Goal: Task Accomplishment & Management: Manage account settings

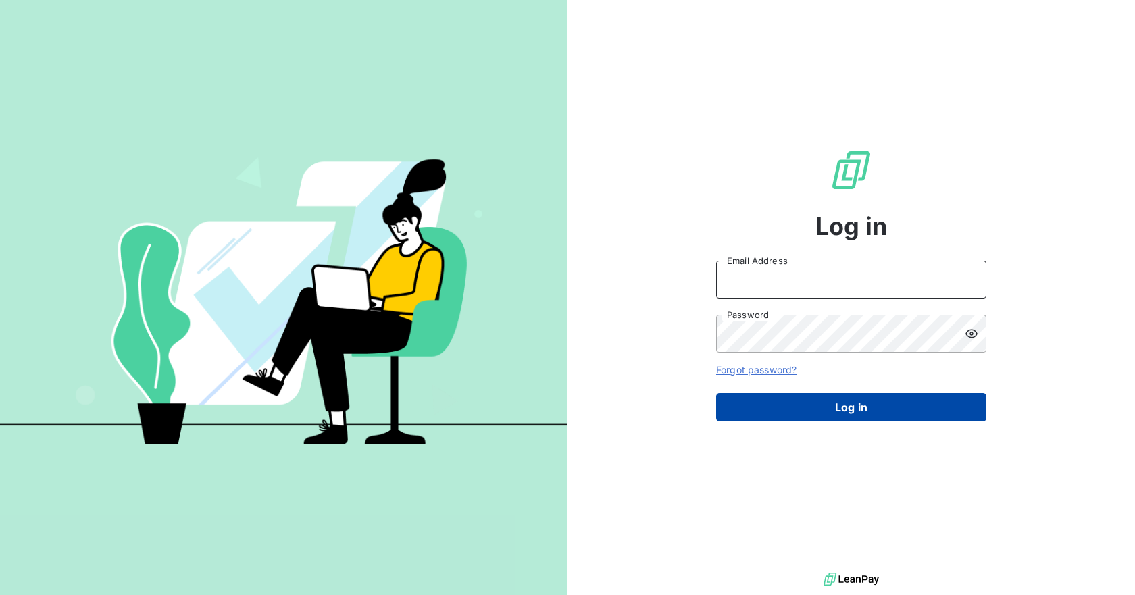
type input "[PERSON_NAME][EMAIL_ADDRESS][DOMAIN_NAME]"
click at [834, 402] on button "Log in" at bounding box center [851, 407] width 270 height 28
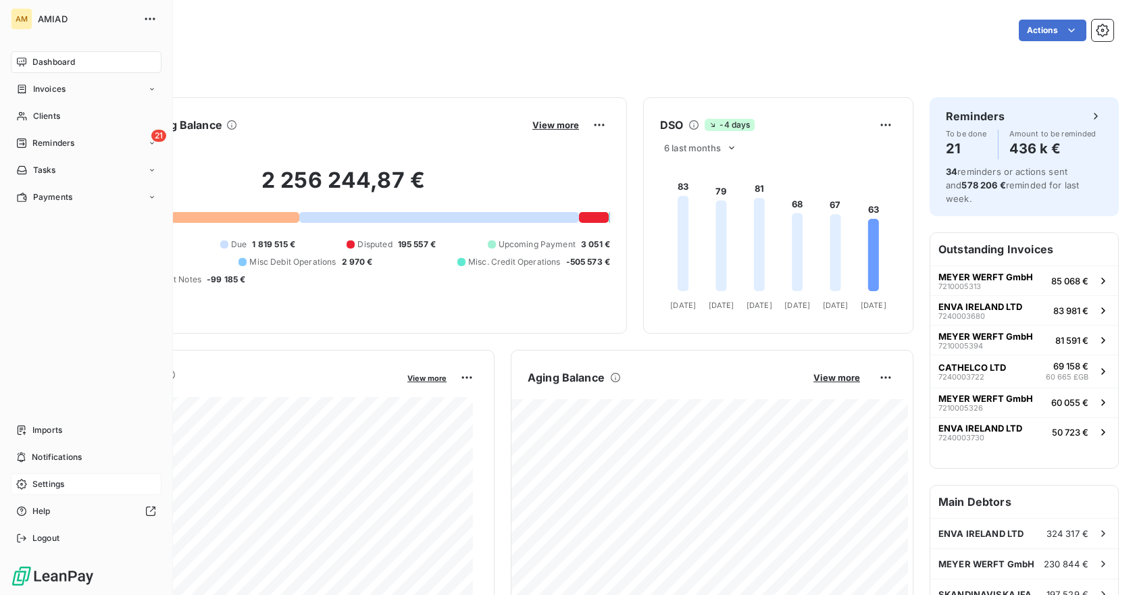
click at [57, 476] on div "Settings" at bounding box center [86, 485] width 151 height 22
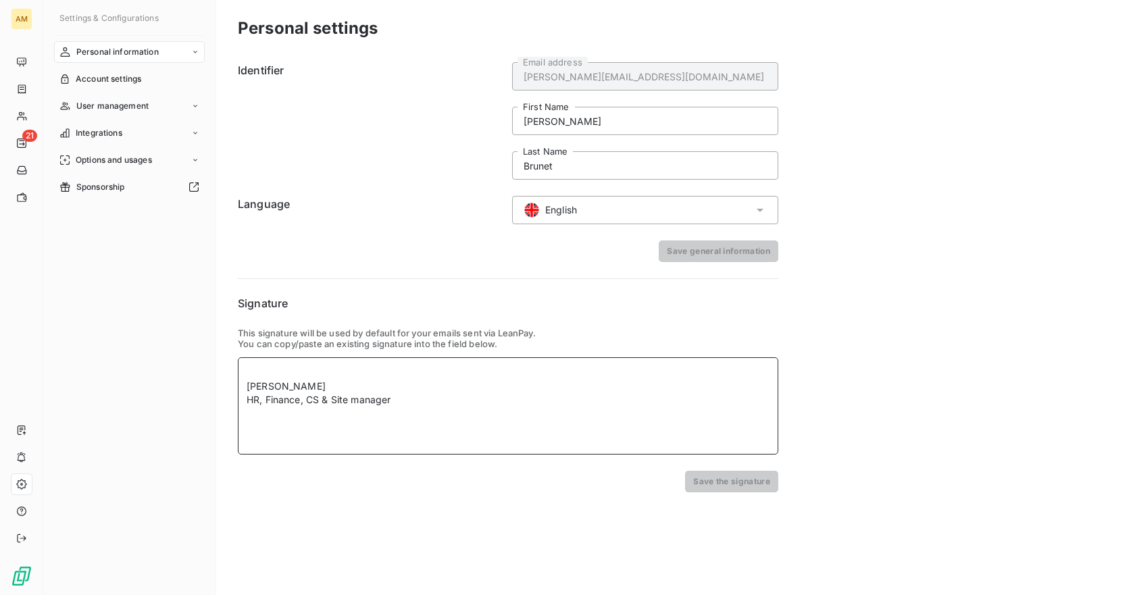
click at [384, 396] on div "HR, Finance, CS & Site manager" at bounding box center [508, 400] width 523 height 14
drag, startPoint x: 248, startPoint y: 399, endPoint x: 589, endPoint y: 409, distance: 341.3
click at [580, 413] on div "[PERSON_NAME] HR, Finance, CS & Site manager" at bounding box center [508, 405] width 540 height 97
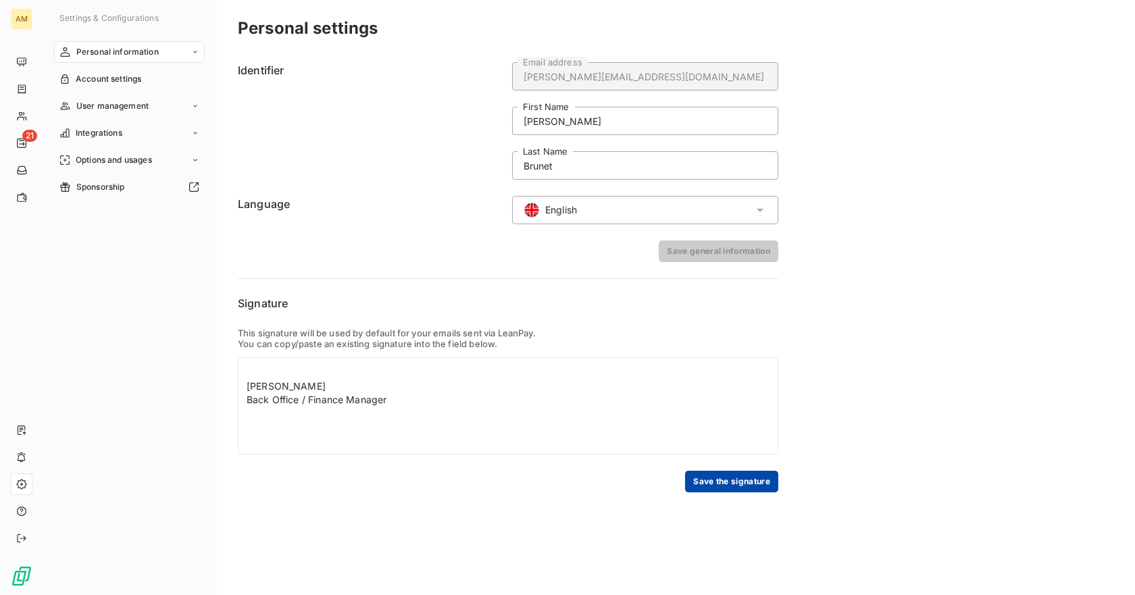
click at [758, 480] on button "Save the signature" at bounding box center [731, 482] width 93 height 22
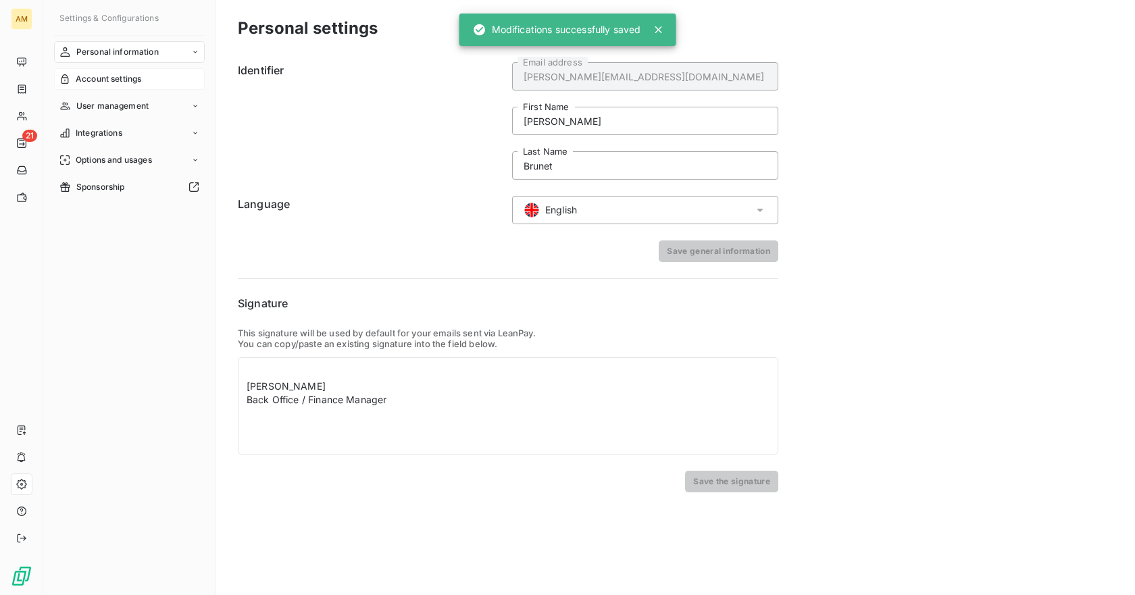
click at [110, 80] on span "Account settings" at bounding box center [109, 79] width 66 height 12
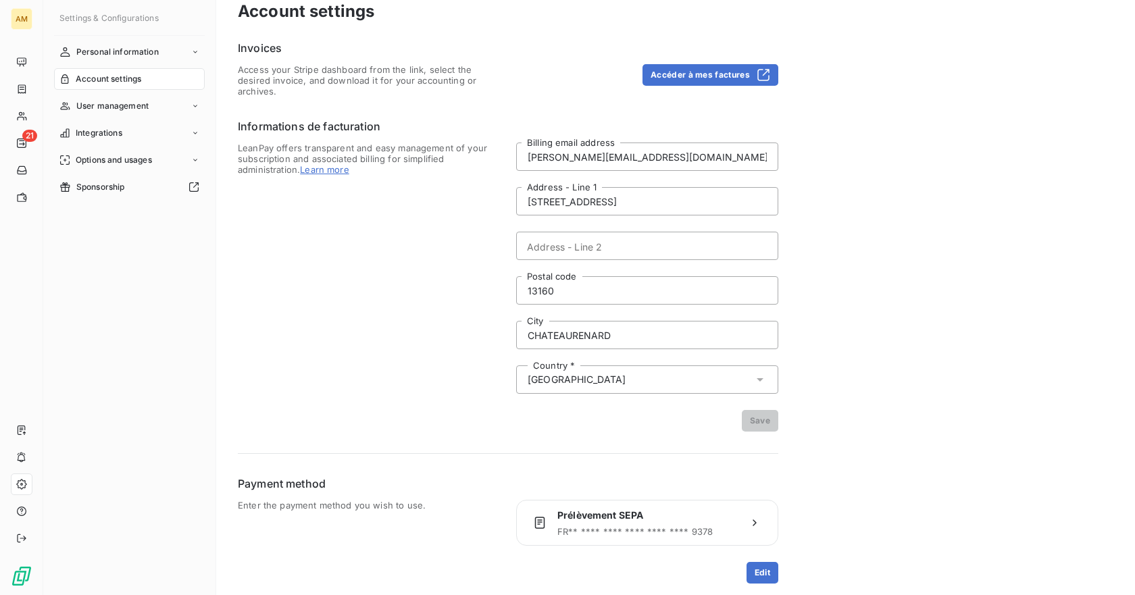
scroll to position [22, 0]
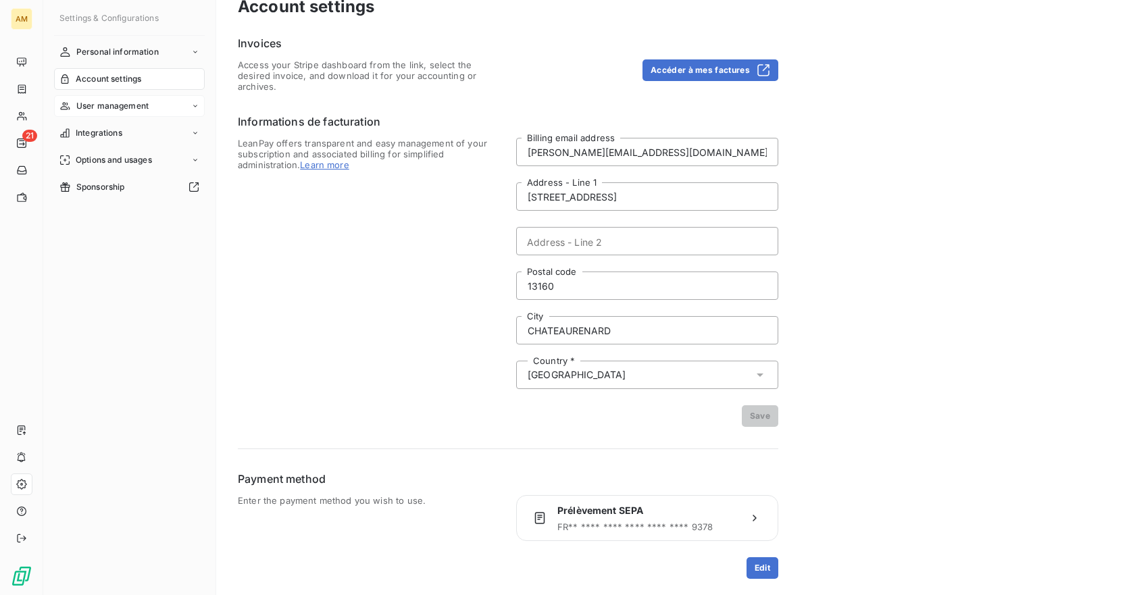
click at [151, 102] on div "User management" at bounding box center [129, 106] width 151 height 22
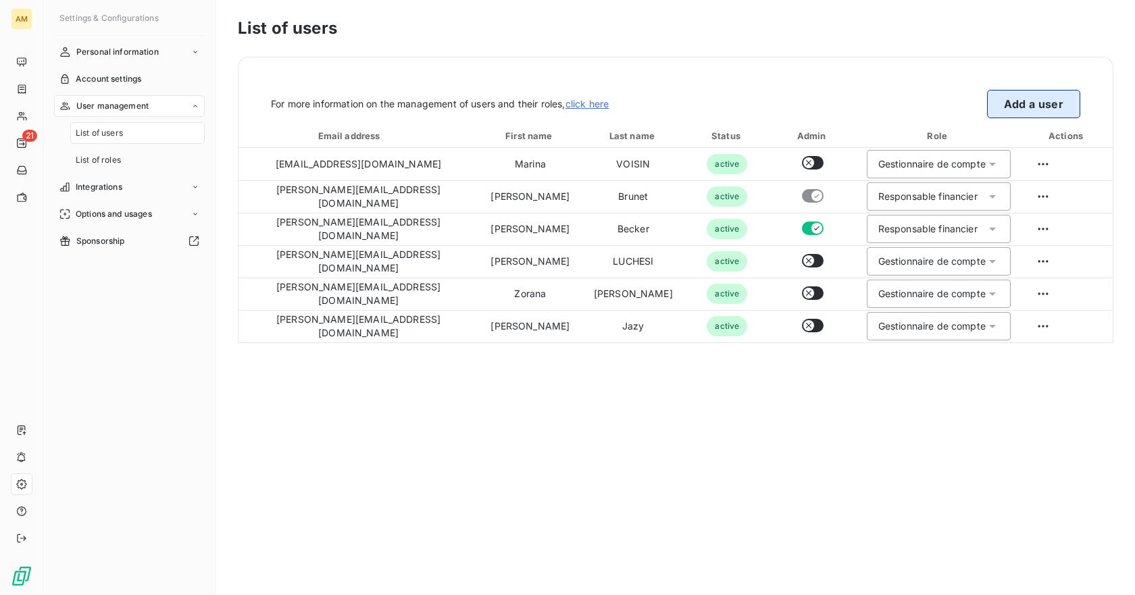
click at [1021, 103] on button "Add a user" at bounding box center [1033, 104] width 93 height 28
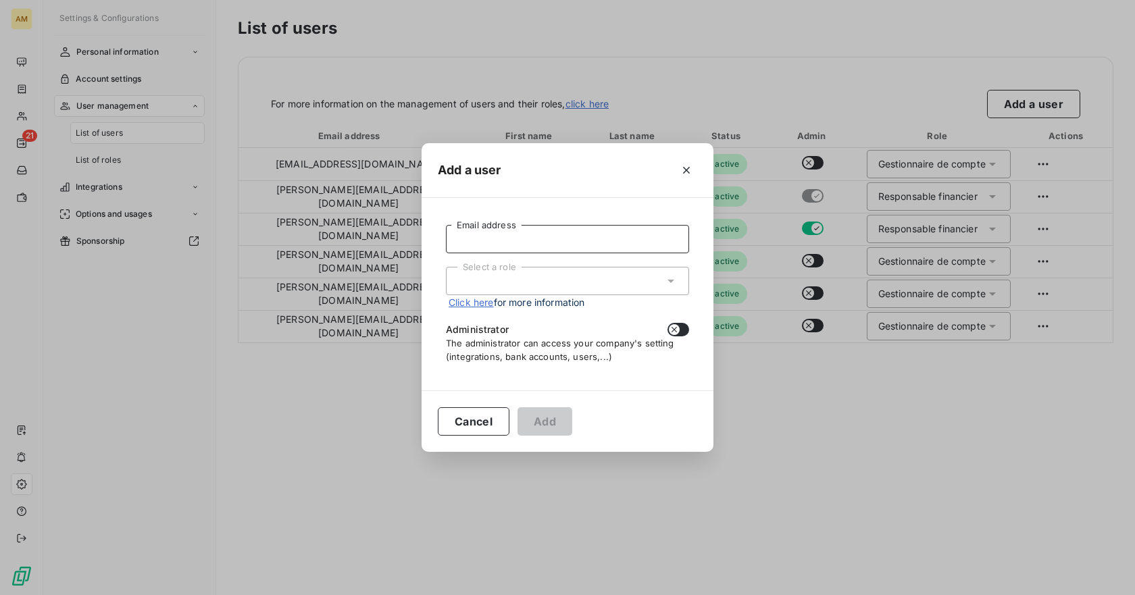
click at [606, 231] on input "Email address" at bounding box center [567, 239] width 243 height 28
type input "[PERSON_NAME][EMAIL_ADDRESS][DOMAIN_NAME]"
click at [570, 276] on div "Select a role" at bounding box center [567, 281] width 243 height 28
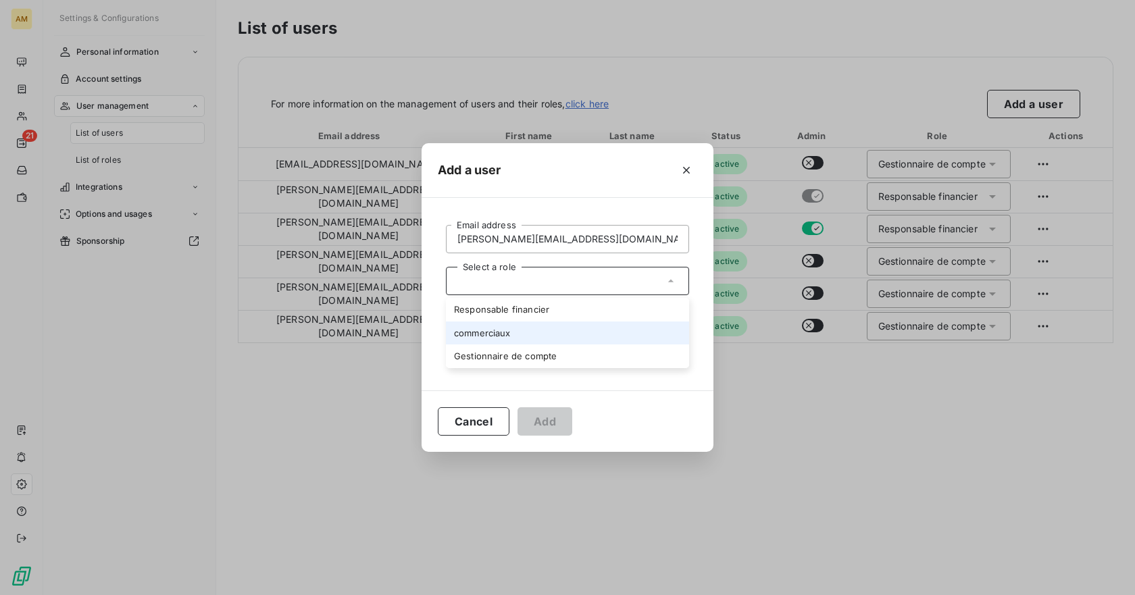
click at [505, 330] on li "commerciaux" at bounding box center [567, 334] width 243 height 24
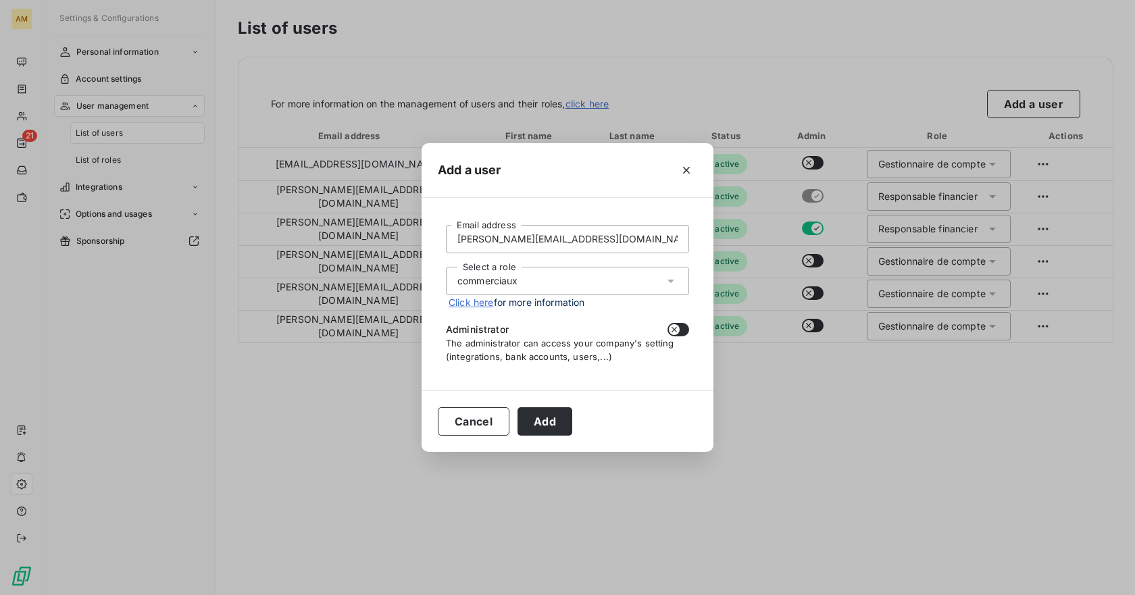
click at [505, 330] on span "Administrator" at bounding box center [477, 330] width 63 height 14
click at [549, 419] on button "Add" at bounding box center [545, 421] width 55 height 28
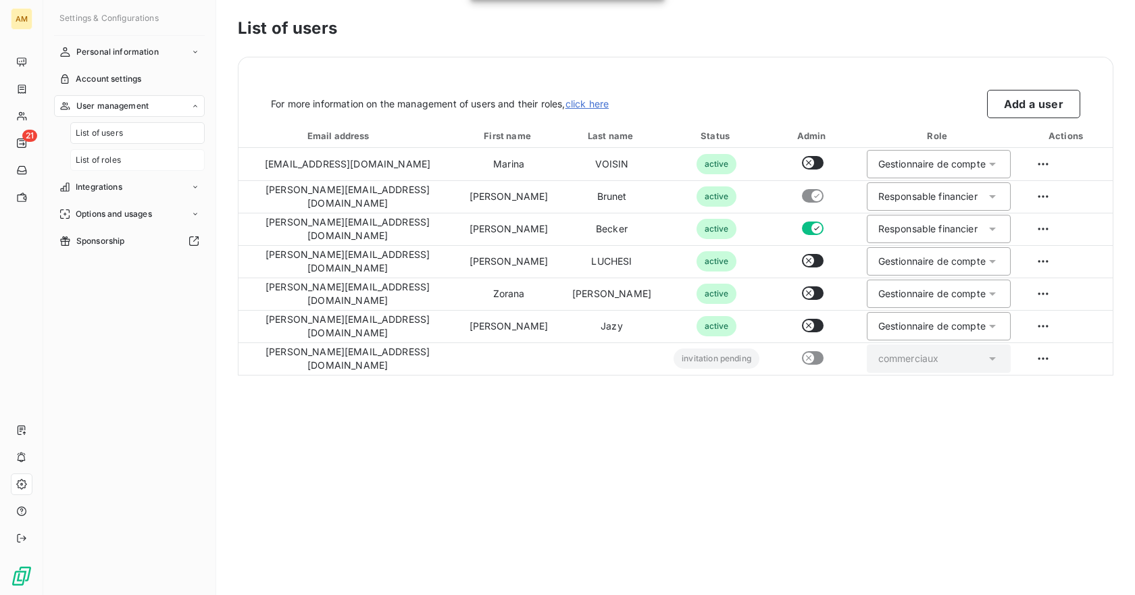
click at [89, 159] on span "List of roles" at bounding box center [98, 160] width 45 height 12
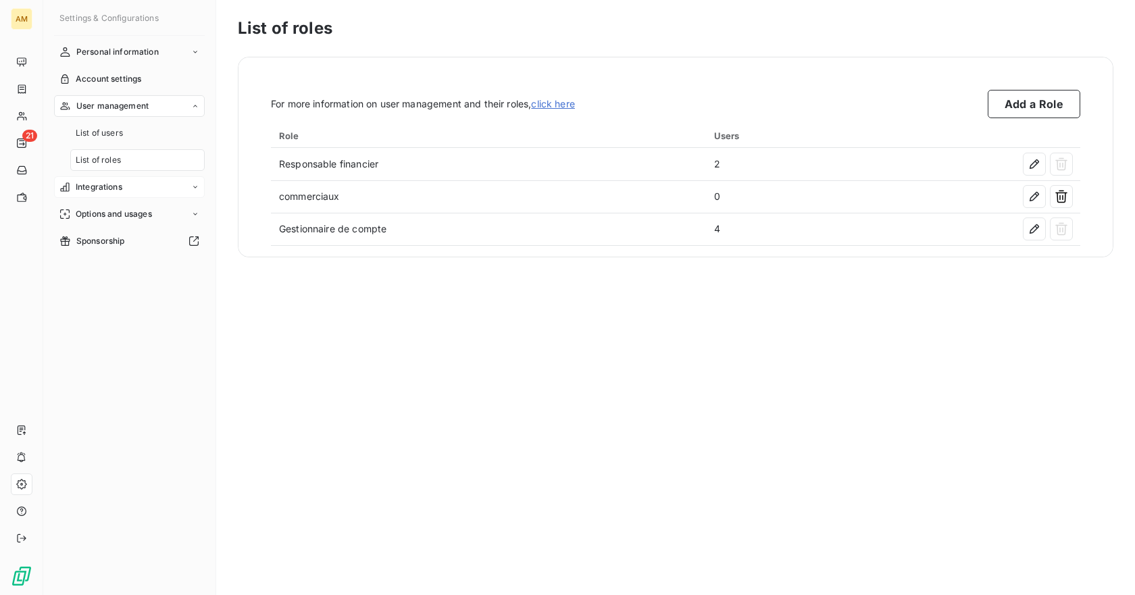
click at [88, 186] on span "Integrations" at bounding box center [99, 187] width 47 height 12
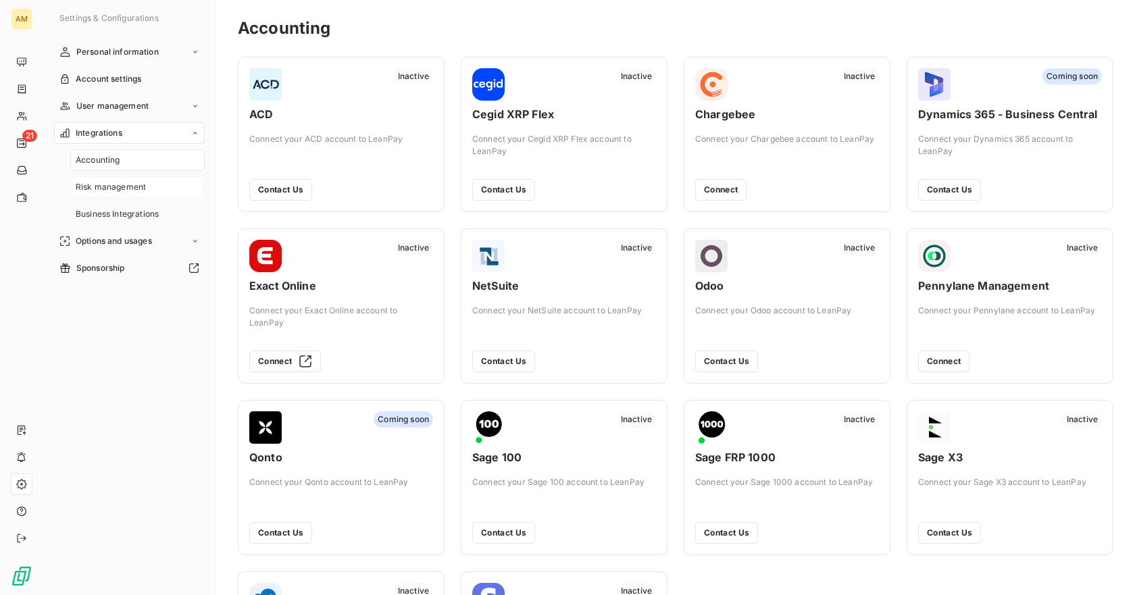
click at [86, 187] on span "Risk management" at bounding box center [111, 187] width 70 height 12
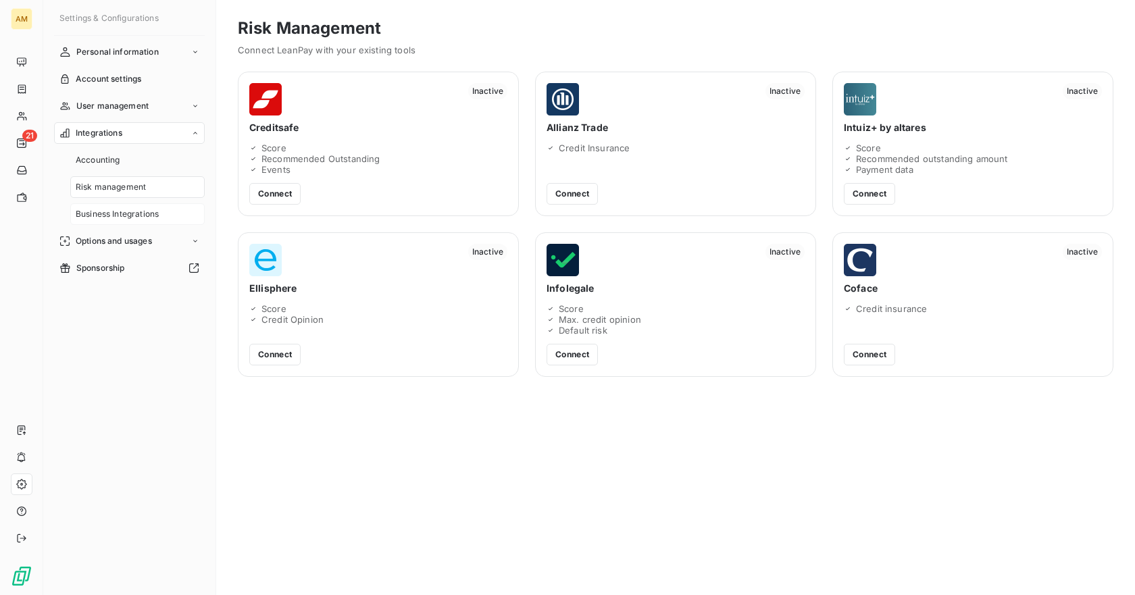
click at [86, 218] on span "Business Integrations" at bounding box center [117, 214] width 83 height 12
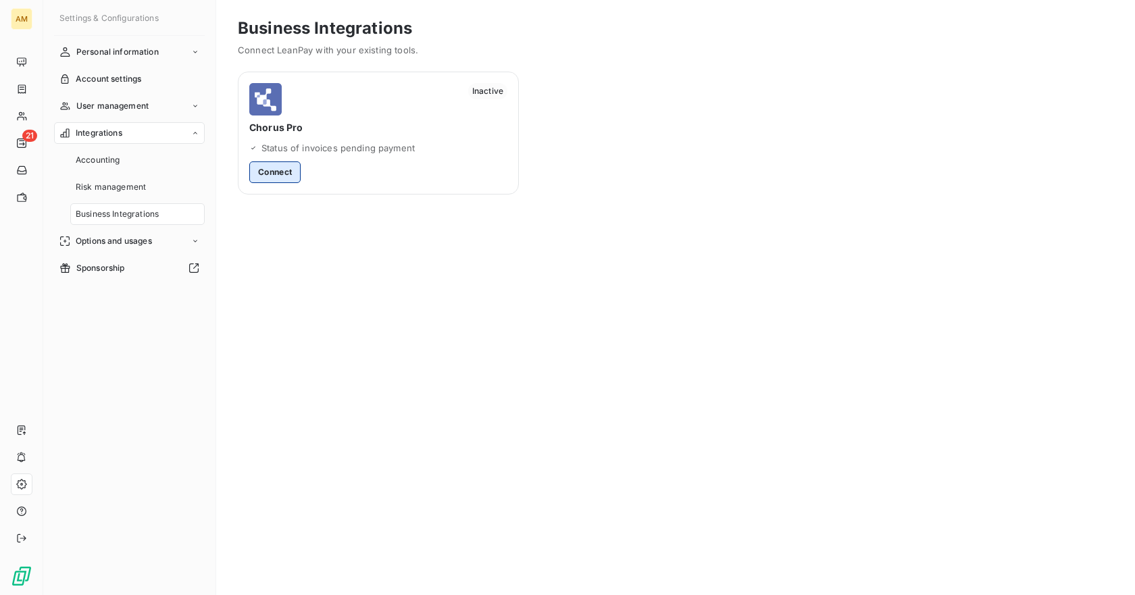
click at [281, 173] on button "Connect" at bounding box center [274, 172] width 51 height 22
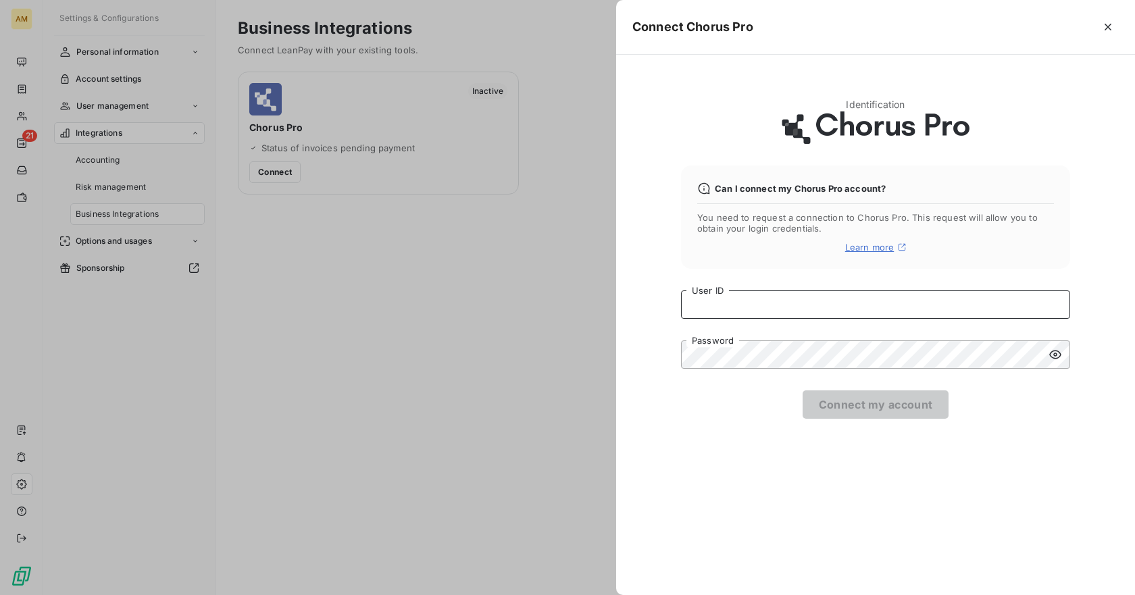
type input "[PERSON_NAME][EMAIL_ADDRESS][DOMAIN_NAME]"
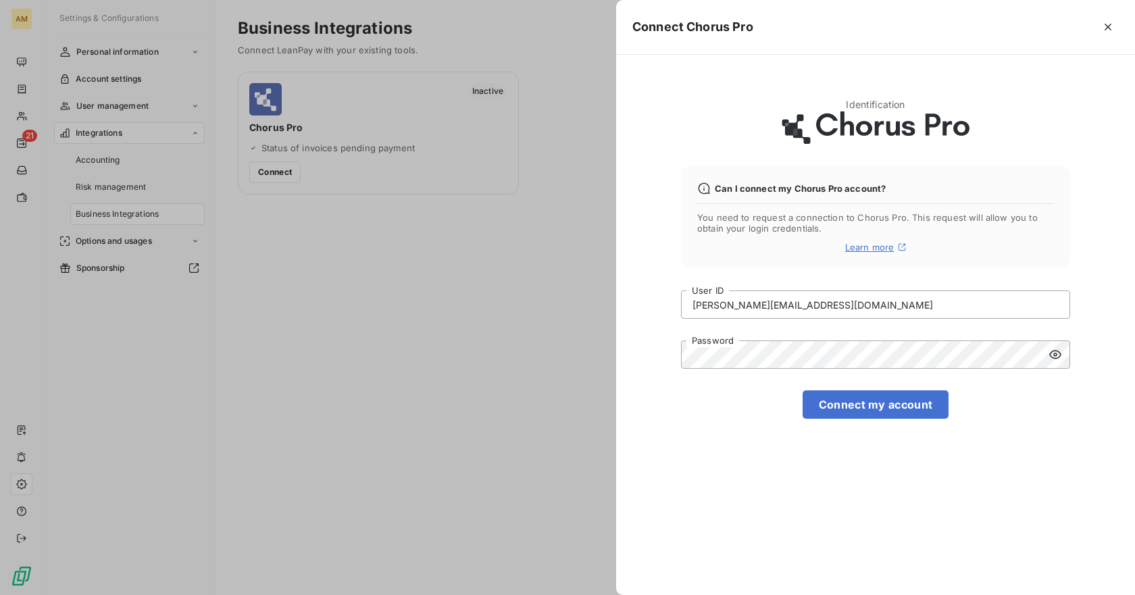
drag, startPoint x: 505, startPoint y: 388, endPoint x: 493, endPoint y: 385, distance: 12.5
click at [505, 388] on div at bounding box center [567, 297] width 1135 height 595
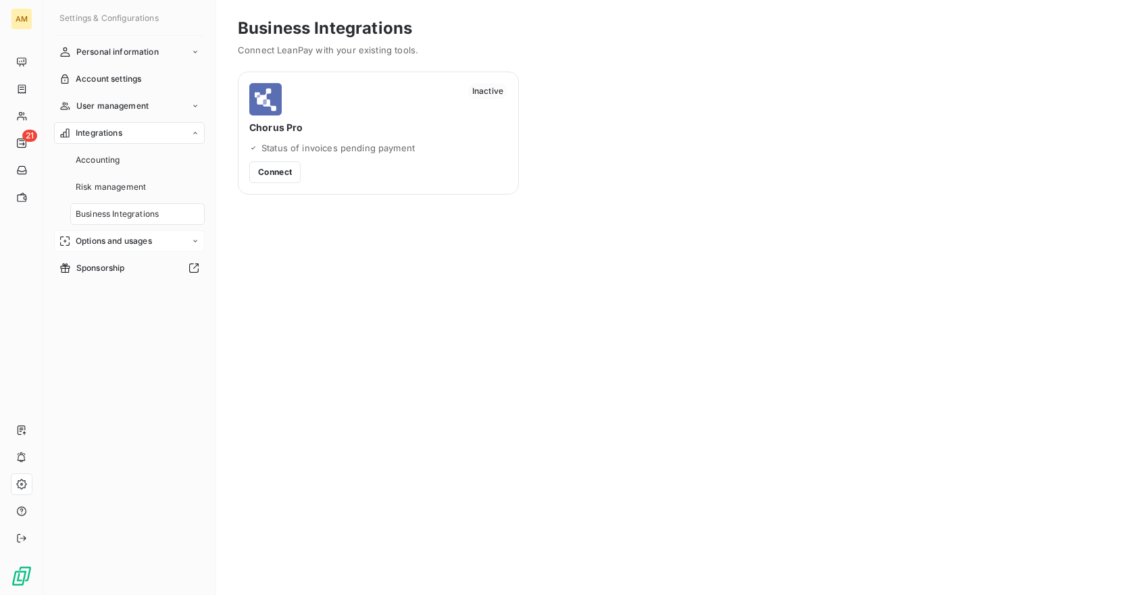
click at [106, 235] on span "Options and usages" at bounding box center [114, 241] width 76 height 12
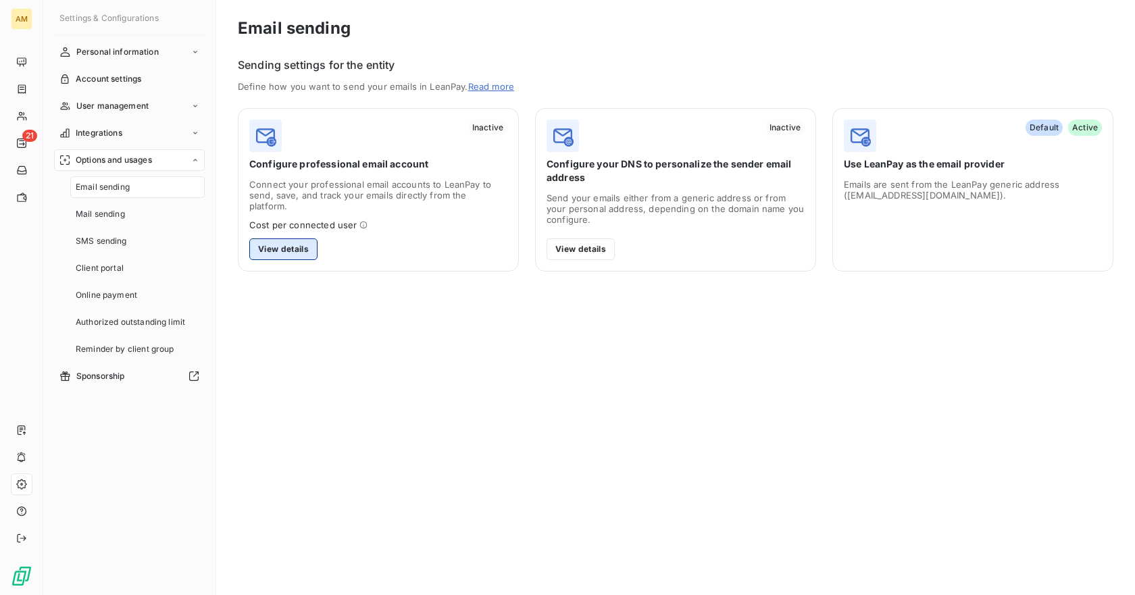
click at [280, 241] on button "View details" at bounding box center [283, 249] width 68 height 22
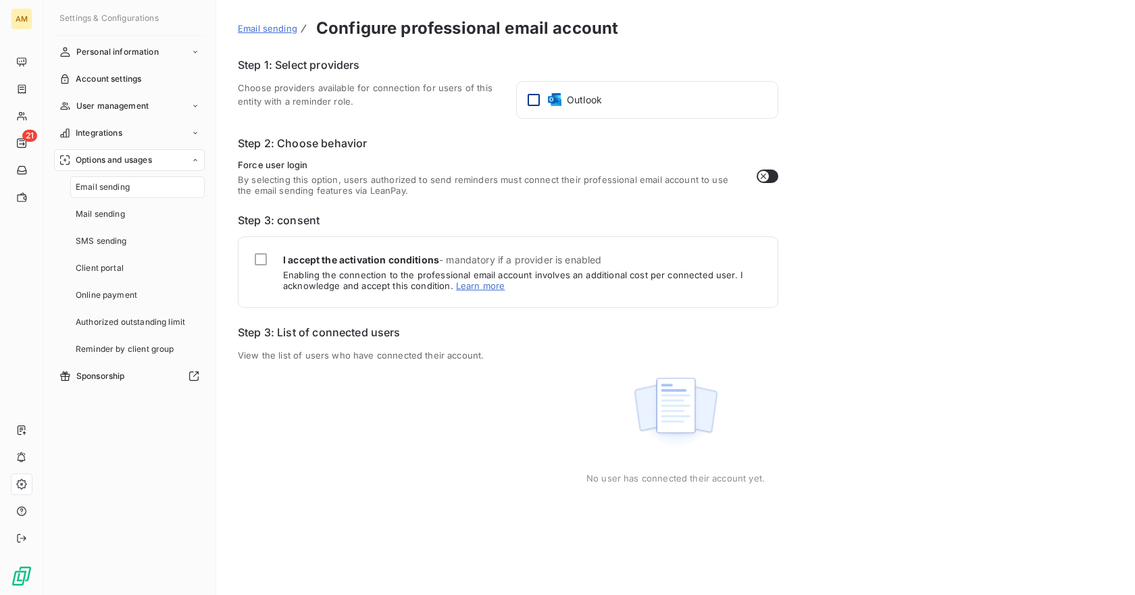
click at [531, 101] on div at bounding box center [534, 100] width 12 height 12
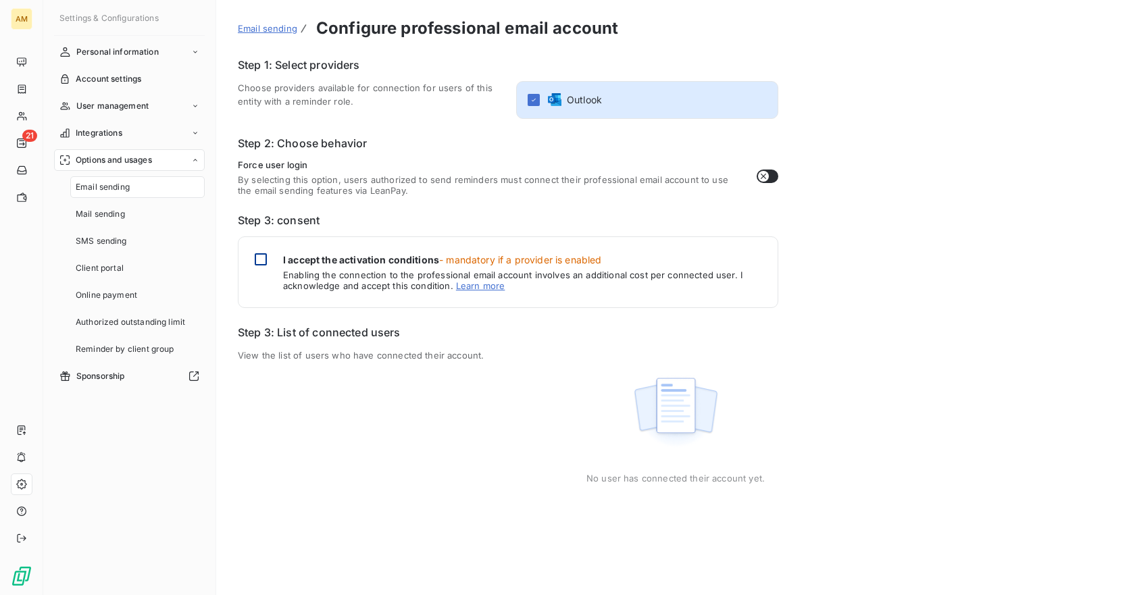
click at [261, 262] on div at bounding box center [261, 259] width 12 height 12
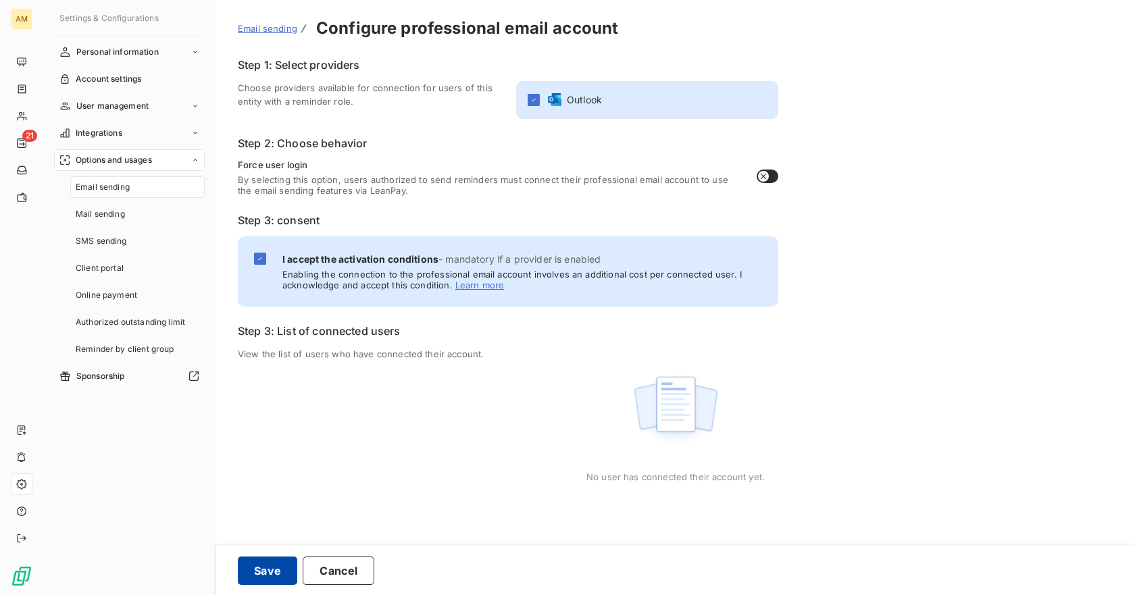
click at [266, 559] on button "Save" at bounding box center [267, 571] width 59 height 28
click at [105, 134] on span "Integrations" at bounding box center [99, 133] width 47 height 12
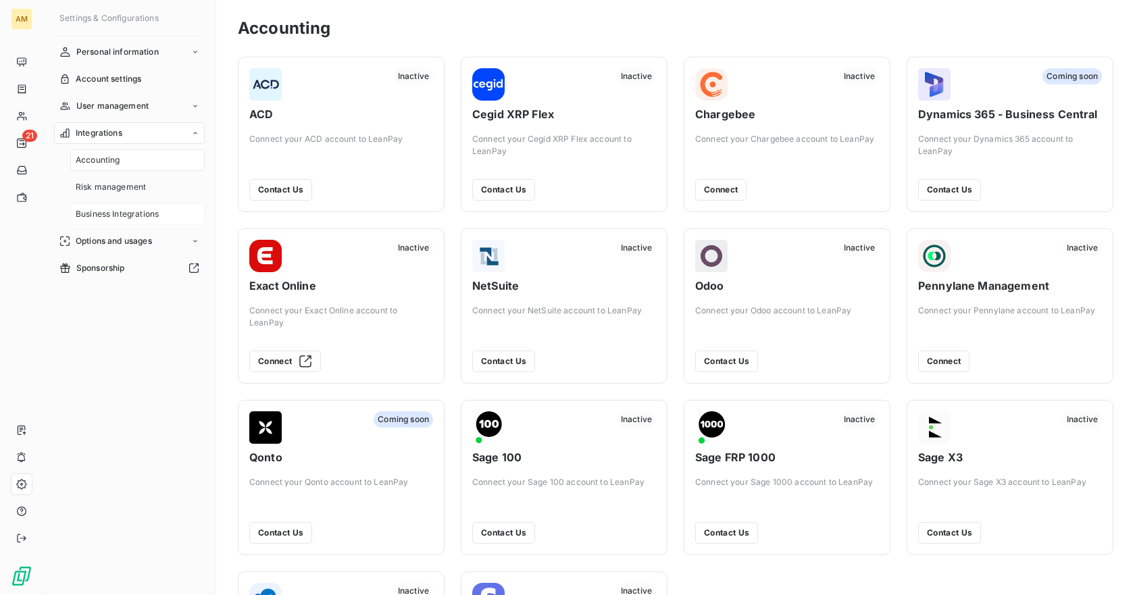
click at [116, 213] on span "Business Integrations" at bounding box center [117, 214] width 83 height 12
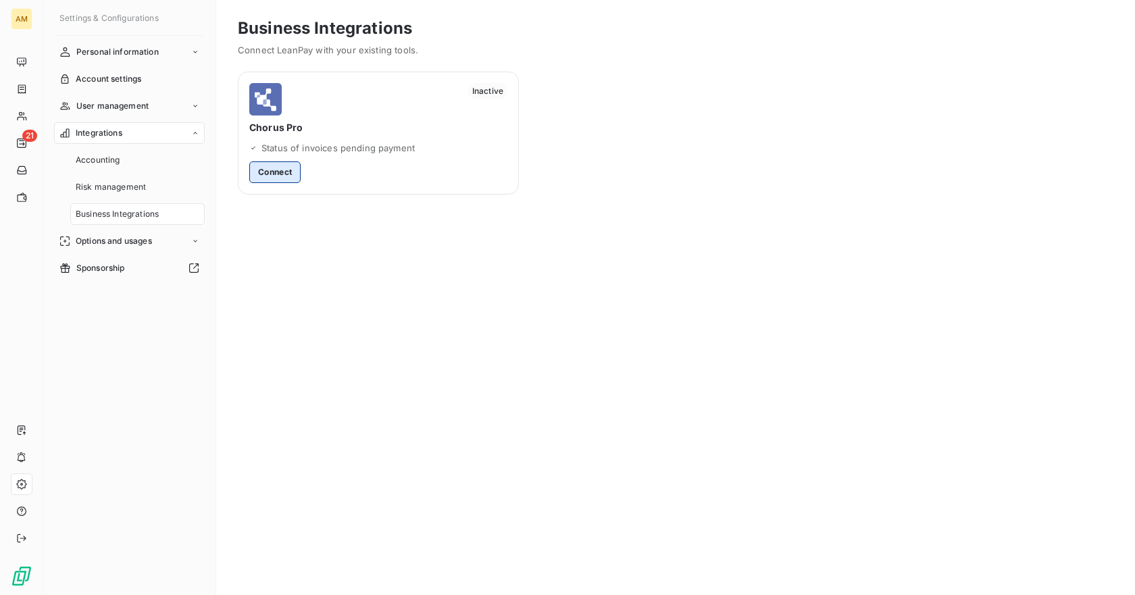
click at [272, 168] on button "Connect" at bounding box center [274, 172] width 51 height 22
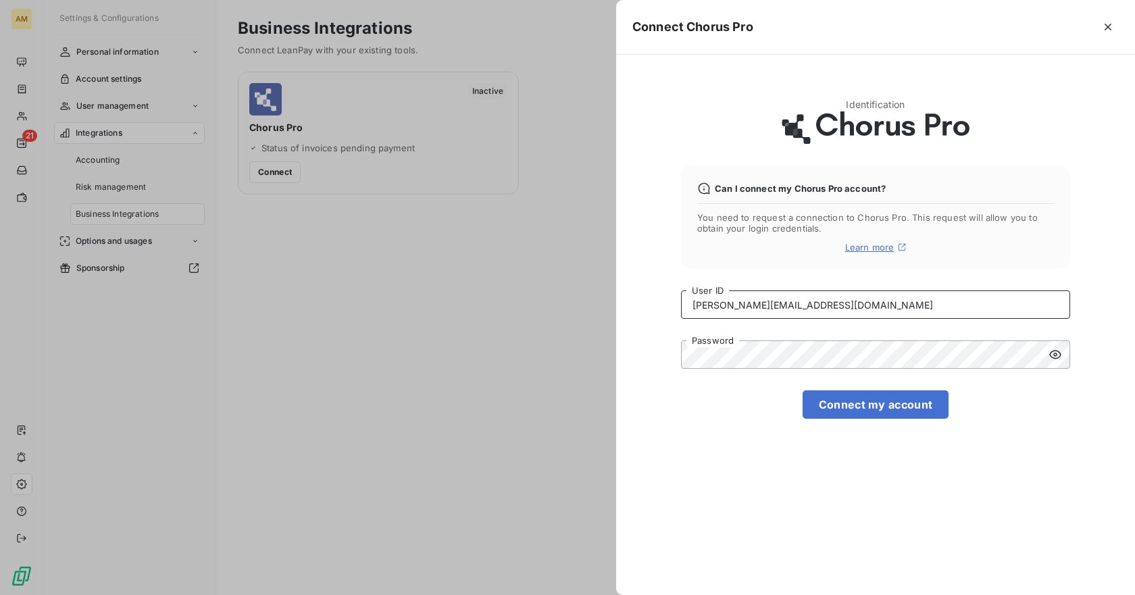
drag, startPoint x: 832, startPoint y: 304, endPoint x: 582, endPoint y: 317, distance: 250.3
click at [609, 595] on div "Connect Chorus Pro Identification Can I connect my Chorus Pro account? You need…" at bounding box center [567, 595] width 1135 height 0
paste input "[PERSON_NAME].becker"
type input "[PERSON_NAME][EMAIL_ADDRESS][DOMAIN_NAME]"
click at [613, 595] on div "Connect Chorus Pro Identification Can I connect my Chorus Pro account? You need…" at bounding box center [567, 595] width 1135 height 0
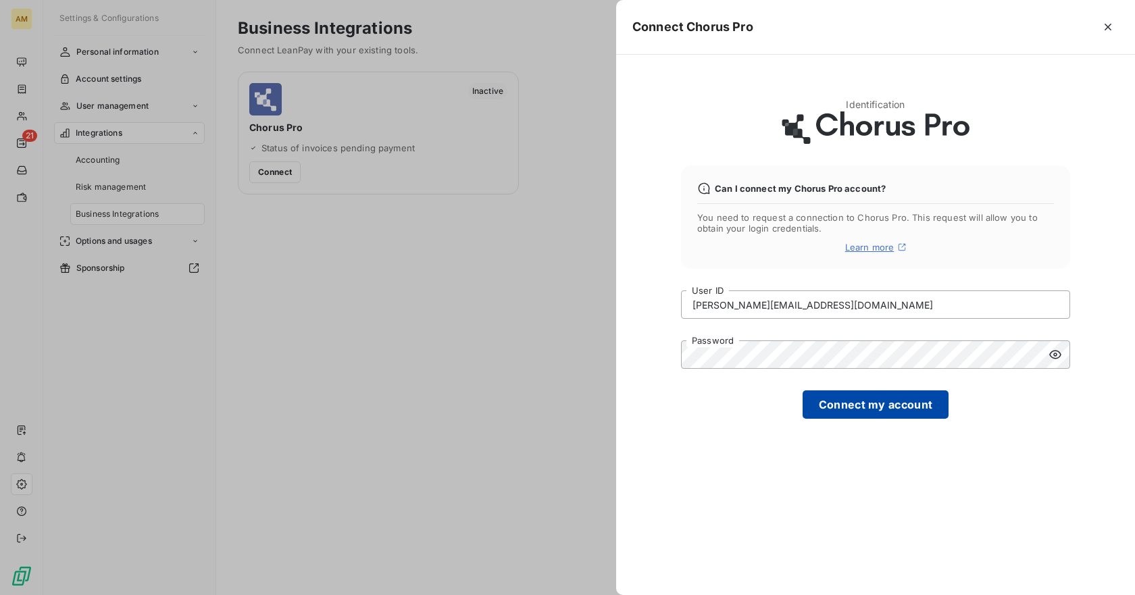
click at [936, 405] on button "Connect my account" at bounding box center [876, 404] width 147 height 28
click at [1053, 357] on icon at bounding box center [1056, 355] width 14 height 14
click at [867, 403] on button "Connect my account" at bounding box center [876, 404] width 147 height 28
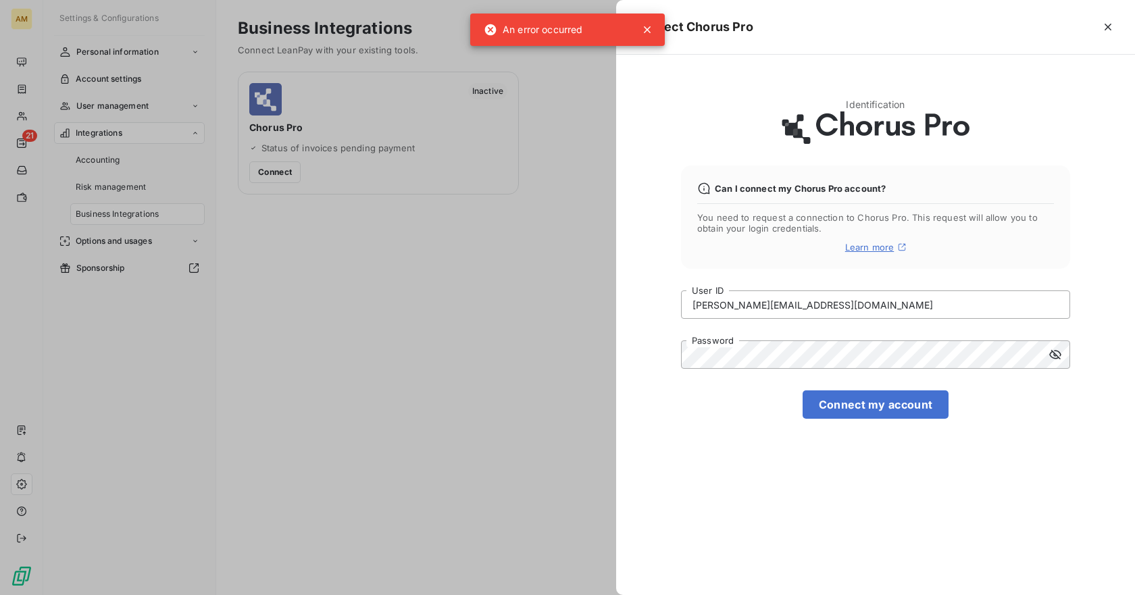
drag, startPoint x: 1108, startPoint y: 20, endPoint x: 934, endPoint y: 50, distance: 176.2
click at [1108, 20] on icon "button" at bounding box center [1108, 27] width 14 height 14
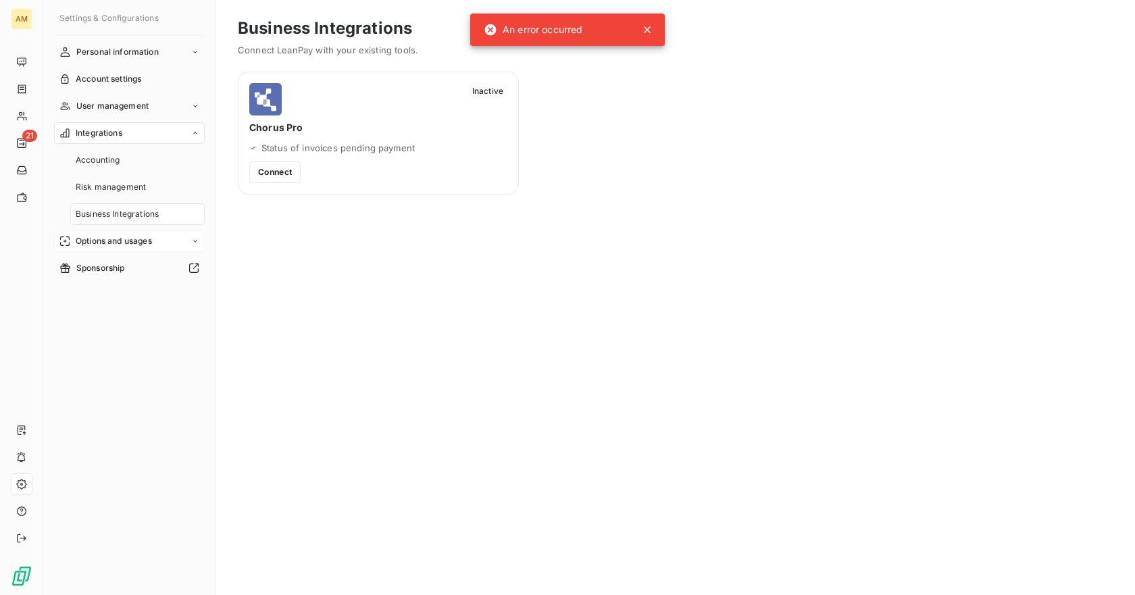
click at [112, 243] on span "Options and usages" at bounding box center [114, 241] width 76 height 12
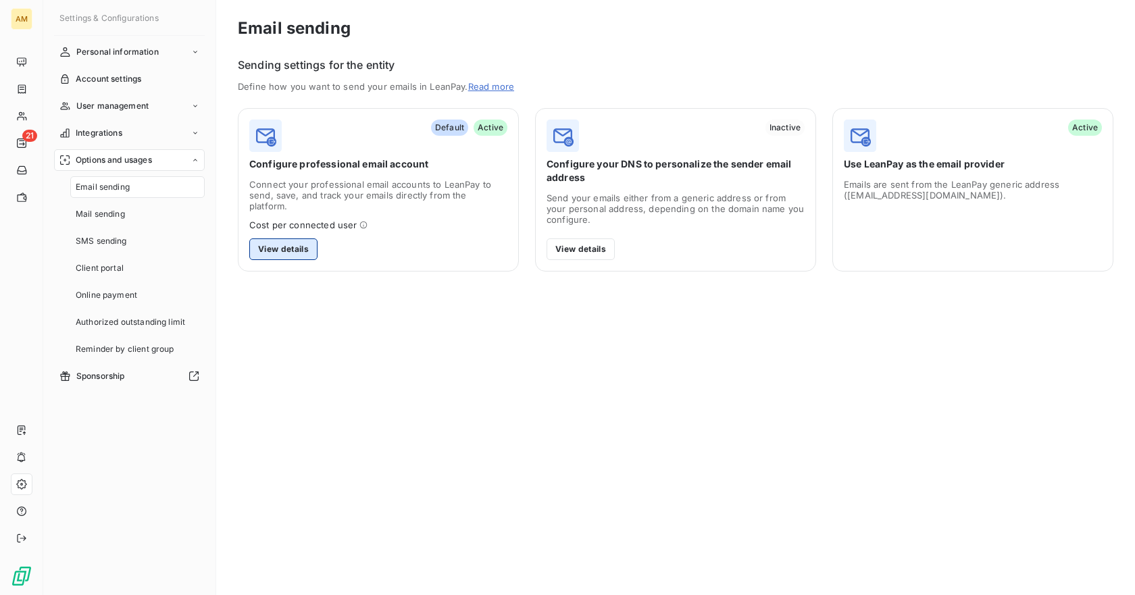
click at [299, 239] on button "View details" at bounding box center [283, 249] width 68 height 22
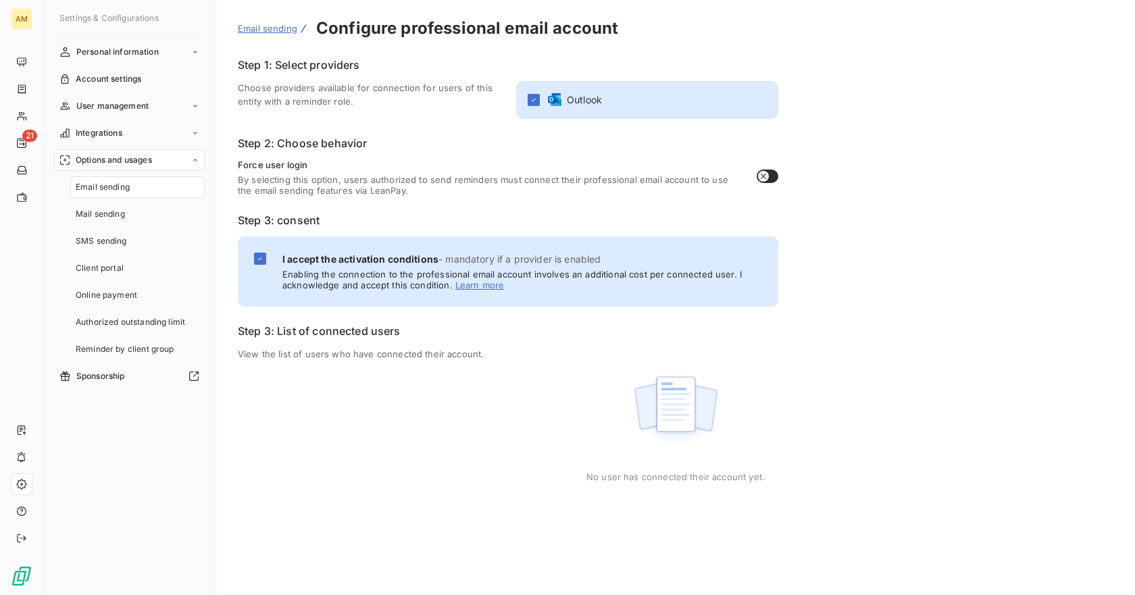
click at [761, 483] on div "Email sending Configure professional email account Step 1: Select providers Cho…" at bounding box center [675, 297] width 919 height 595
click at [109, 213] on span "Mail sending" at bounding box center [100, 214] width 49 height 12
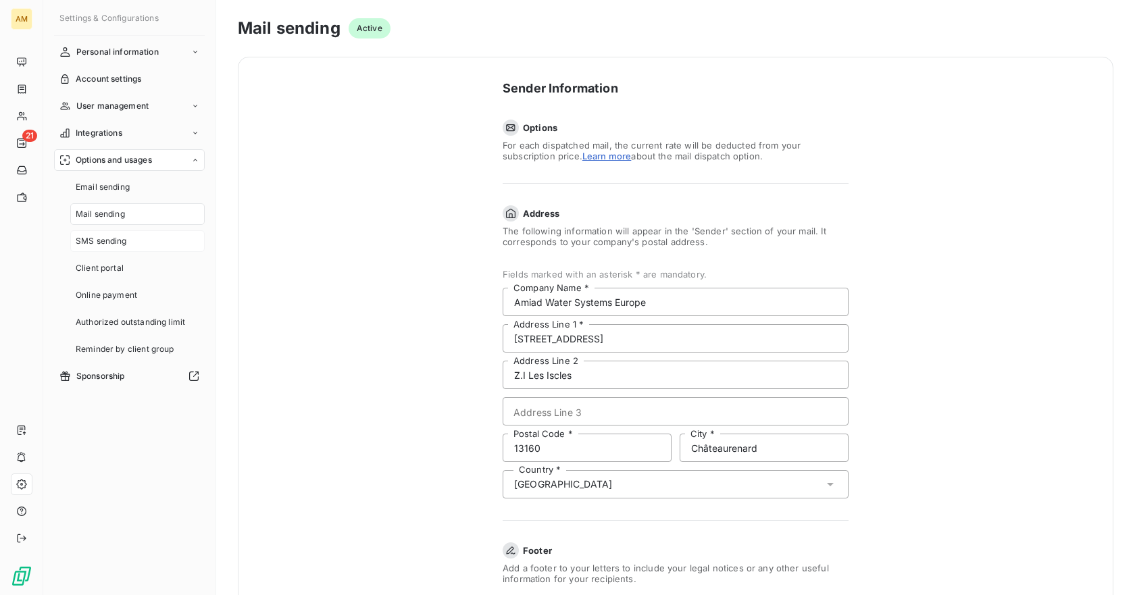
click at [96, 234] on div "SMS sending" at bounding box center [137, 241] width 134 height 22
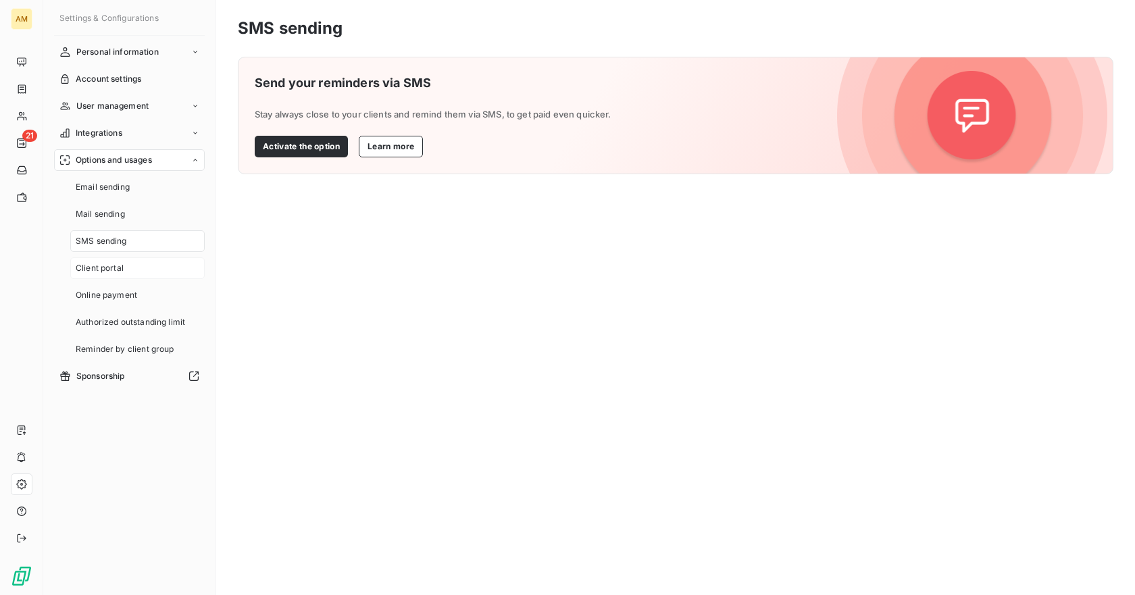
click at [99, 261] on div "Client portal" at bounding box center [137, 268] width 134 height 22
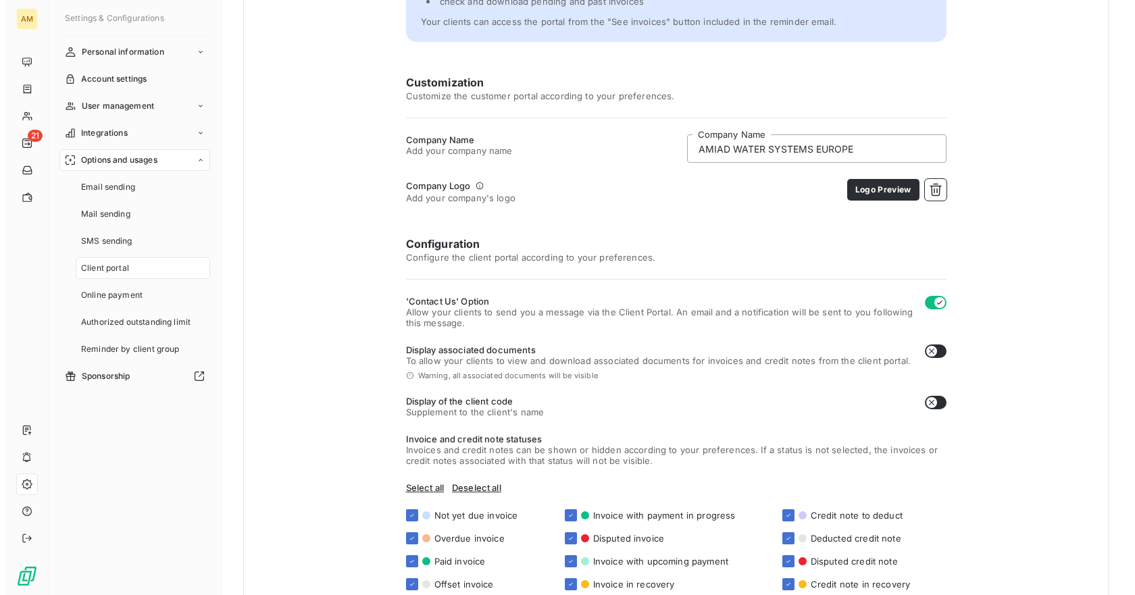
scroll to position [135, 0]
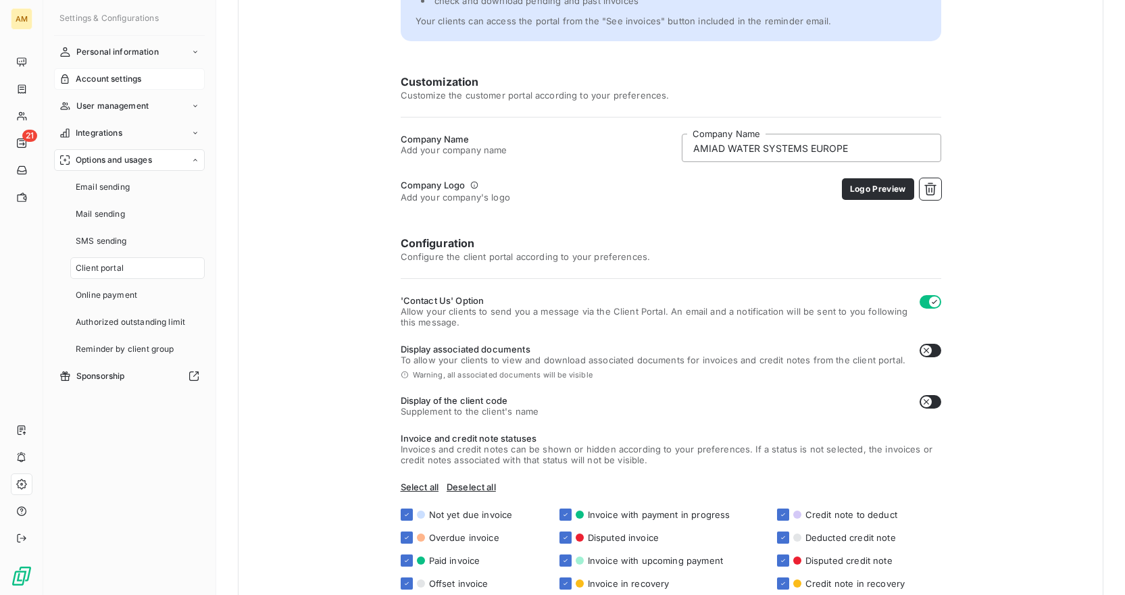
click at [120, 86] on div "Account settings" at bounding box center [129, 79] width 151 height 22
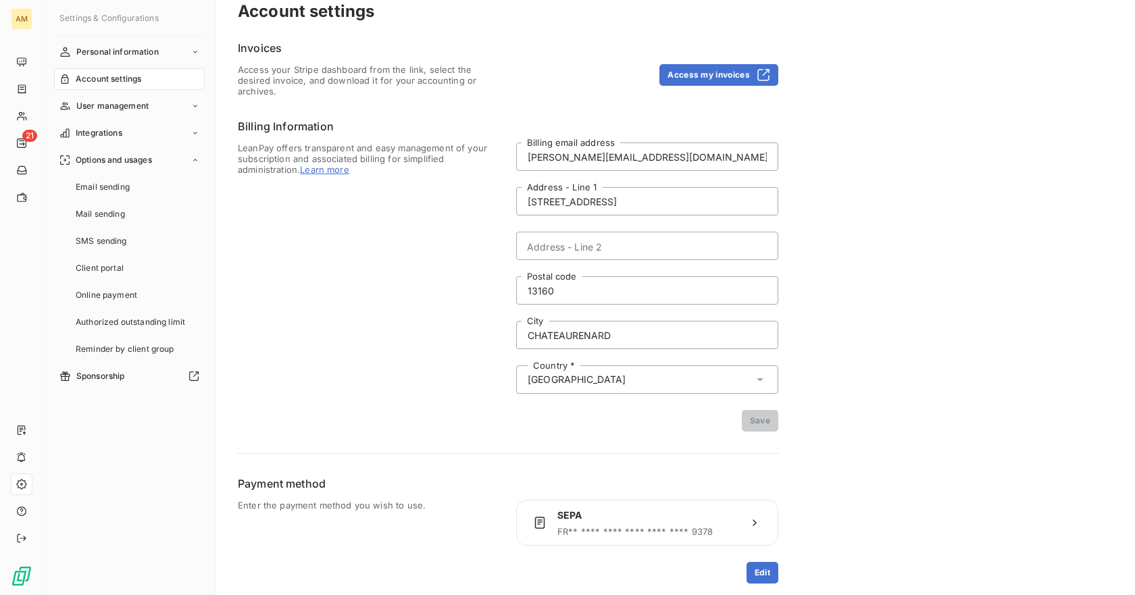
scroll to position [22, 0]
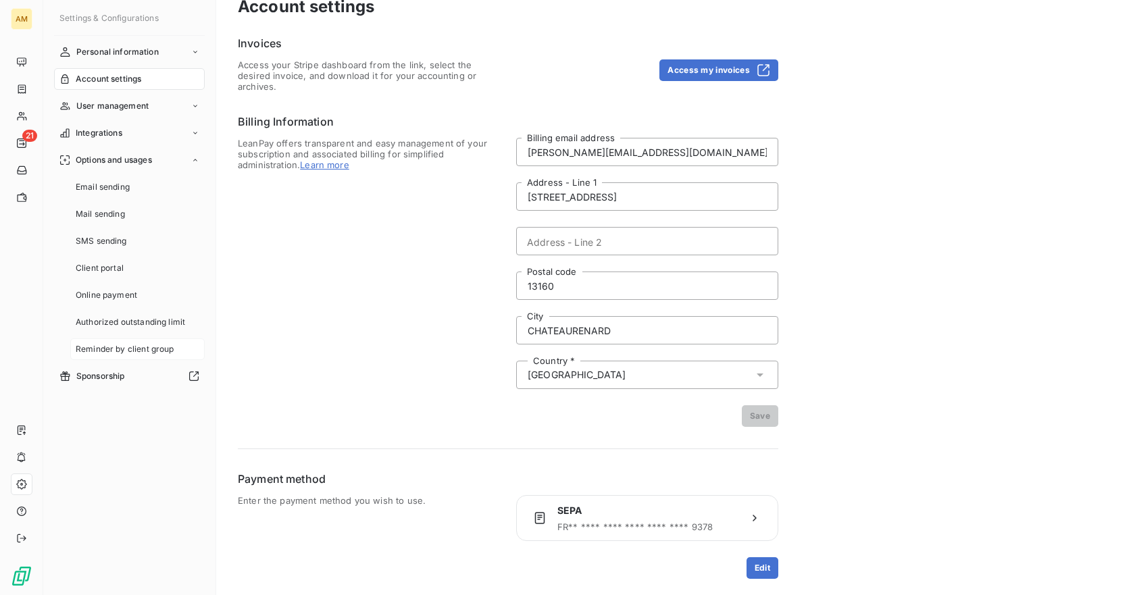
click at [116, 346] on span "Reminder by client group" at bounding box center [125, 349] width 99 height 12
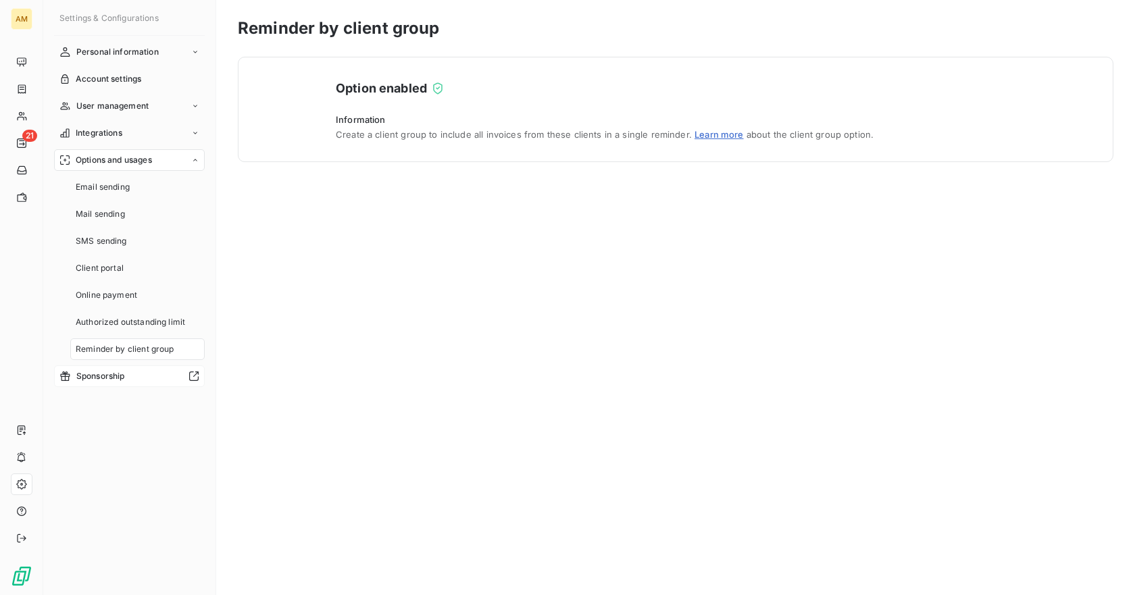
click at [112, 375] on span "Sponsorship" at bounding box center [100, 376] width 49 height 12
click at [126, 346] on span "Reminder by client group" at bounding box center [125, 349] width 99 height 12
click at [126, 326] on span "Authorized outstanding limit" at bounding box center [130, 322] width 109 height 12
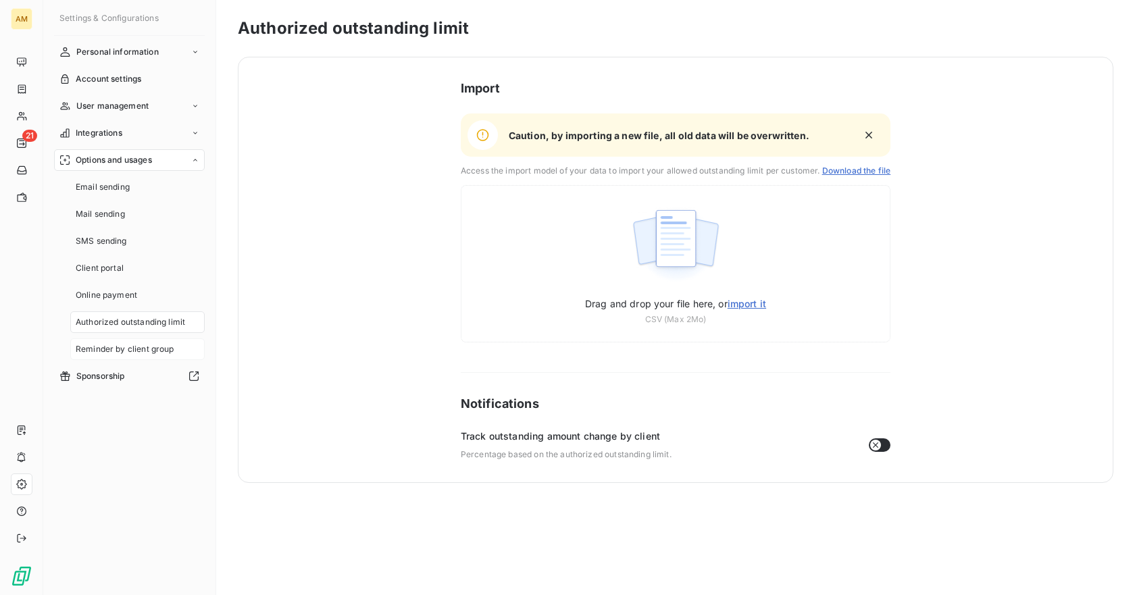
click at [93, 339] on div "Reminder by client group" at bounding box center [137, 349] width 134 height 22
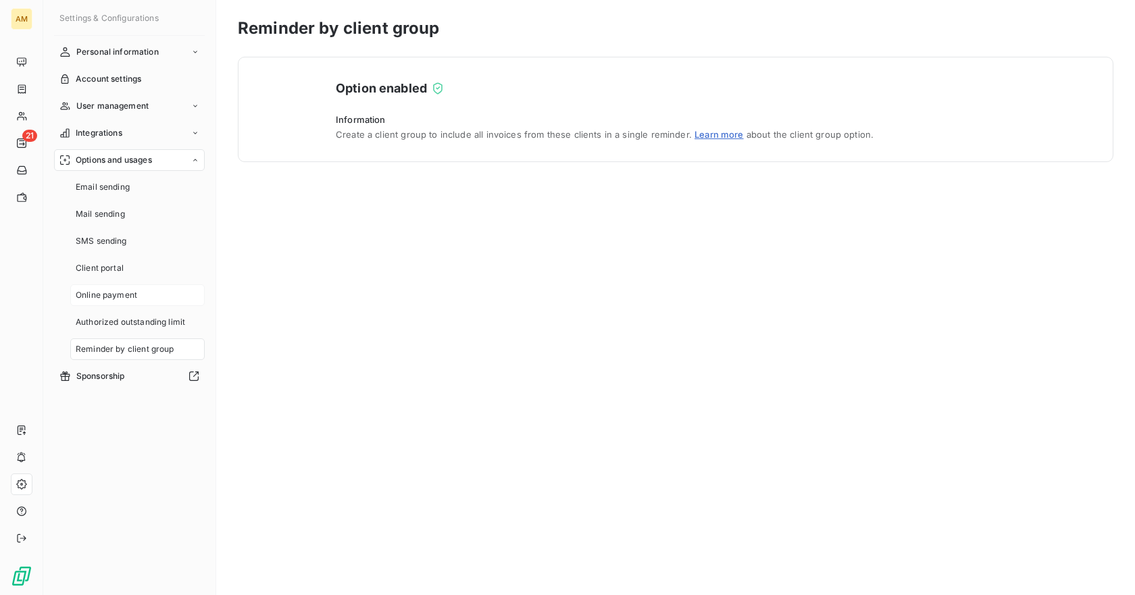
click at [91, 285] on div "Online payment" at bounding box center [137, 295] width 134 height 22
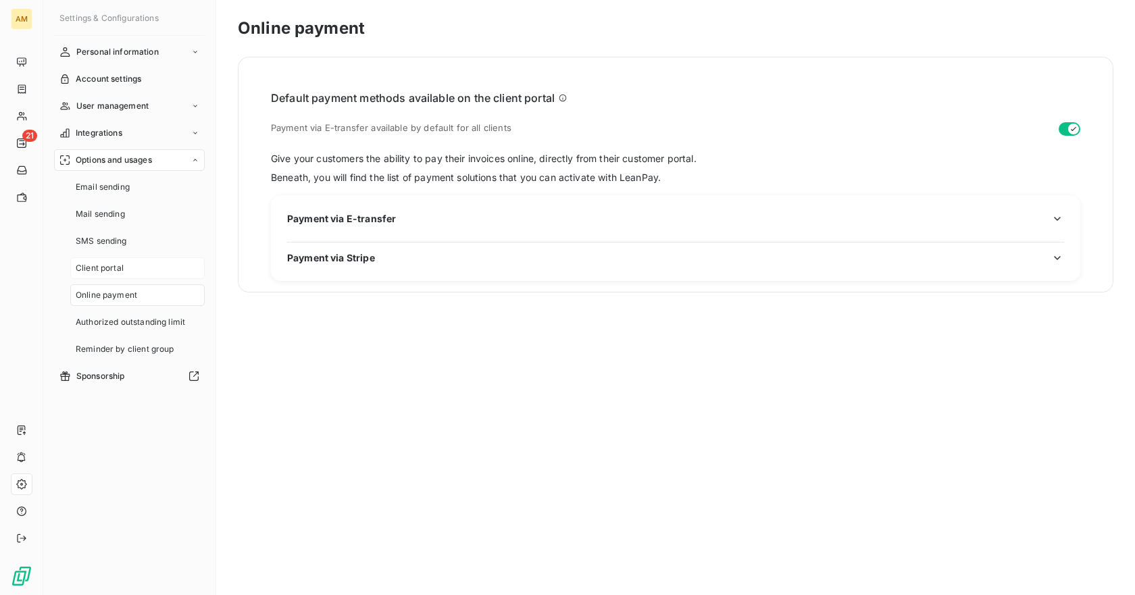
click at [105, 266] on span "Client portal" at bounding box center [100, 268] width 48 height 12
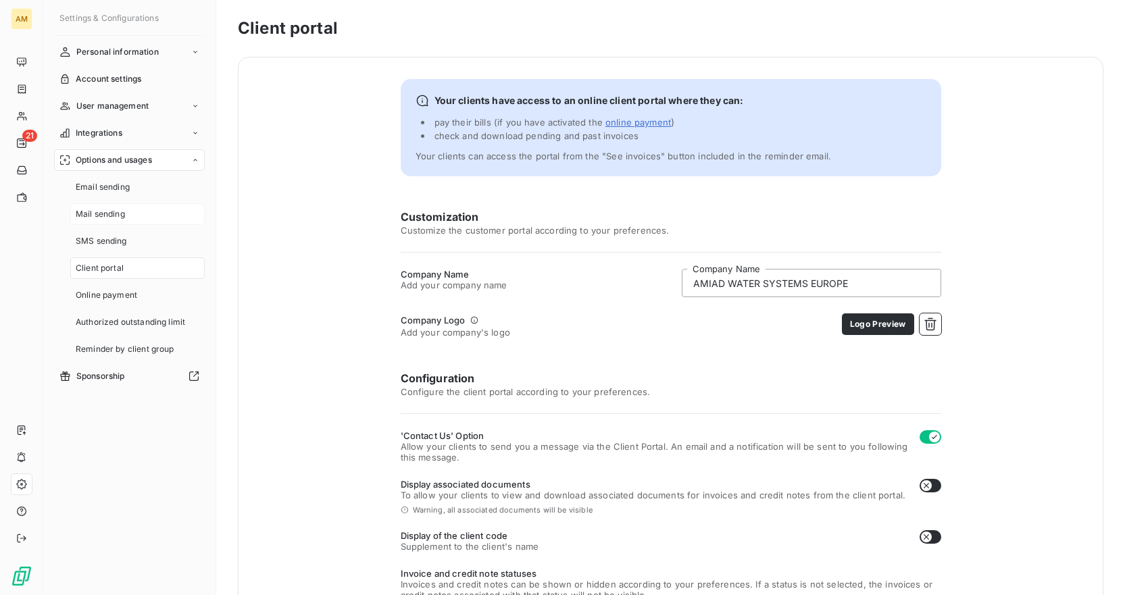
click at [103, 216] on span "Mail sending" at bounding box center [100, 214] width 49 height 12
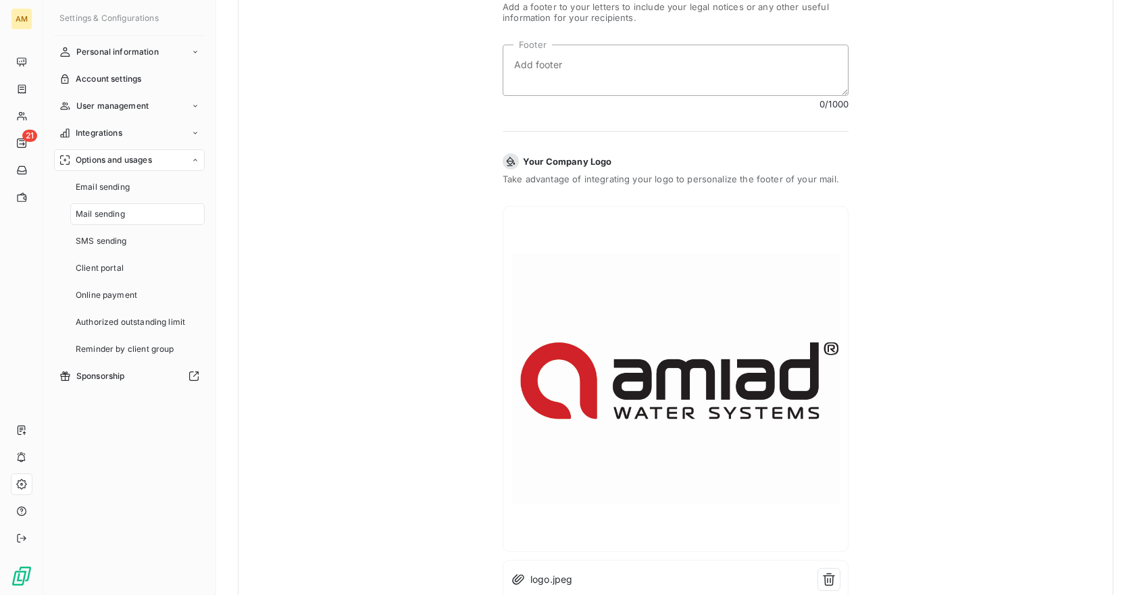
scroll to position [604, 0]
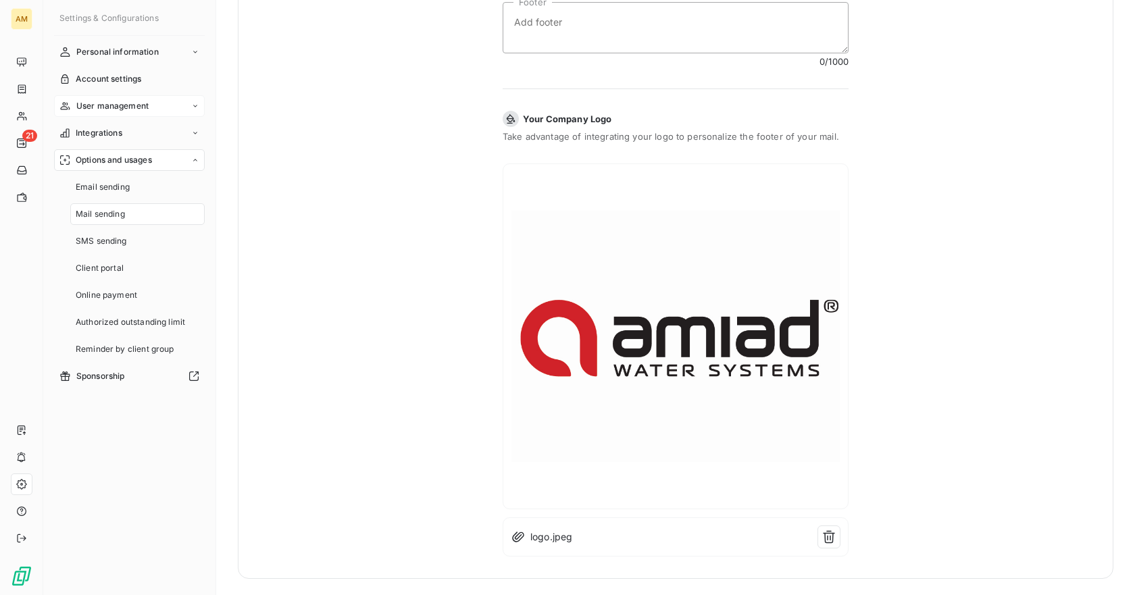
click at [99, 108] on span "User management" at bounding box center [112, 106] width 72 height 12
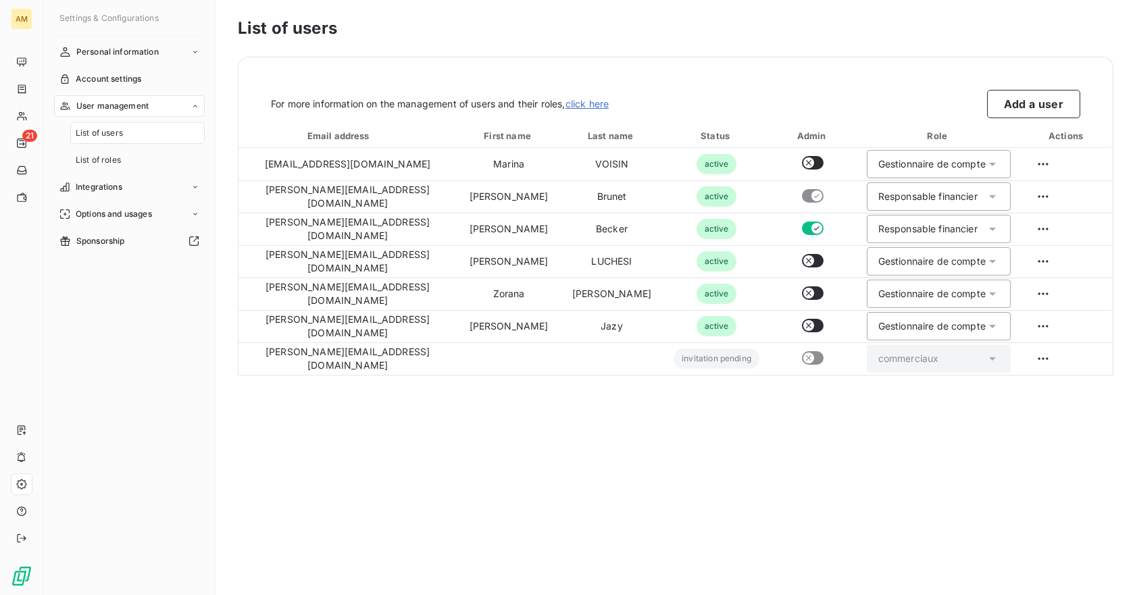
click at [103, 136] on span "List of users" at bounding box center [99, 133] width 47 height 12
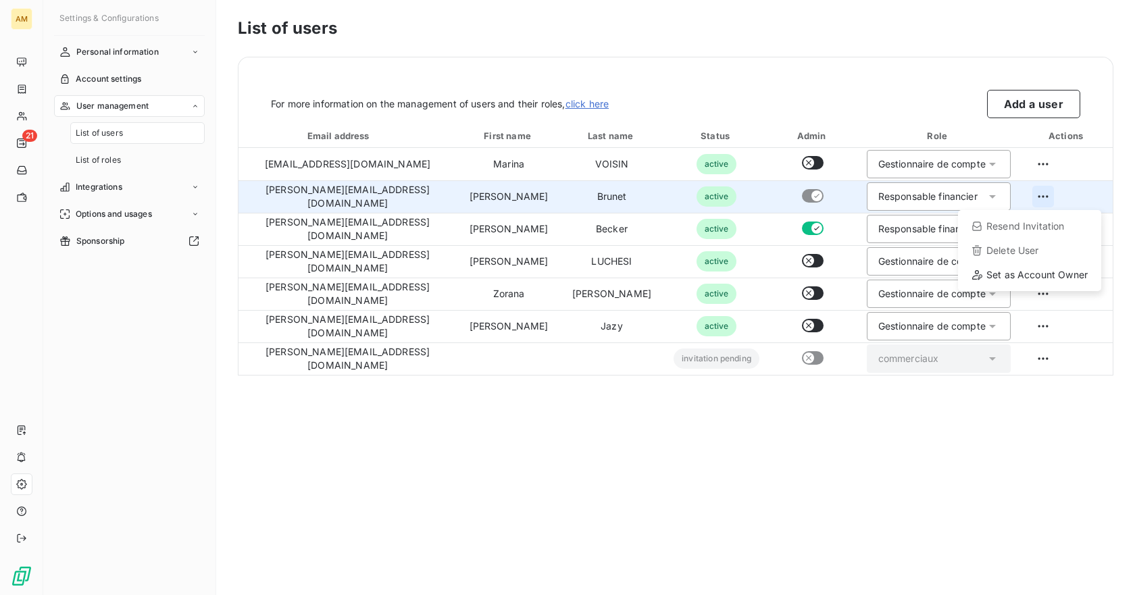
click at [1040, 191] on html "AM 21 Settings & Configurations Personal information Account settings User mana…" at bounding box center [567, 297] width 1135 height 595
click at [1052, 276] on div "Set as Account Owner" at bounding box center [1029, 275] width 132 height 22
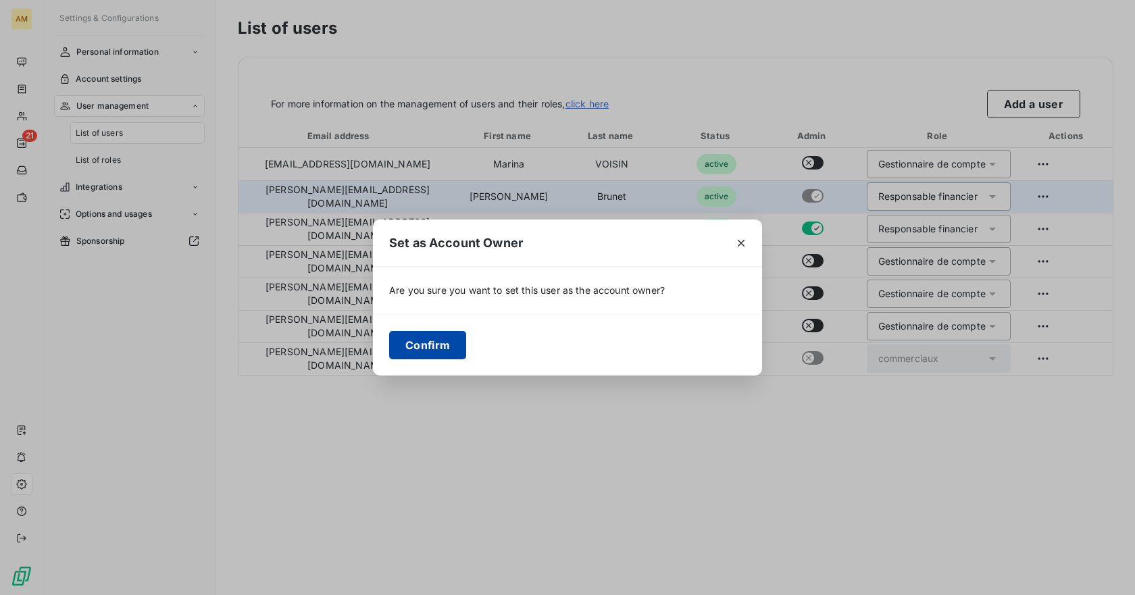
click at [416, 336] on button "Confirm" at bounding box center [427, 345] width 77 height 28
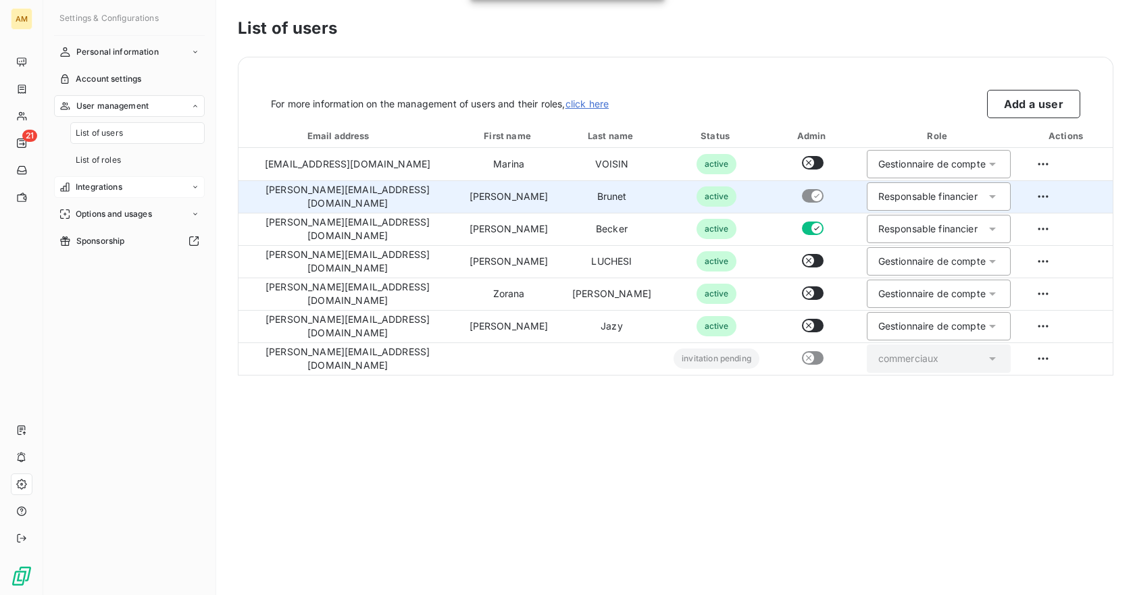
click at [77, 190] on span "Integrations" at bounding box center [99, 187] width 47 height 12
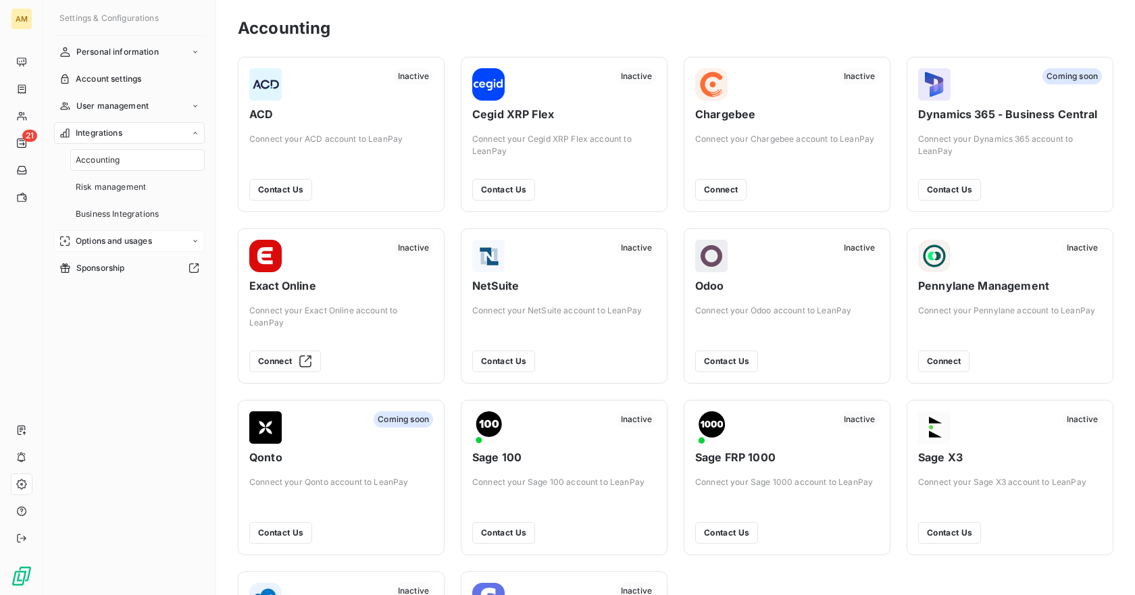
click at [87, 241] on span "Options and usages" at bounding box center [114, 241] width 76 height 12
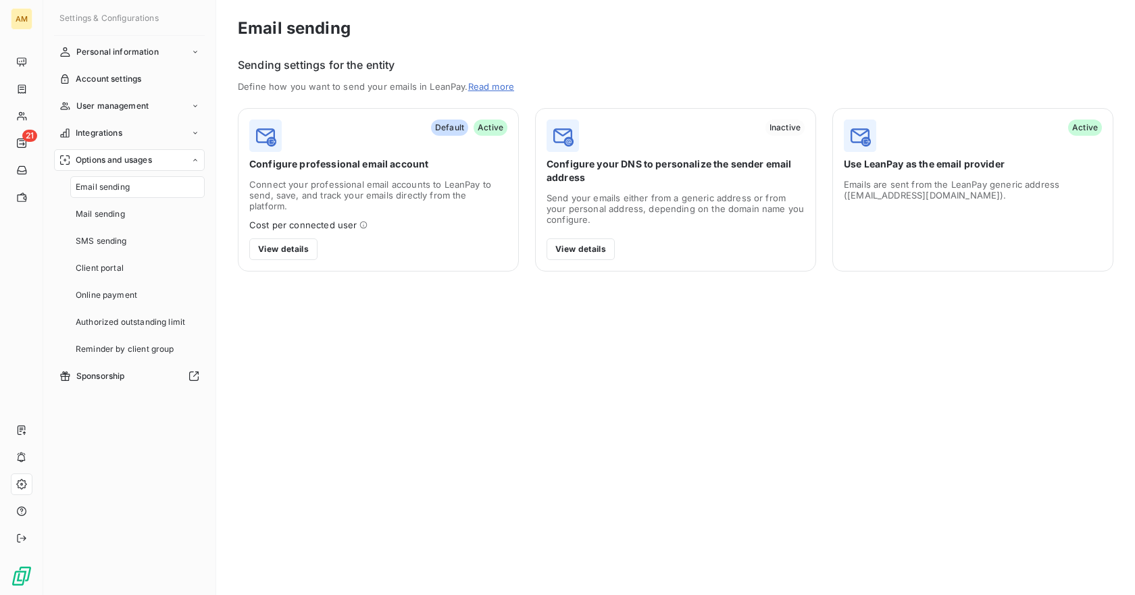
click at [363, 221] on icon at bounding box center [363, 225] width 8 height 8
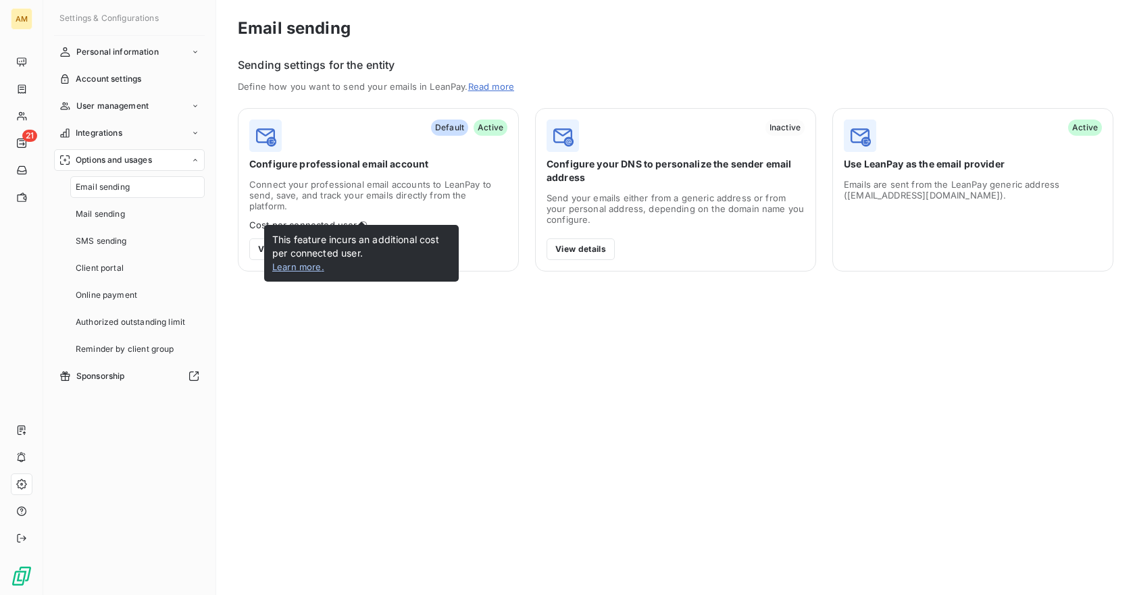
click at [297, 266] on link "Learn more ." at bounding box center [298, 266] width 52 height 11
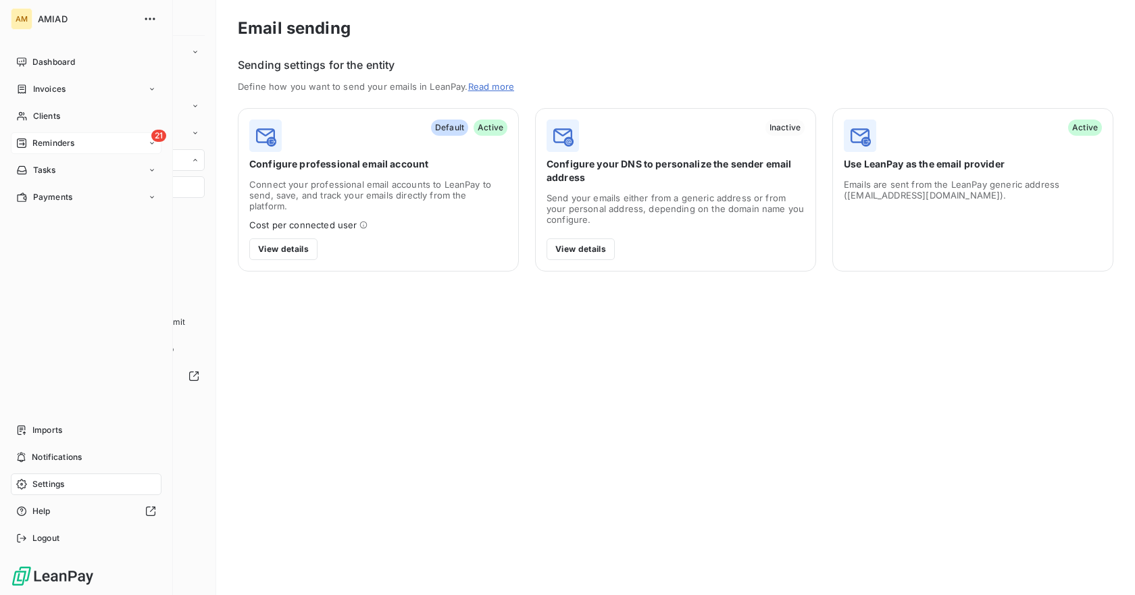
click at [55, 145] on span "Reminders" at bounding box center [53, 143] width 42 height 12
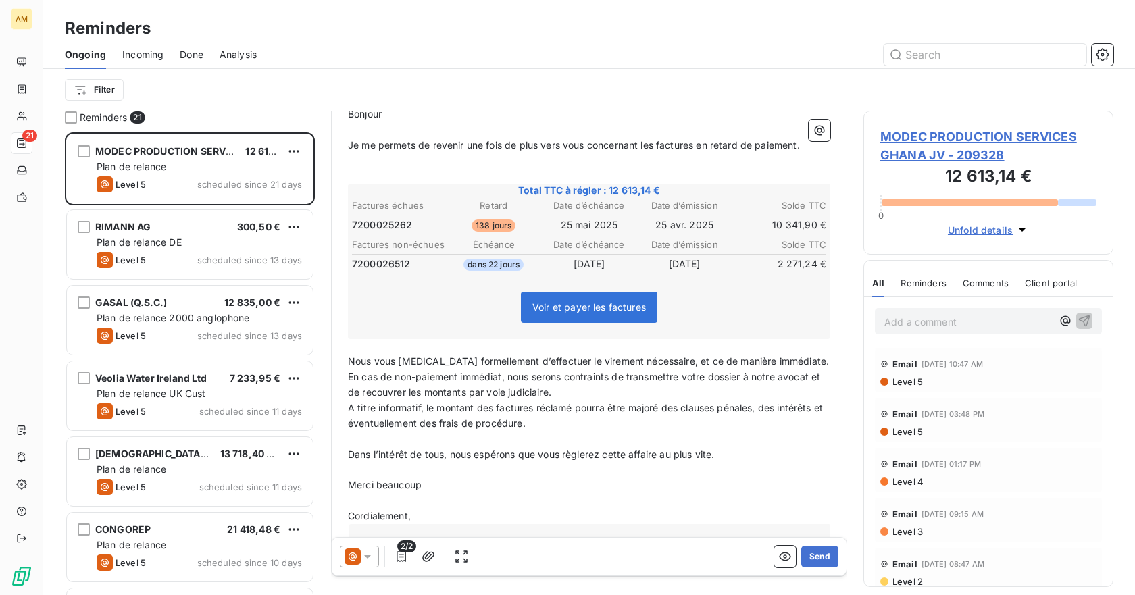
scroll to position [207, 0]
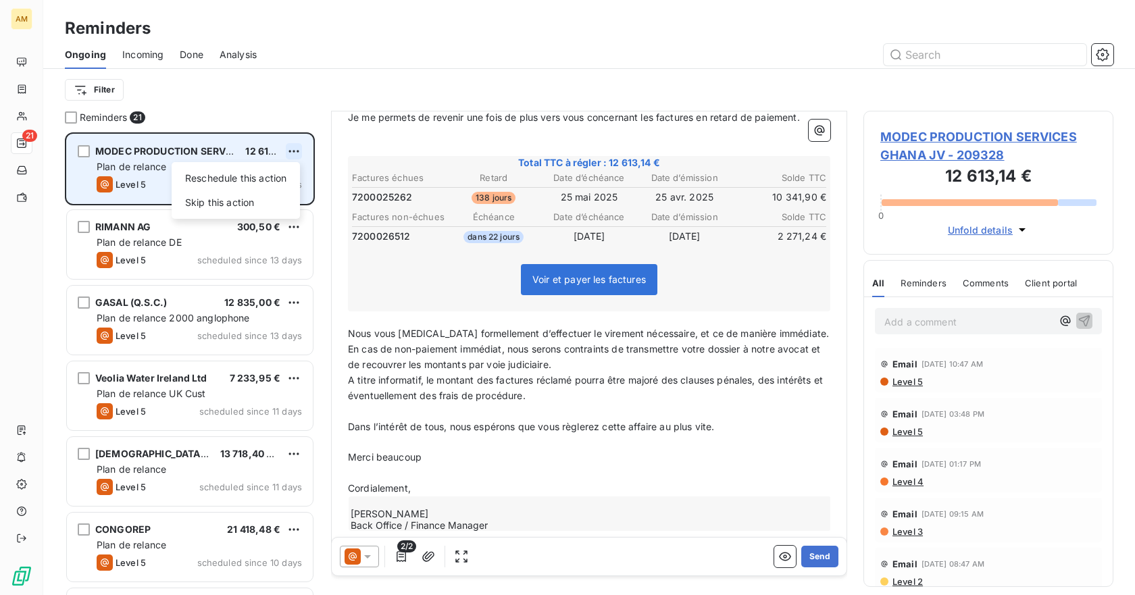
click at [287, 159] on html "AM 21 Reminders Ongoing Incoming Done Analysis Filter Reminders 21 MODEC PRODUC…" at bounding box center [567, 297] width 1135 height 595
click at [247, 205] on div "Skip this action" at bounding box center [236, 203] width 118 height 22
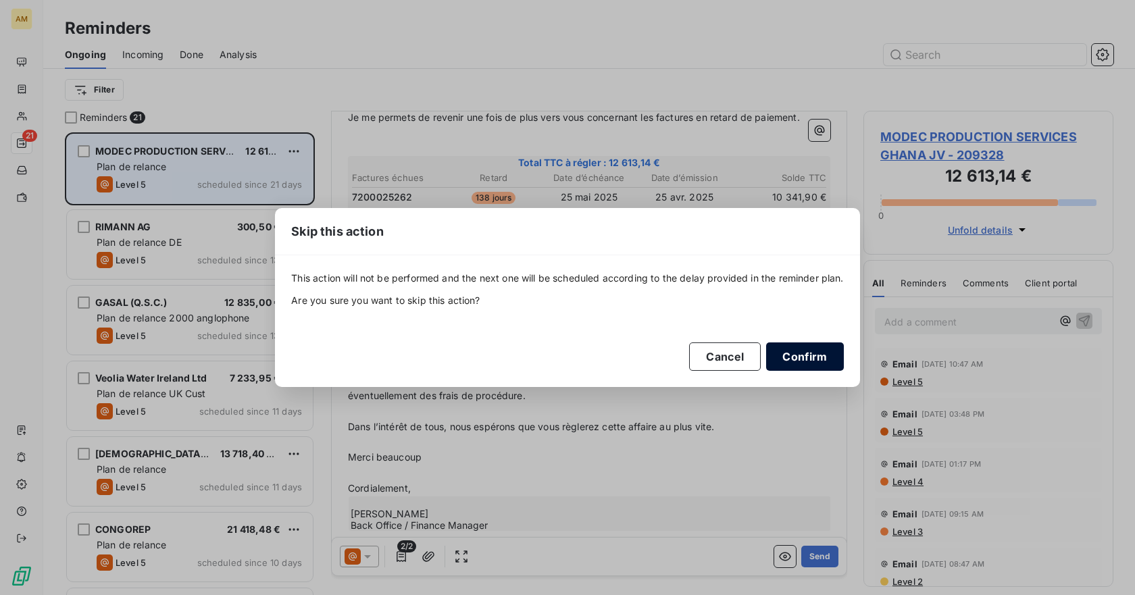
click at [811, 364] on button "Confirm" at bounding box center [804, 357] width 77 height 28
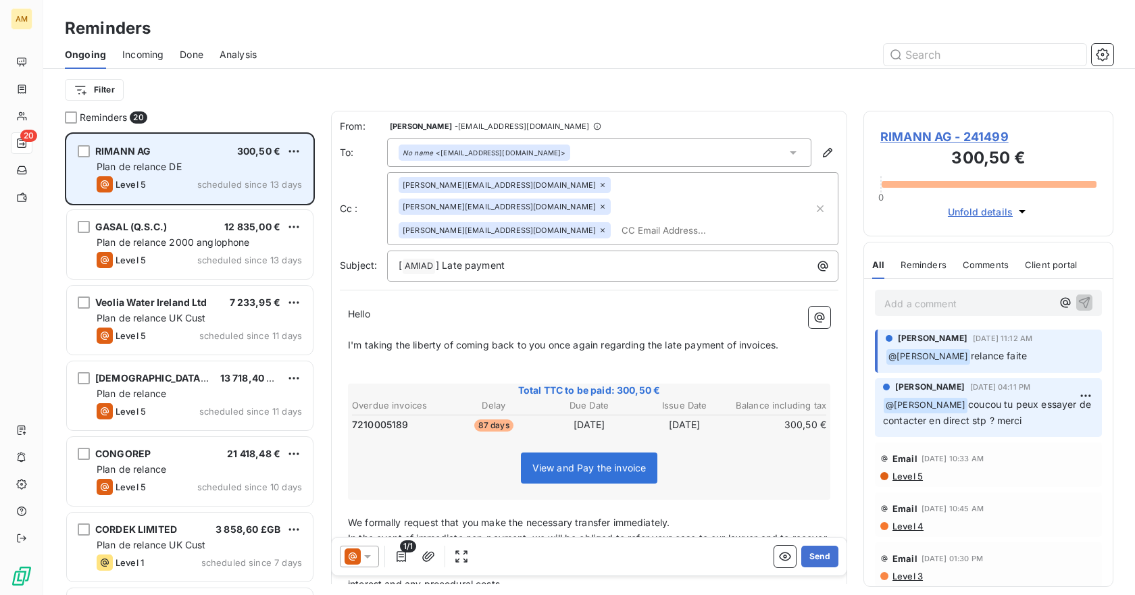
click at [942, 301] on p "Add a comment ﻿" at bounding box center [968, 303] width 168 height 17
click at [930, 303] on p "@zora" at bounding box center [968, 303] width 168 height 16
click at [1059, 303] on icon "button" at bounding box center [1066, 302] width 14 height 14
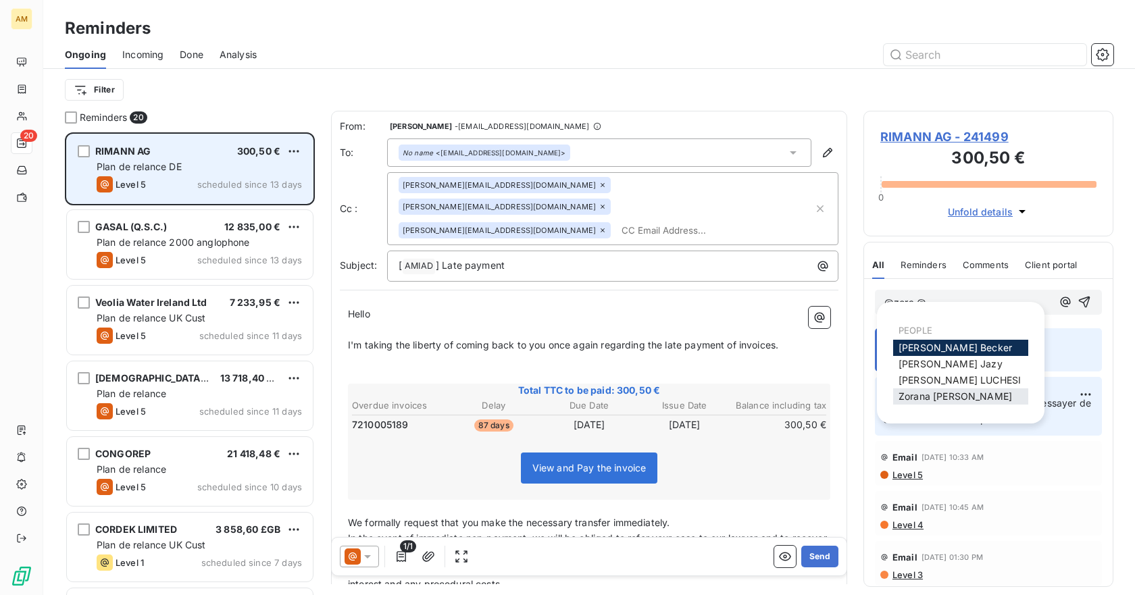
click at [959, 397] on span "[PERSON_NAME]" at bounding box center [955, 395] width 113 height 11
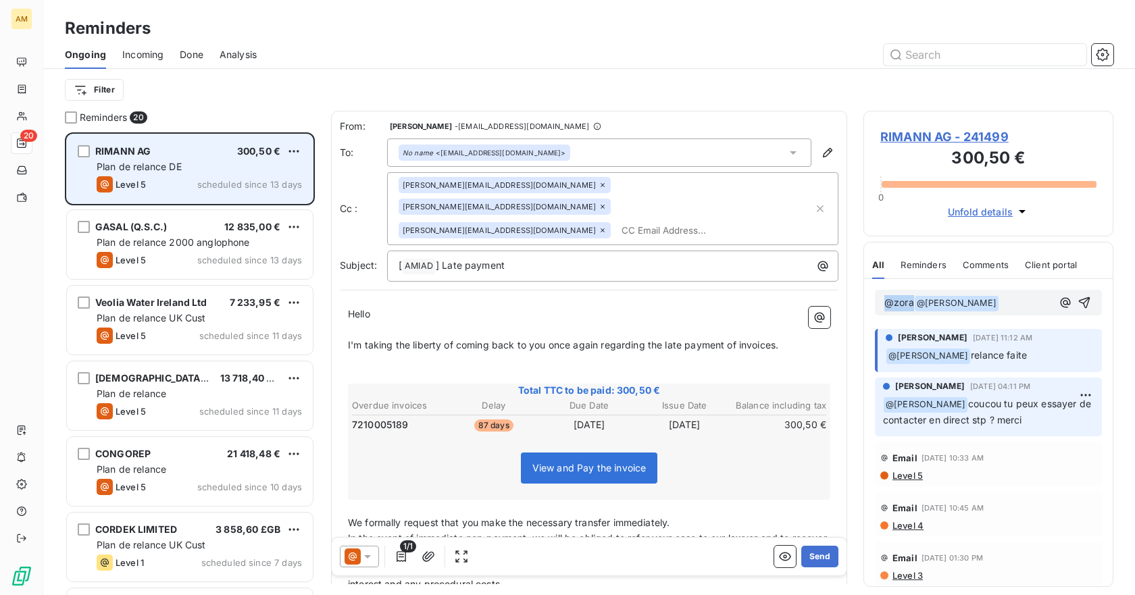
drag, startPoint x: 912, startPoint y: 302, endPoint x: 844, endPoint y: 309, distance: 67.9
click at [844, 309] on div "Reminders 20 RIMANN AG 300,50 € Plan de relance DE Level 5 scheduled since 13 d…" at bounding box center [589, 353] width 1092 height 484
click at [987, 303] on p "@ [PERSON_NAME] ﻿ ﻿" at bounding box center [968, 303] width 168 height 16
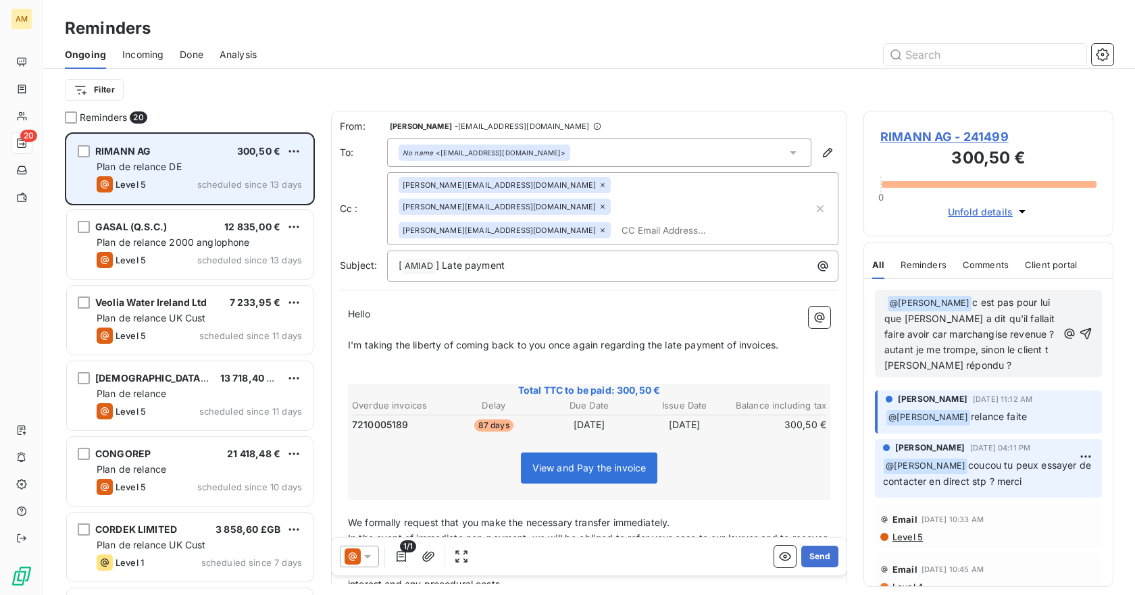
drag, startPoint x: 1075, startPoint y: 324, endPoint x: 1075, endPoint y: 334, distance: 10.1
click at [1075, 325] on div "@ [PERSON_NAME] ﻿ c est pas pour lui que [PERSON_NAME] a dit qu'il fallait fair…" at bounding box center [988, 333] width 208 height 79
click at [1080, 334] on icon "button" at bounding box center [1085, 333] width 11 height 11
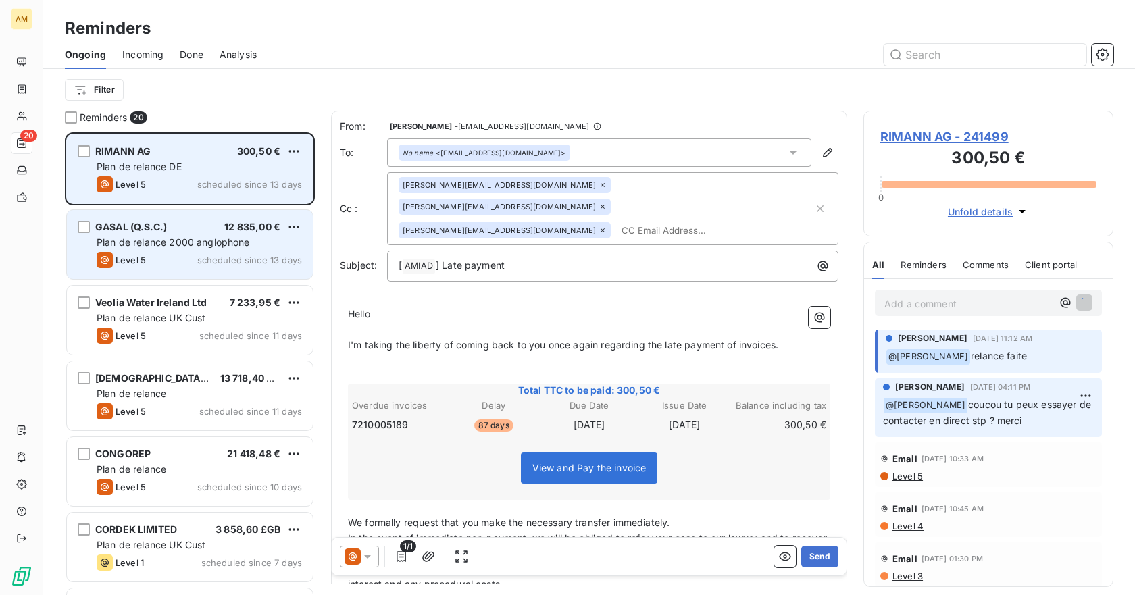
click at [214, 241] on span "Plan de relance 2000 anglophone" at bounding box center [173, 241] width 153 height 11
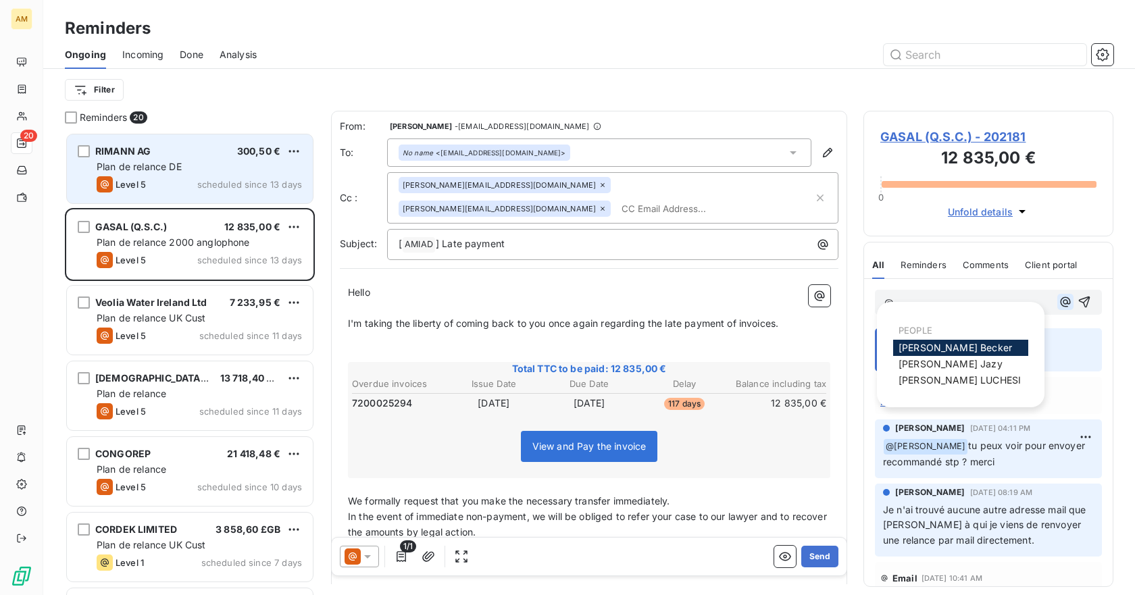
click at [1059, 309] on icon "button" at bounding box center [1066, 302] width 14 height 14
drag, startPoint x: 971, startPoint y: 364, endPoint x: 978, endPoint y: 358, distance: 9.1
click at [972, 363] on div "[PERSON_NAME]" at bounding box center [960, 364] width 135 height 16
click at [1003, 297] on p "@" at bounding box center [968, 303] width 168 height 16
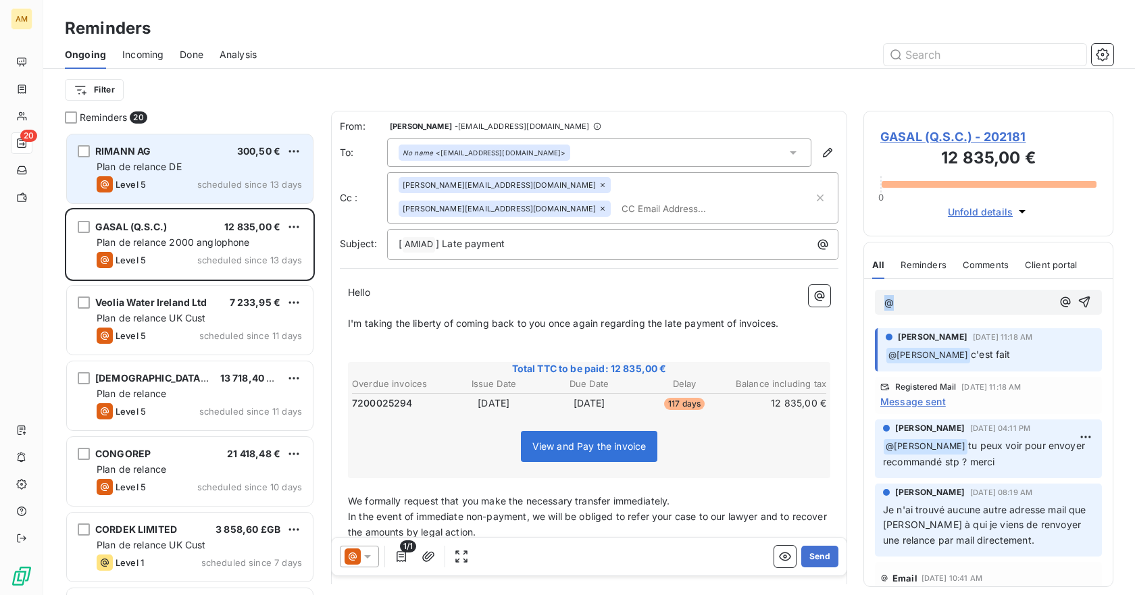
drag, startPoint x: 940, startPoint y: 298, endPoint x: 853, endPoint y: 318, distance: 88.8
click at [853, 318] on div "Reminders 20 RIMANN AG 300,50 € Plan de relance DE Level 5 scheduled since 13 d…" at bounding box center [589, 353] width 1092 height 484
click at [924, 303] on p "@" at bounding box center [968, 303] width 168 height 16
click at [910, 303] on p "@" at bounding box center [968, 303] width 168 height 16
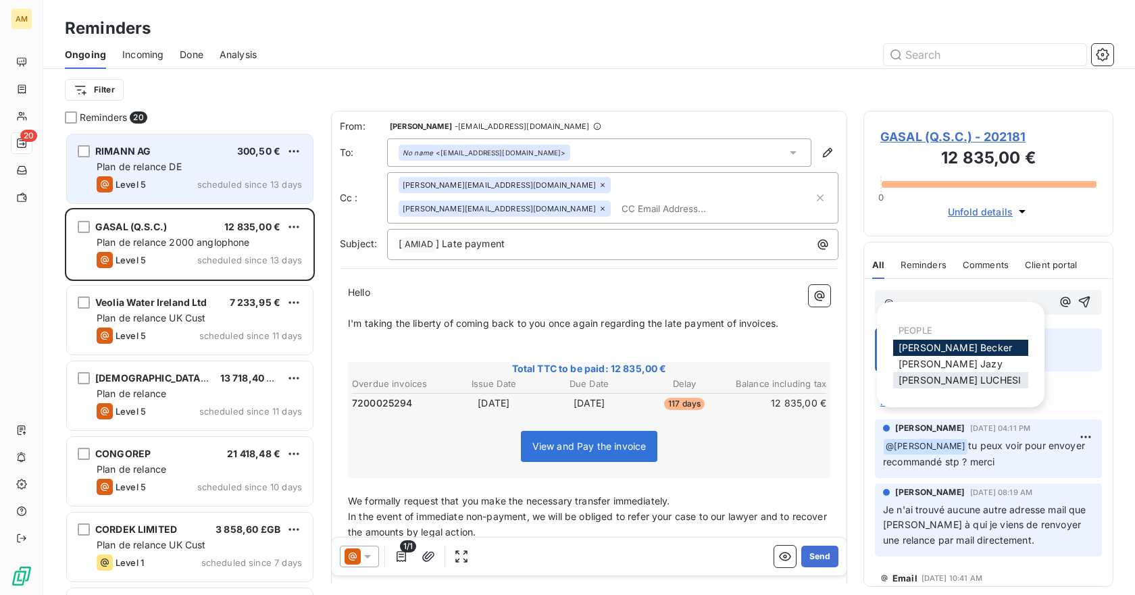
click at [938, 382] on span "[PERSON_NAME]" at bounding box center [960, 379] width 122 height 11
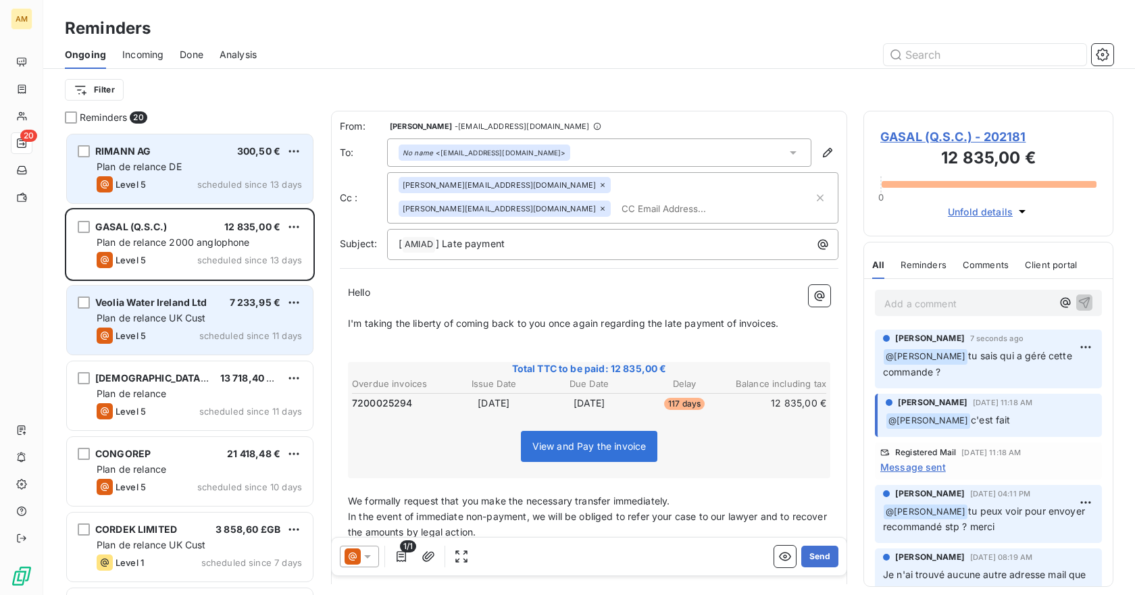
click at [123, 322] on span "Plan de relance UK Cust" at bounding box center [151, 317] width 109 height 11
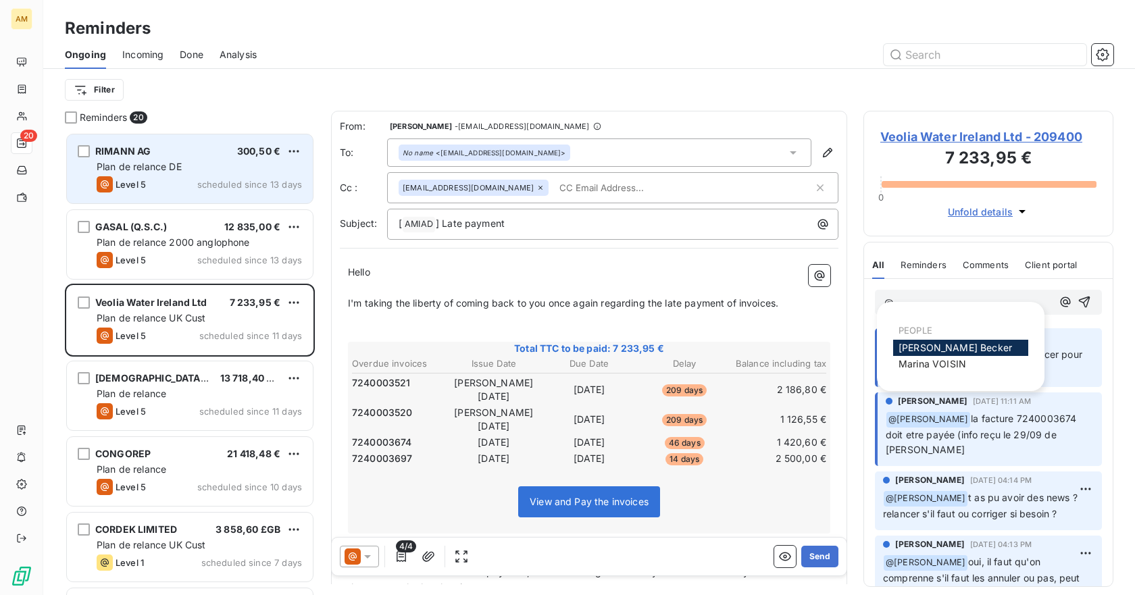
drag, startPoint x: 1059, startPoint y: 305, endPoint x: 994, endPoint y: 338, distance: 71.9
click at [1059, 306] on icon "button" at bounding box center [1066, 302] width 14 height 14
click at [963, 356] on div "[PERSON_NAME]" at bounding box center [960, 364] width 135 height 16
drag, startPoint x: 957, startPoint y: 373, endPoint x: 956, endPoint y: 363, distance: 10.2
click at [957, 371] on div "PEOPLE [PERSON_NAME] [PERSON_NAME]" at bounding box center [960, 346] width 135 height 57
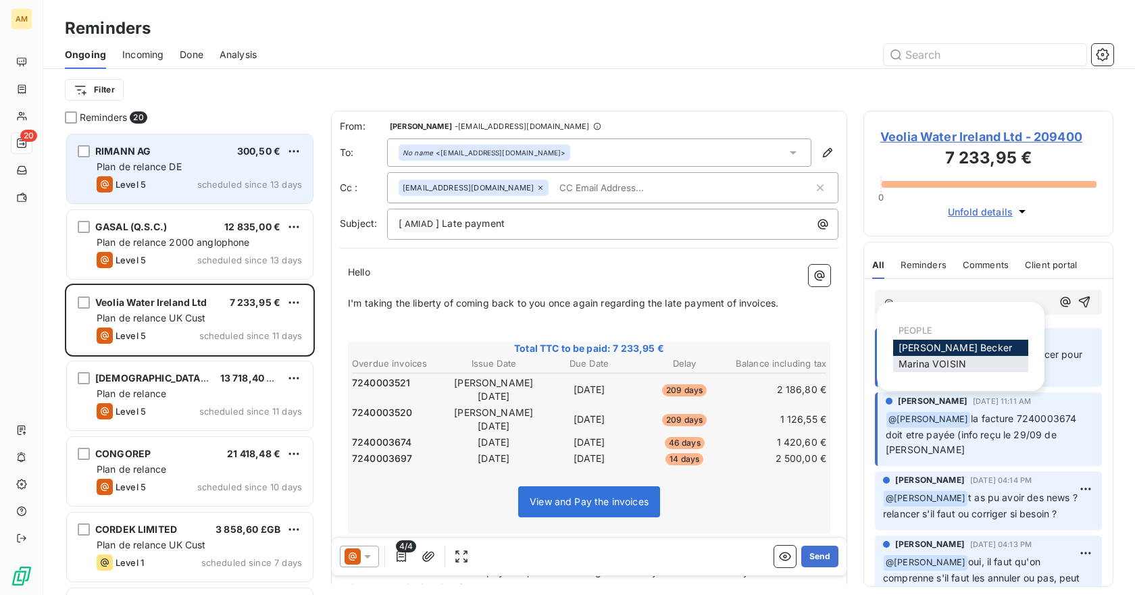
click at [956, 359] on span "[PERSON_NAME]" at bounding box center [933, 363] width 68 height 11
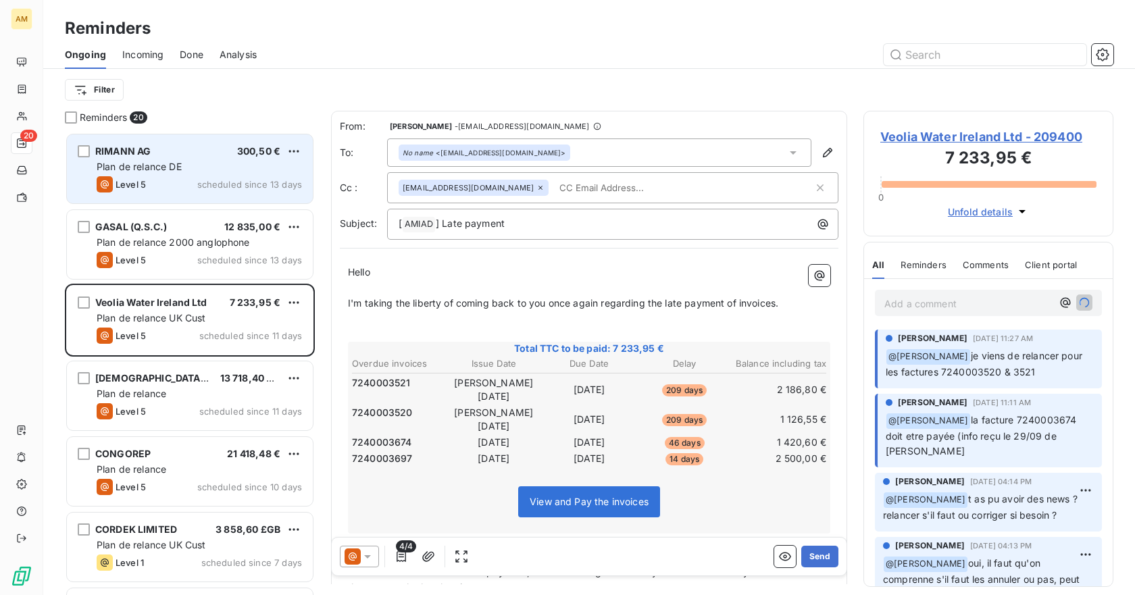
drag, startPoint x: 200, startPoint y: 403, endPoint x: 326, endPoint y: 397, distance: 126.5
click at [200, 403] on div "[DEMOGRAPHIC_DATA] SA 13 718,40 $US Plan de relance Level 5 scheduled since 11 …" at bounding box center [190, 395] width 246 height 69
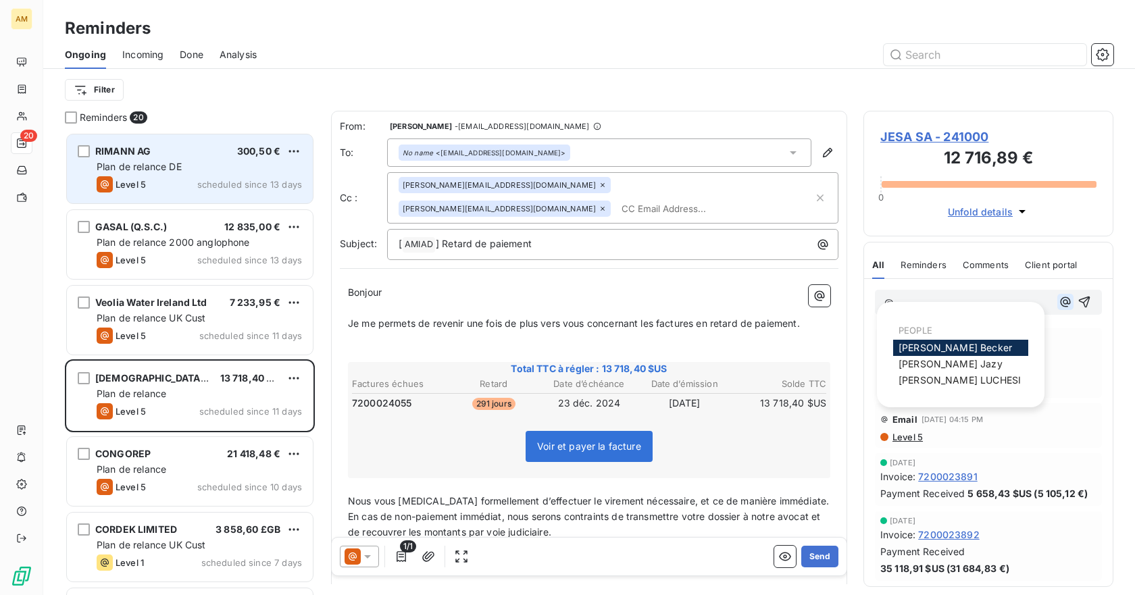
click at [1061, 303] on icon "button" at bounding box center [1066, 302] width 10 height 10
click at [972, 349] on span "[PERSON_NAME]" at bounding box center [955, 347] width 113 height 11
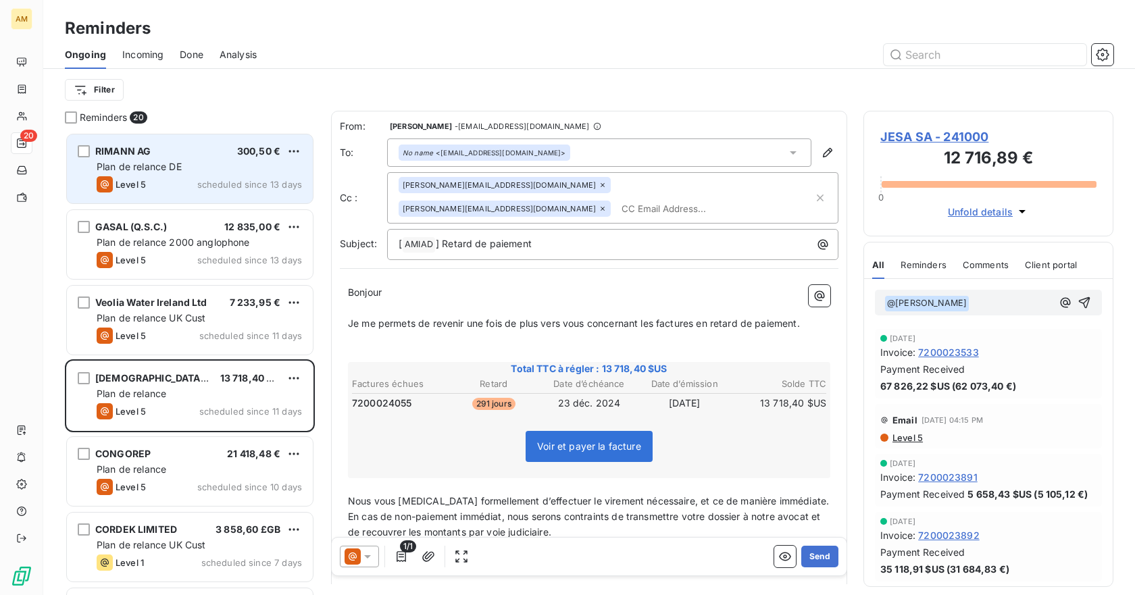
drag, startPoint x: 990, startPoint y: 308, endPoint x: 982, endPoint y: 284, distance: 24.8
click at [982, 289] on div "﻿ @ [PERSON_NAME] ﻿ ﻿" at bounding box center [988, 302] width 249 height 47
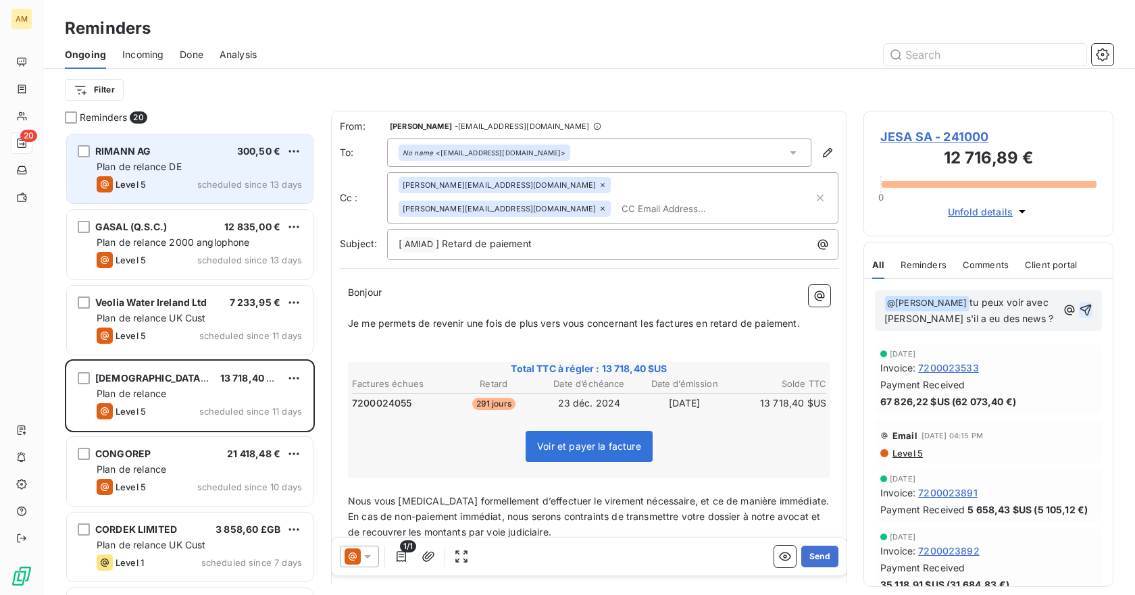
click at [1079, 306] on icon "button" at bounding box center [1086, 310] width 14 height 14
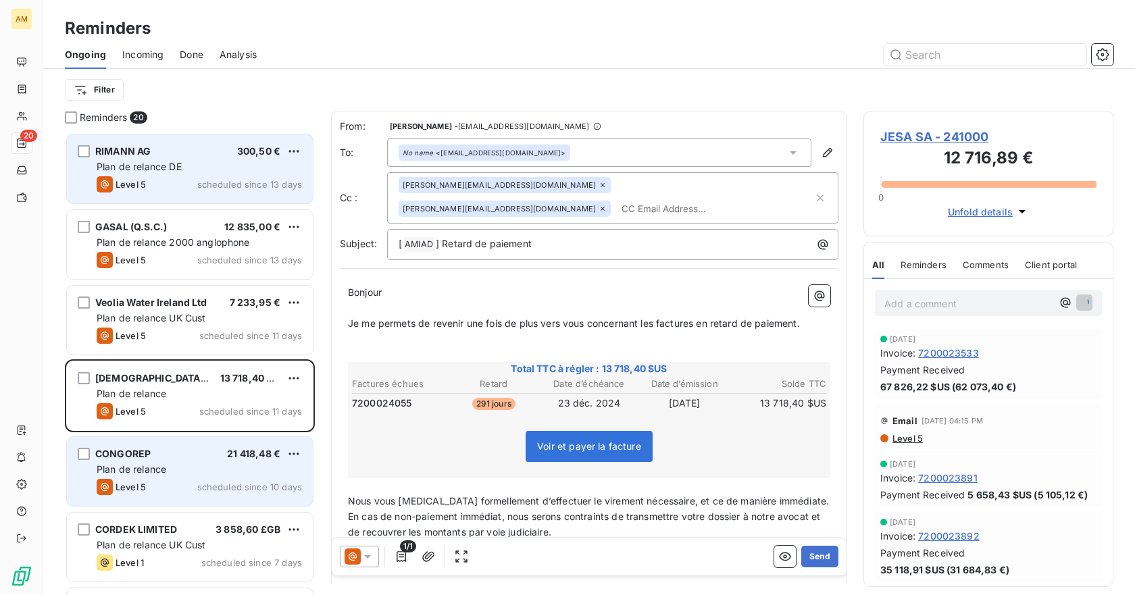
click at [175, 460] on div "CONGOREP 21 418,48 € Plan de relance Level 5 scheduled since 10 days" at bounding box center [190, 471] width 246 height 69
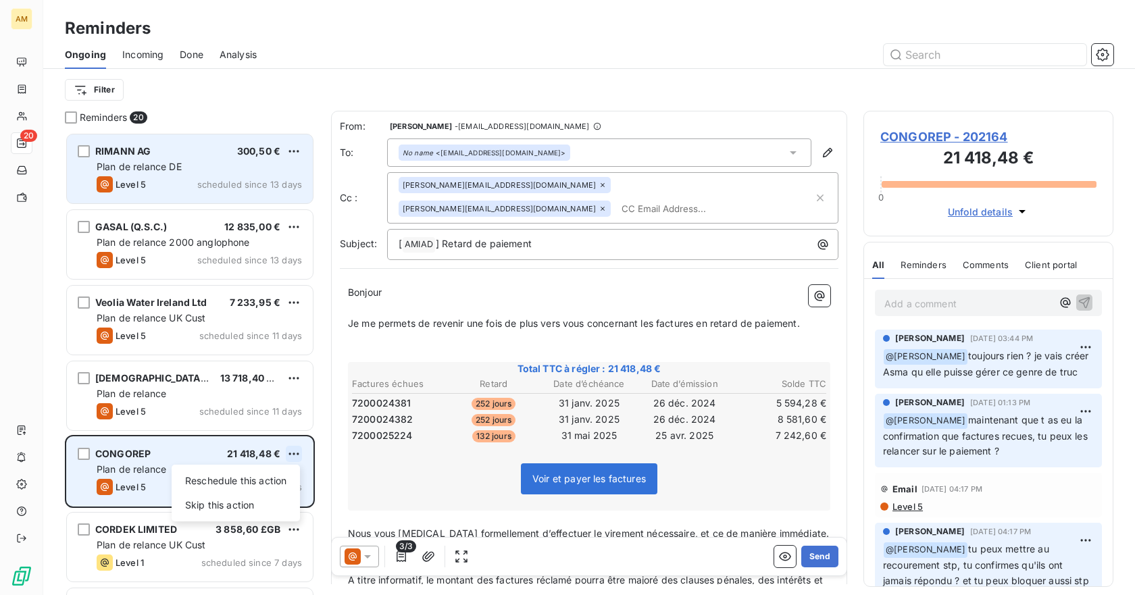
click at [291, 453] on html "AM 20 Reminders Ongoing Incoming Done Analysis Filter Reminders 20 RIMANN AG 30…" at bounding box center [567, 297] width 1135 height 595
click at [269, 474] on div "Reschedule this action" at bounding box center [236, 481] width 118 height 22
select select "9"
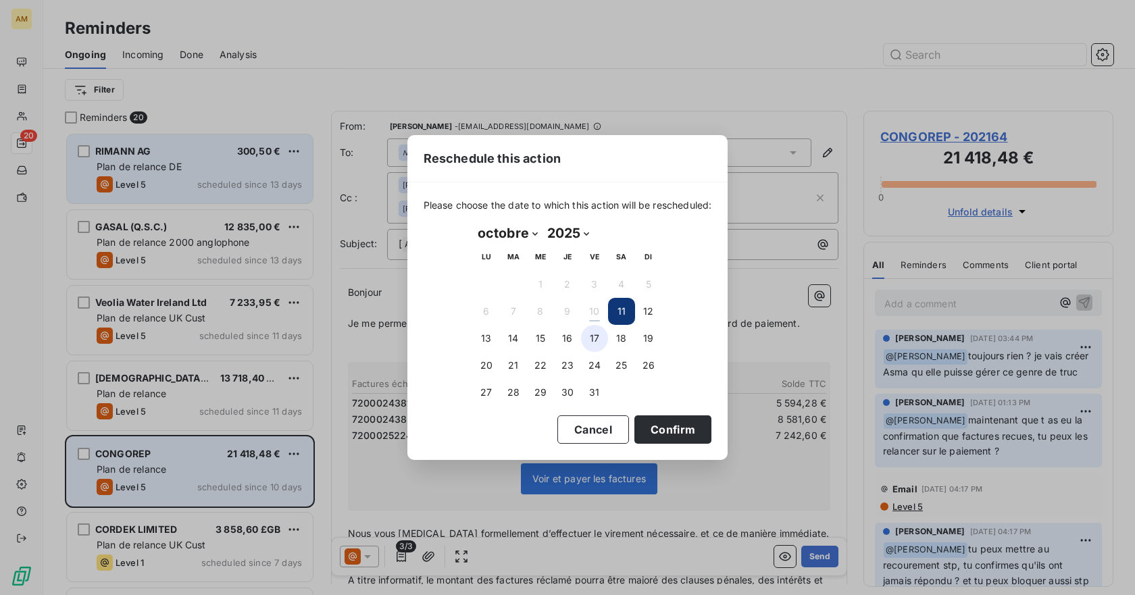
click at [601, 338] on button "17" at bounding box center [594, 338] width 27 height 27
click at [670, 432] on button "Confirm" at bounding box center [672, 429] width 77 height 28
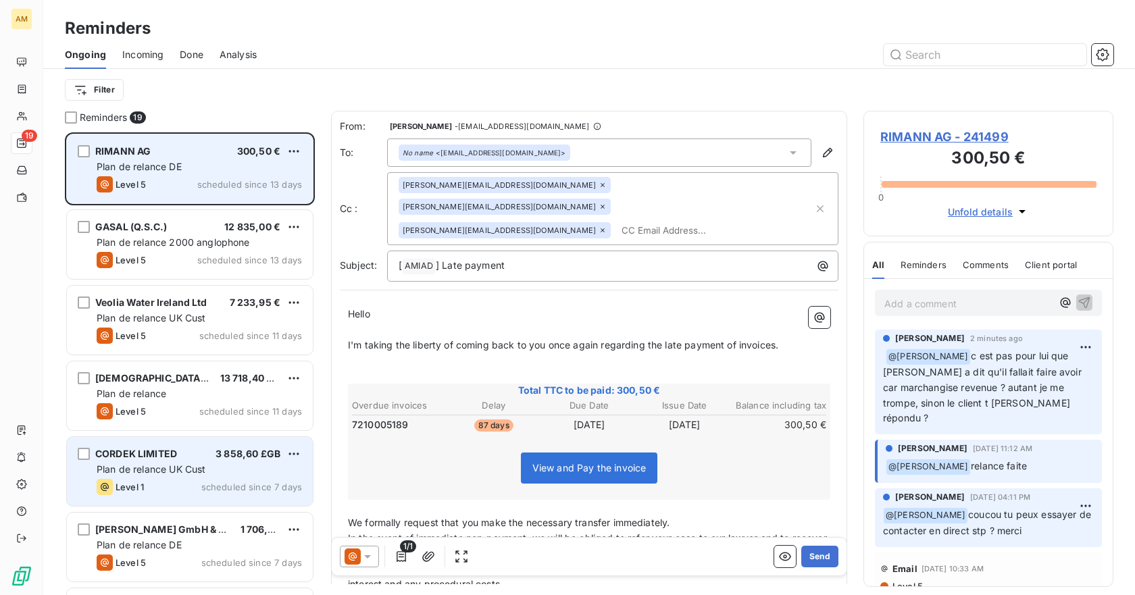
click at [164, 488] on div "Level 1 scheduled since 7 days" at bounding box center [199, 487] width 205 height 16
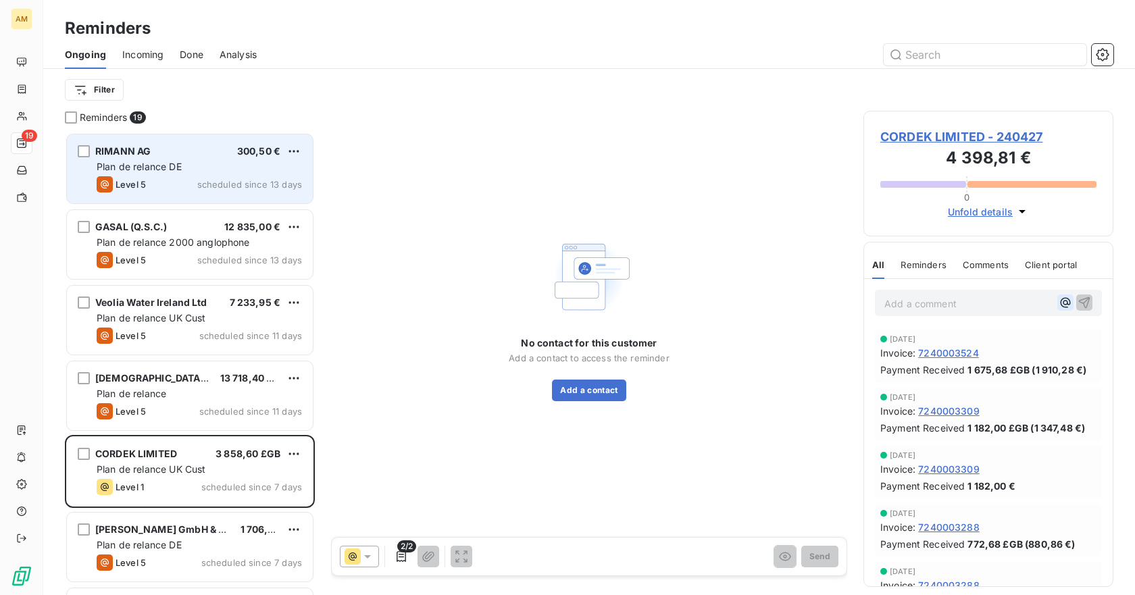
click at [1061, 301] on icon "button" at bounding box center [1066, 303] width 10 height 10
click at [969, 360] on div "[PERSON_NAME]" at bounding box center [960, 364] width 135 height 16
click at [973, 363] on div "[PERSON_NAME]" at bounding box center [960, 364] width 135 height 16
click at [973, 361] on div "[PERSON_NAME]" at bounding box center [960, 364] width 135 height 16
click at [973, 357] on div "[PERSON_NAME]" at bounding box center [960, 364] width 135 height 16
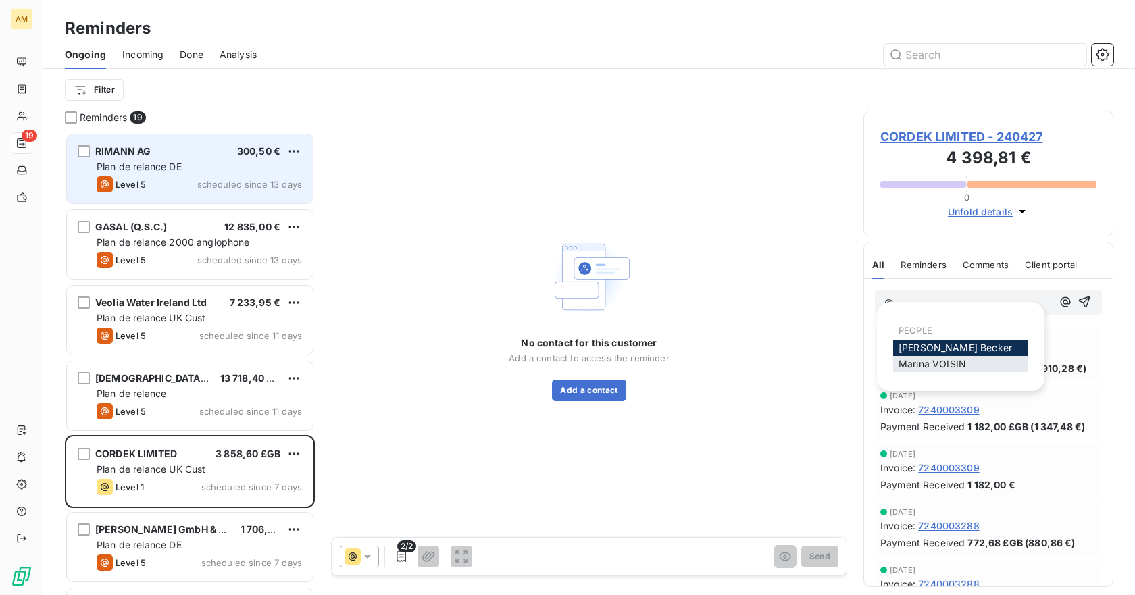
click at [921, 365] on span "[PERSON_NAME]" at bounding box center [933, 363] width 68 height 11
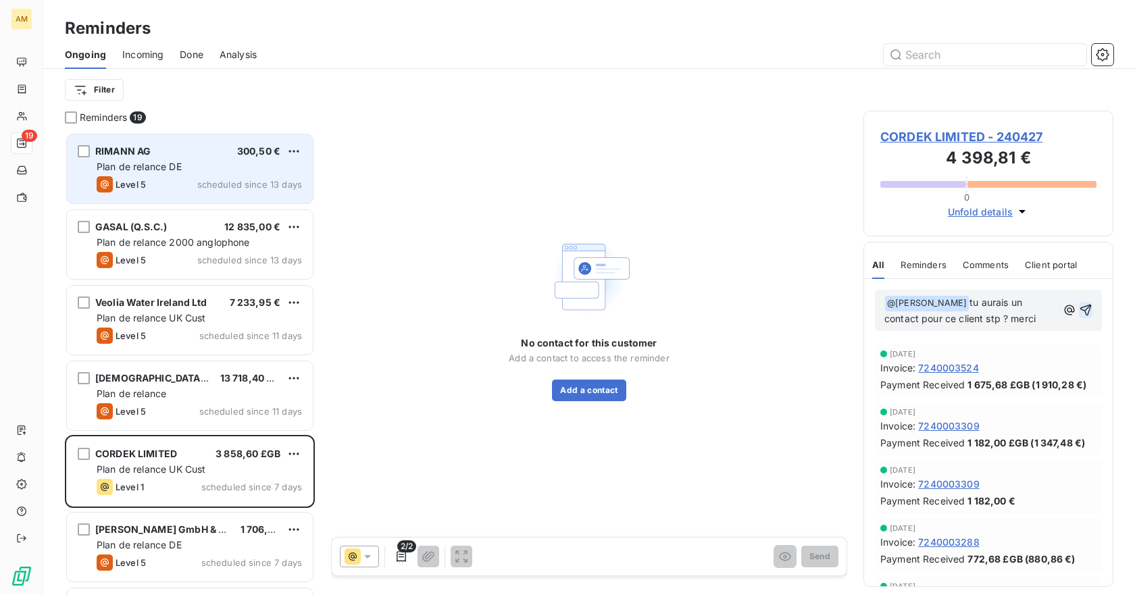
click at [1080, 307] on icon "button" at bounding box center [1085, 310] width 11 height 11
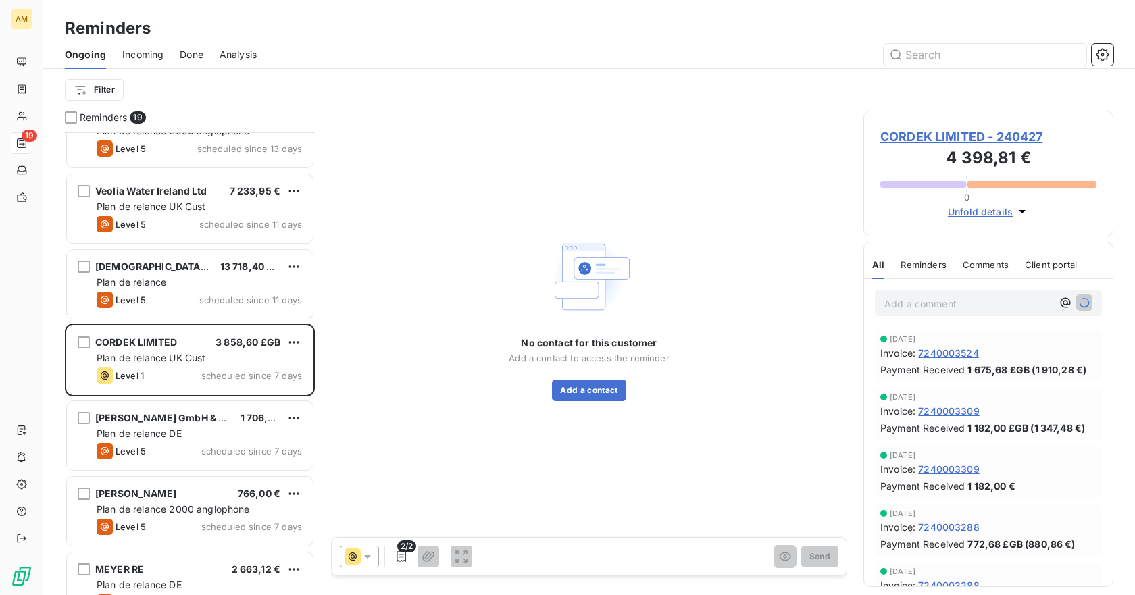
scroll to position [136, 0]
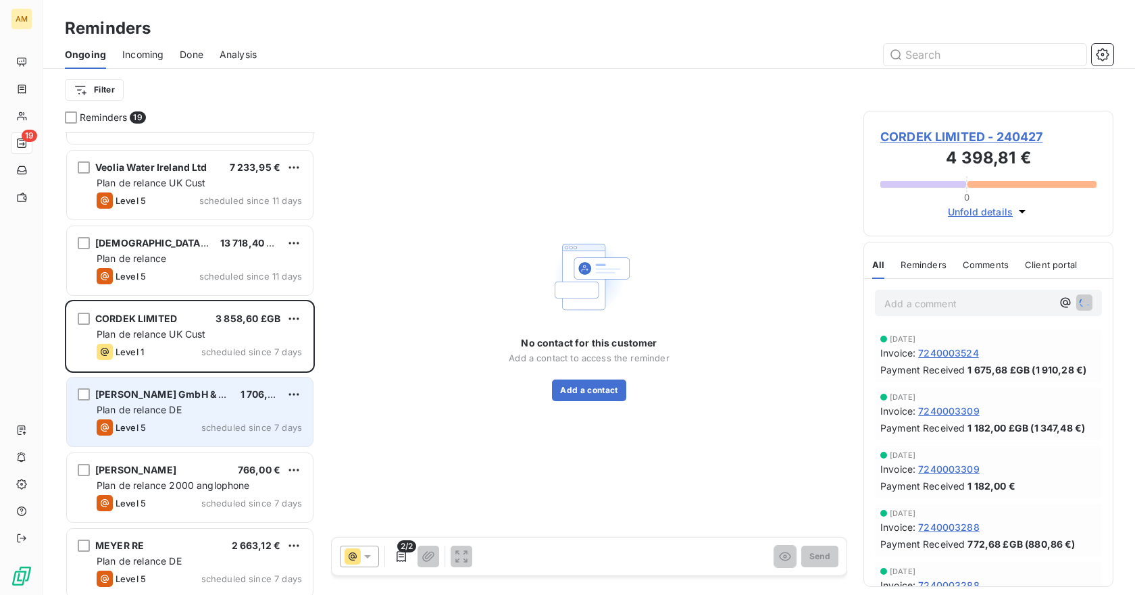
click at [157, 403] on div "Plan de relance DE" at bounding box center [199, 410] width 205 height 14
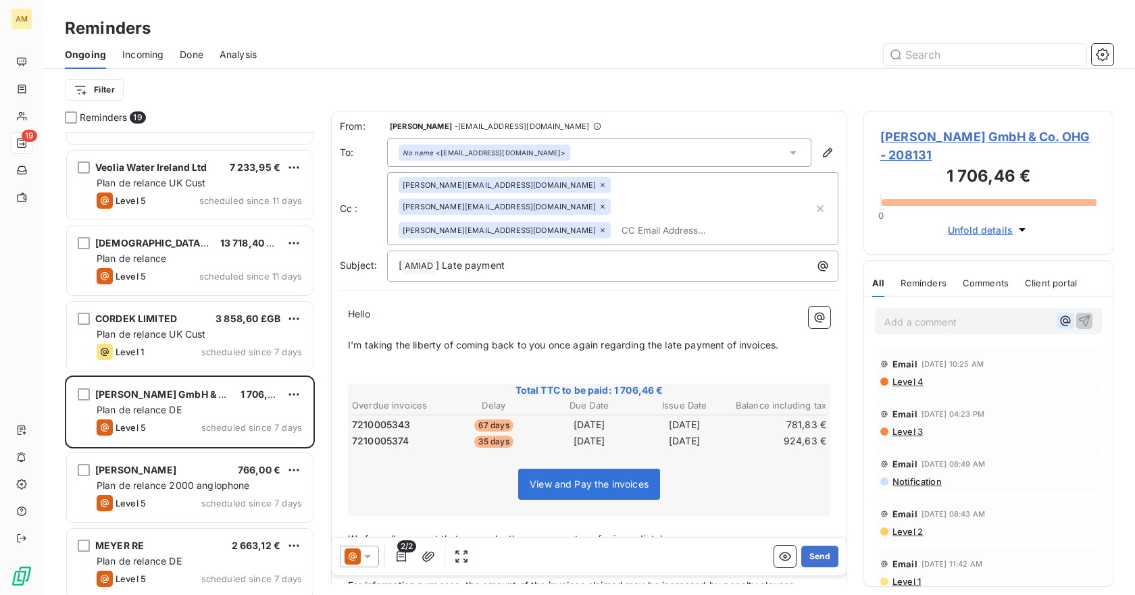
click at [1061, 318] on icon "button" at bounding box center [1066, 321] width 10 height 10
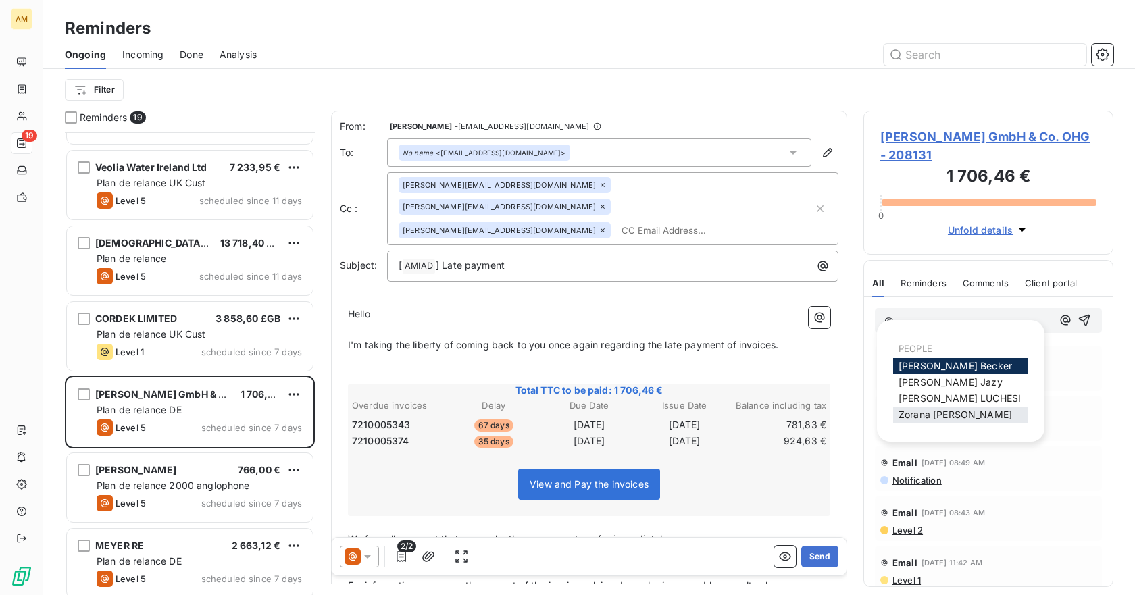
click at [959, 409] on span "[PERSON_NAME]" at bounding box center [955, 414] width 113 height 11
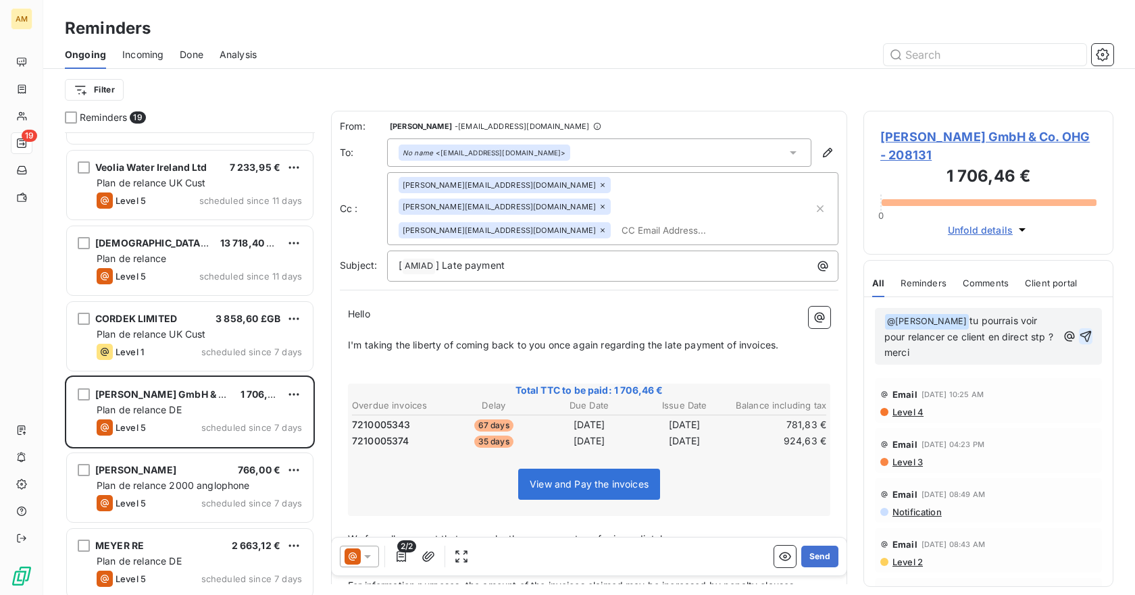
click at [1079, 330] on icon "button" at bounding box center [1086, 337] width 14 height 14
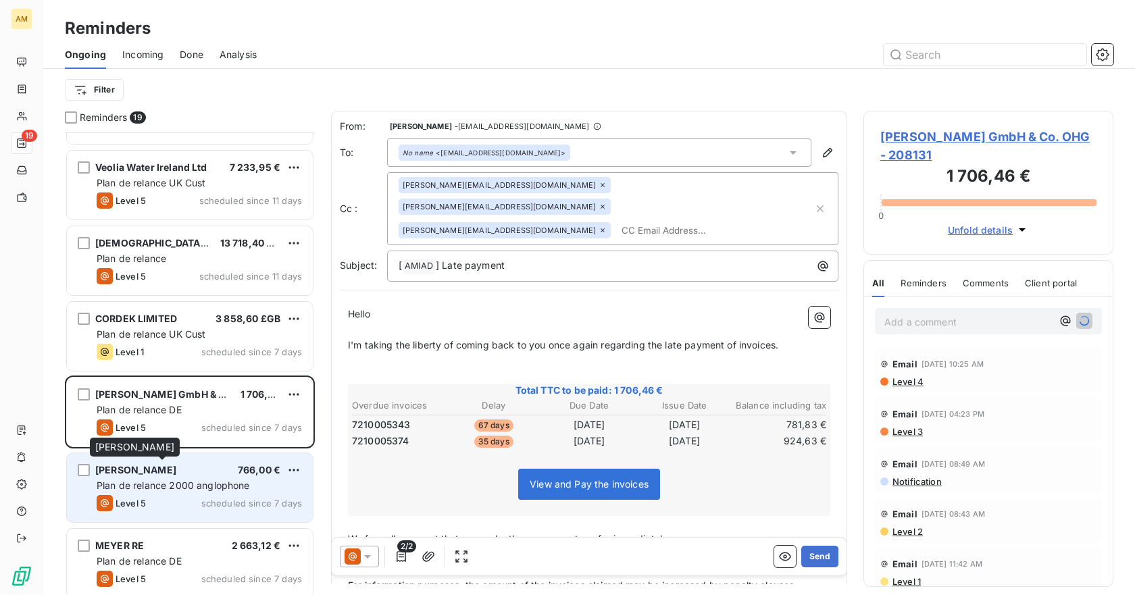
click at [176, 472] on span "[PERSON_NAME]" at bounding box center [135, 469] width 81 height 11
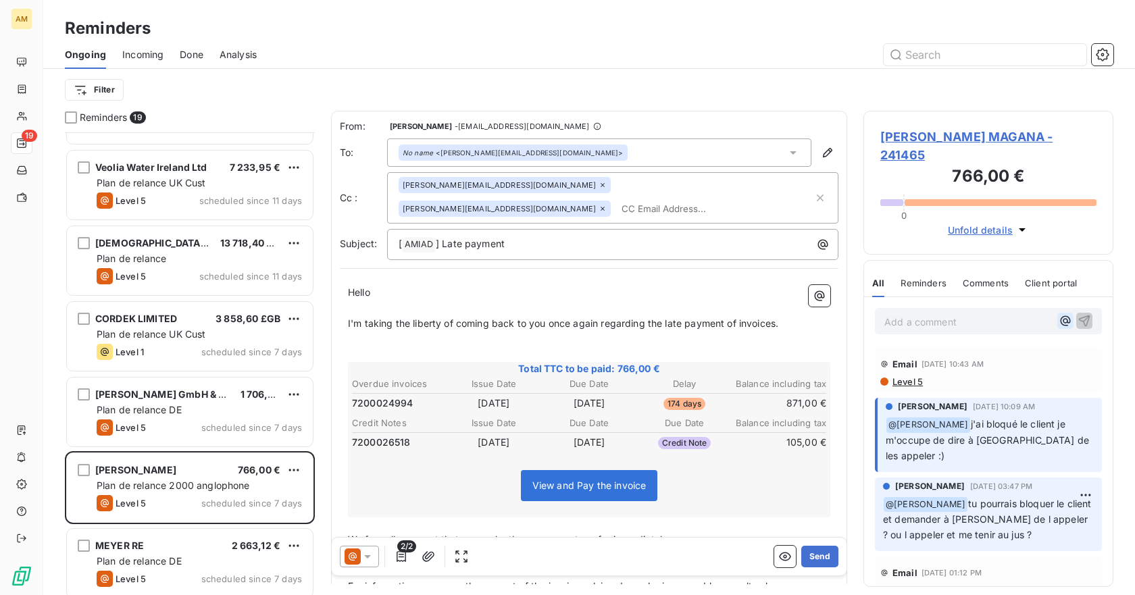
click at [1059, 326] on icon "button" at bounding box center [1066, 321] width 14 height 14
click at [436, 465] on div "View and Pay the invoice" at bounding box center [589, 488] width 478 height 58
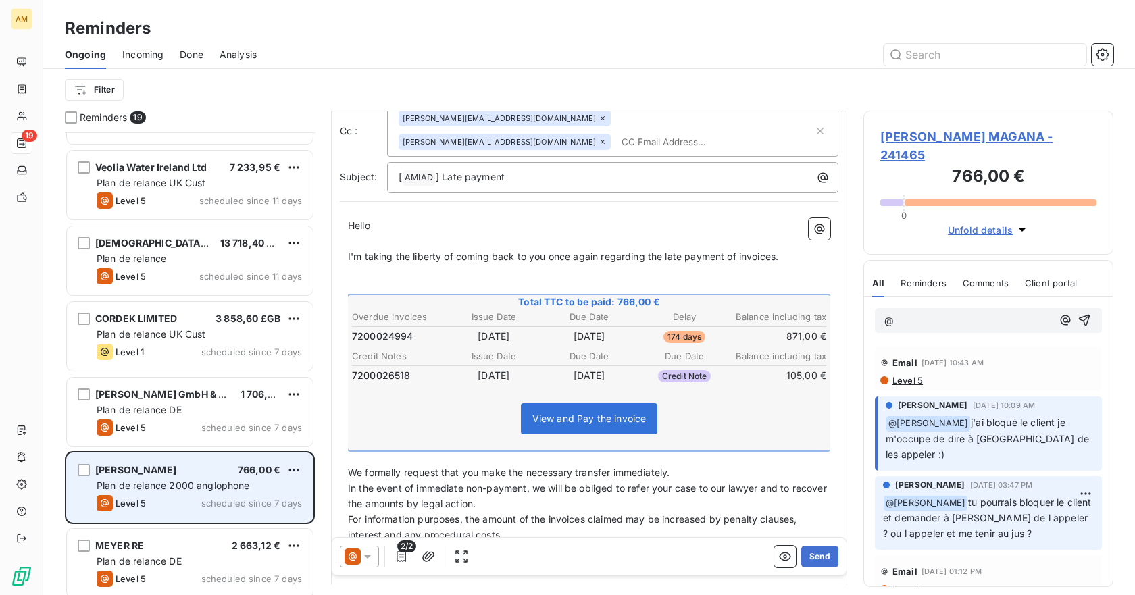
scroll to position [68, 0]
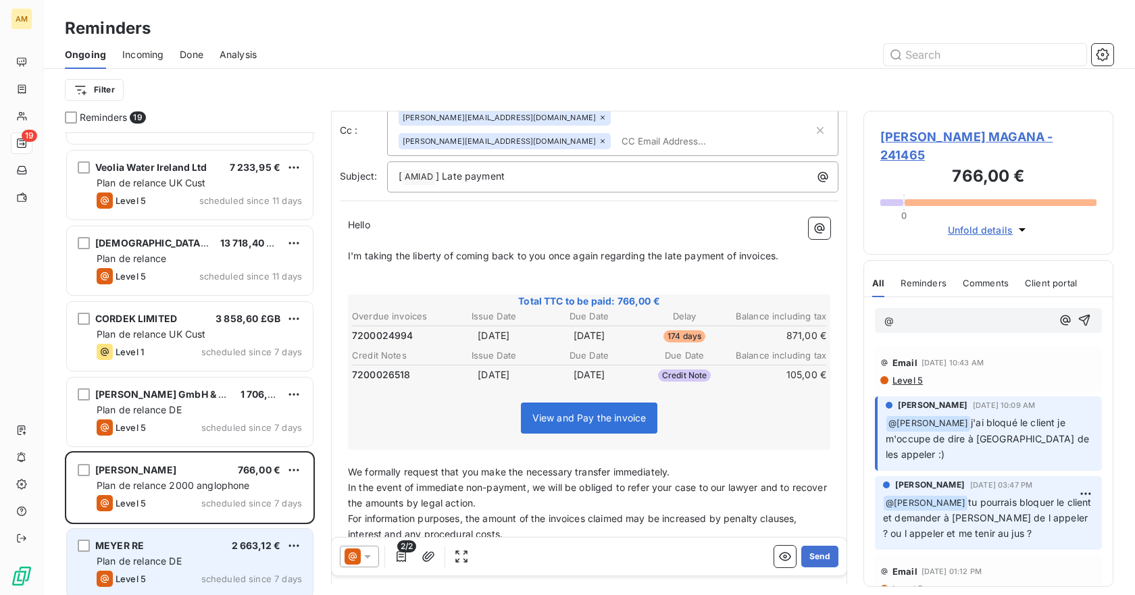
click at [237, 562] on div "Plan de relance DE" at bounding box center [199, 562] width 205 height 14
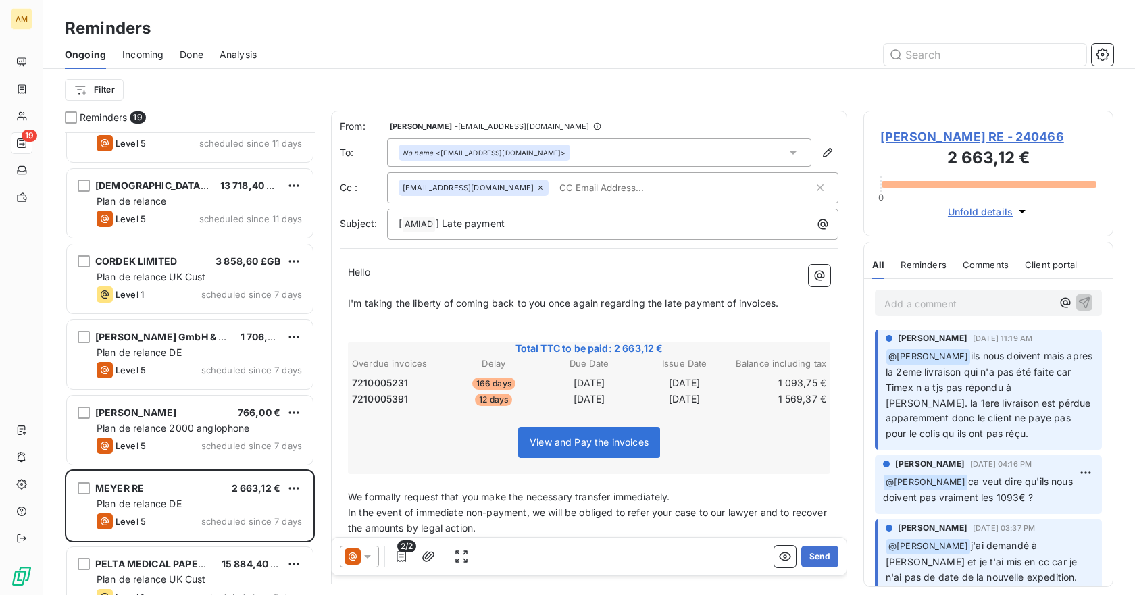
scroll to position [271, 0]
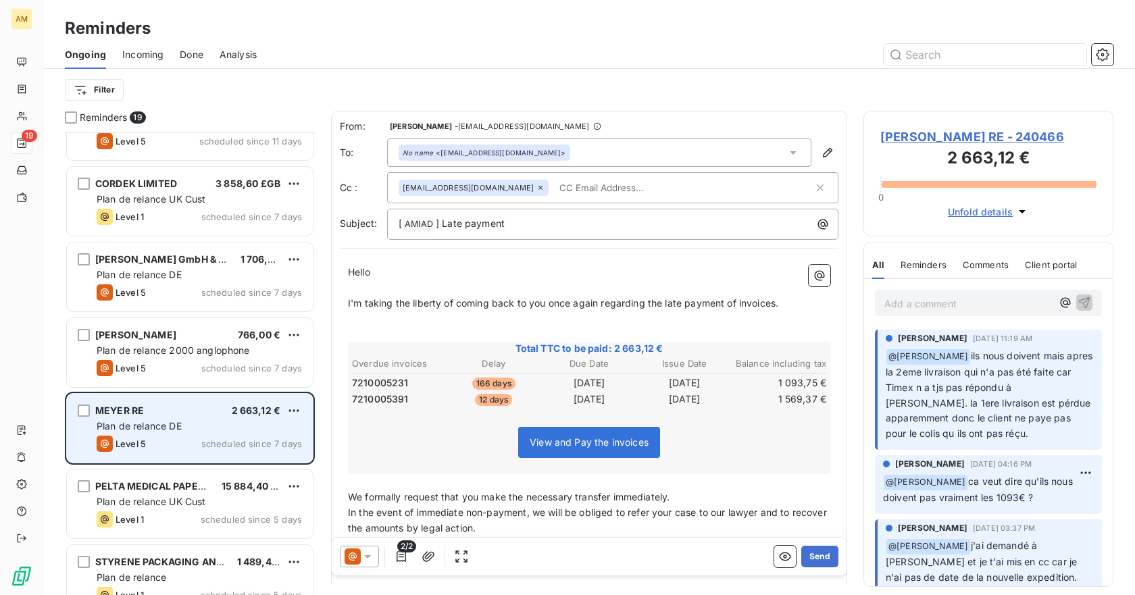
click at [302, 408] on div "[PERSON_NAME] RE 2 663,12 € Plan de relance DE Level 5 scheduled since 7 days" at bounding box center [190, 428] width 246 height 69
click at [291, 409] on html "AM 19 Reminders Ongoing Incoming Done Analysis Filter Reminders 19 Veolia Water…" at bounding box center [567, 297] width 1135 height 595
click at [228, 438] on div "Reschedule this action" at bounding box center [236, 438] width 118 height 22
select select "9"
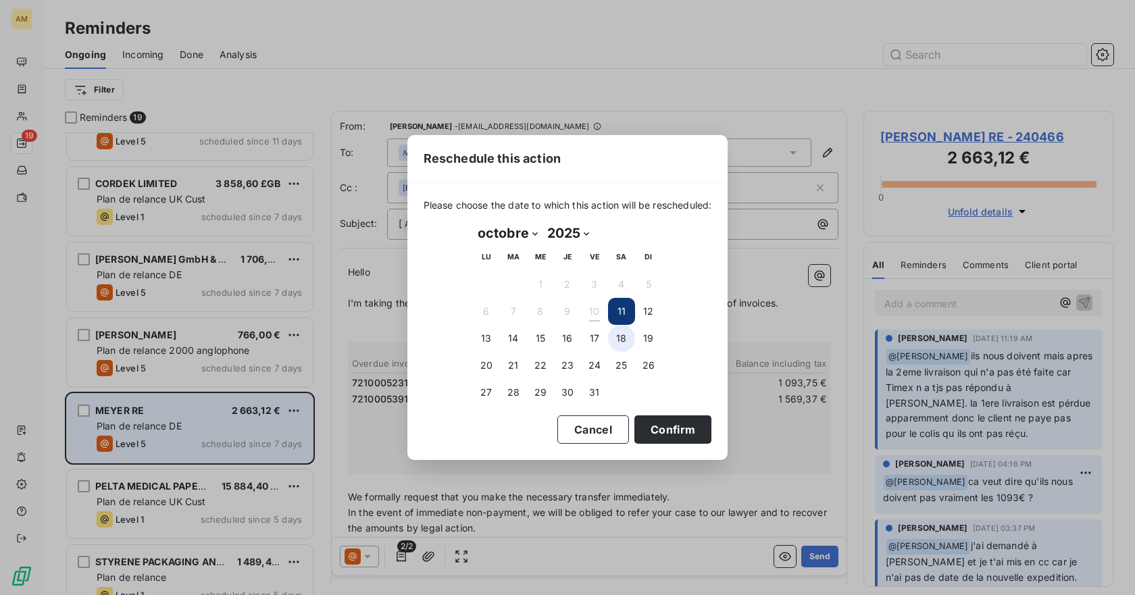
click at [613, 339] on button "18" at bounding box center [621, 338] width 27 height 27
drag, startPoint x: 663, startPoint y: 430, endPoint x: 644, endPoint y: 423, distance: 20.3
click at [659, 428] on button "Confirm" at bounding box center [672, 429] width 77 height 28
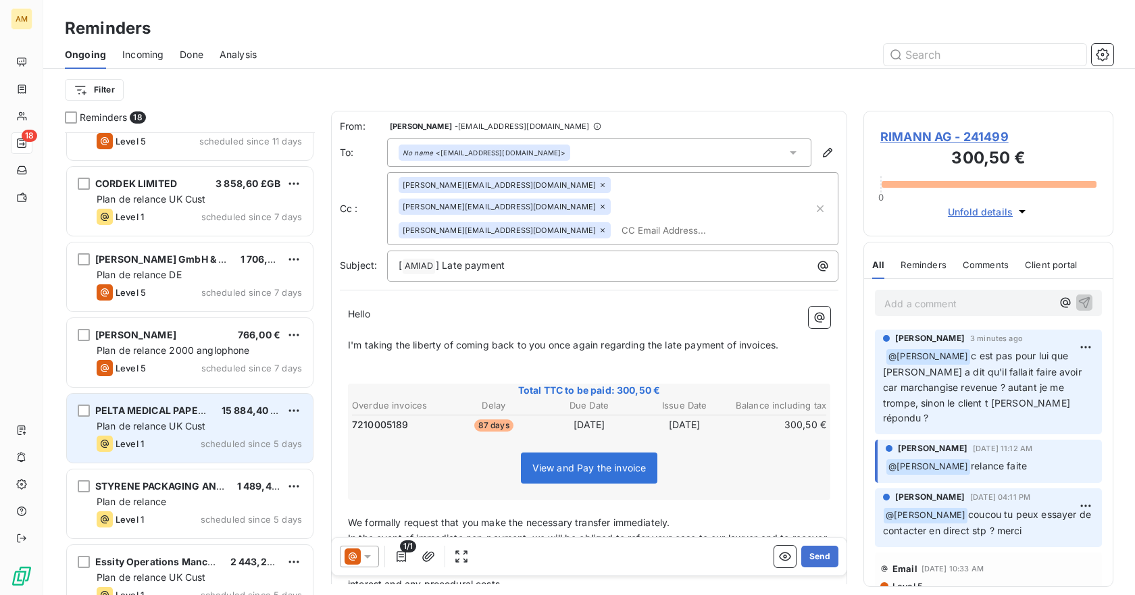
click at [161, 441] on div "Level 1 scheduled since 5 days" at bounding box center [199, 444] width 205 height 16
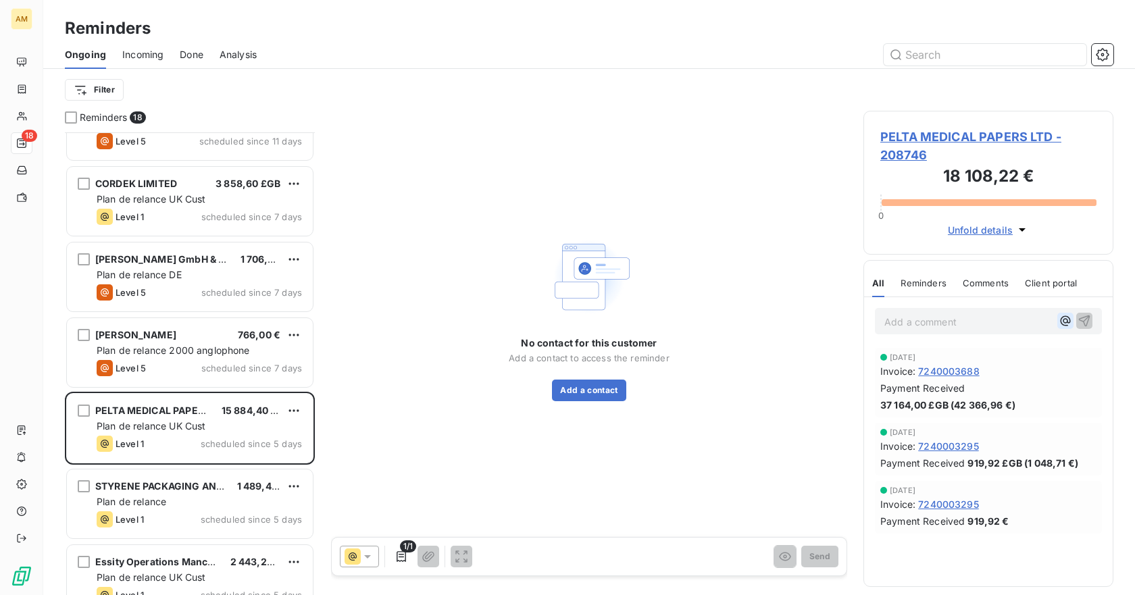
click at [1070, 324] on icon "button" at bounding box center [1066, 321] width 14 height 14
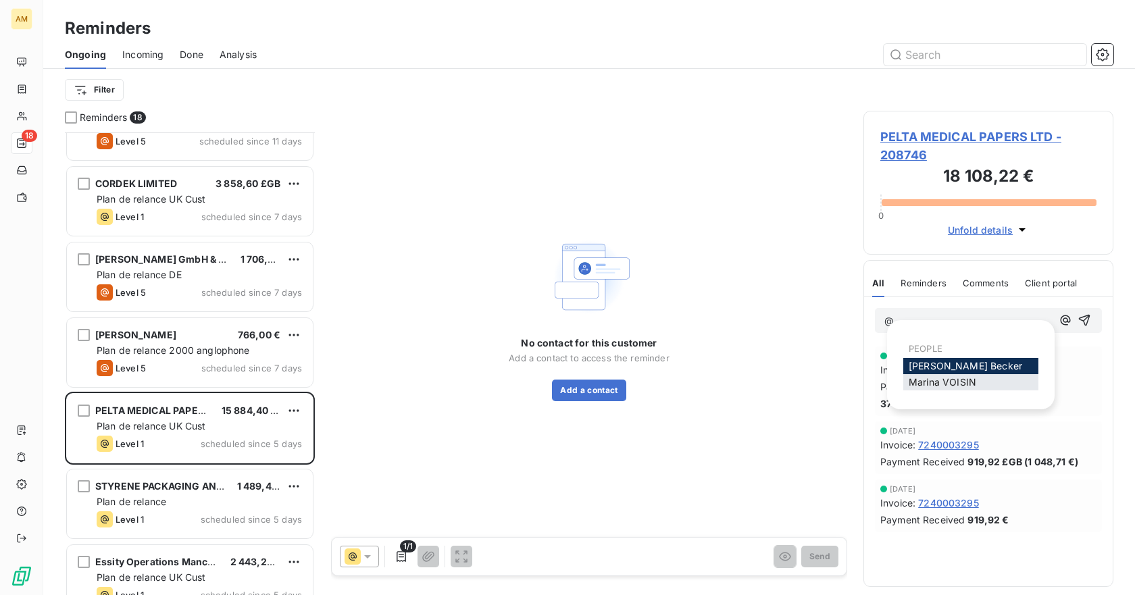
click at [975, 382] on span "[PERSON_NAME]" at bounding box center [943, 381] width 68 height 11
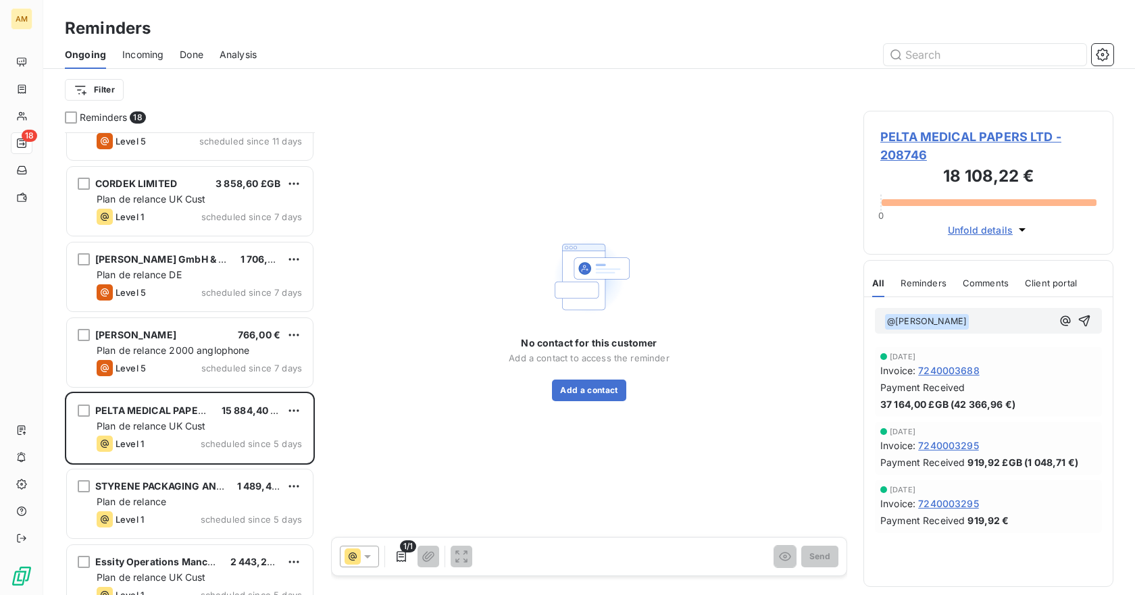
click at [982, 328] on p "﻿ @ Marina VOISIN ﻿ ﻿" at bounding box center [968, 321] width 168 height 16
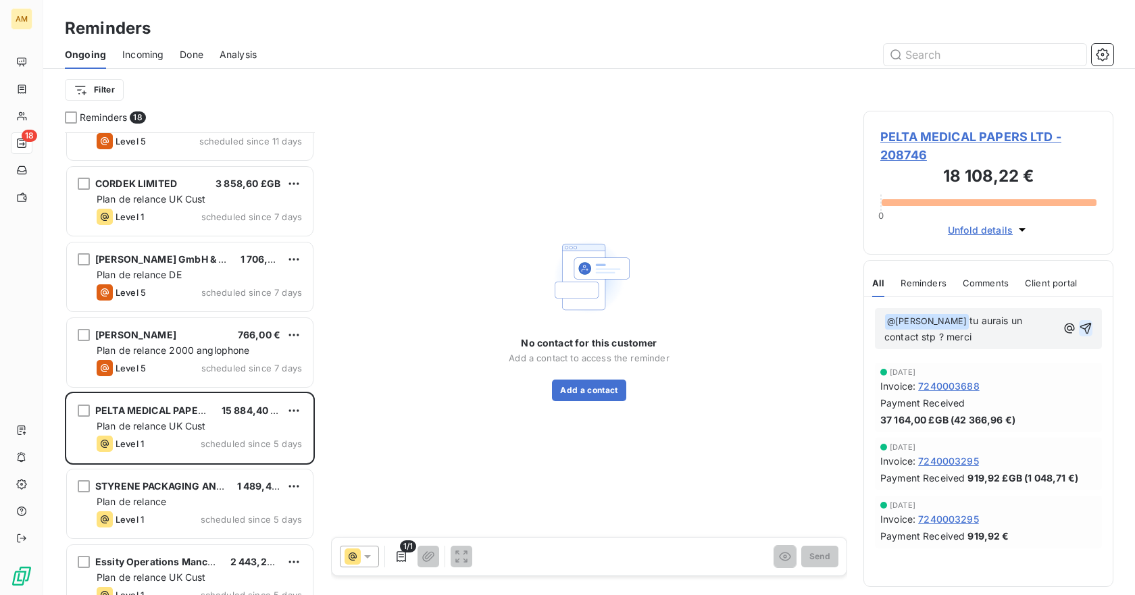
click at [1085, 328] on icon "button" at bounding box center [1086, 329] width 14 height 14
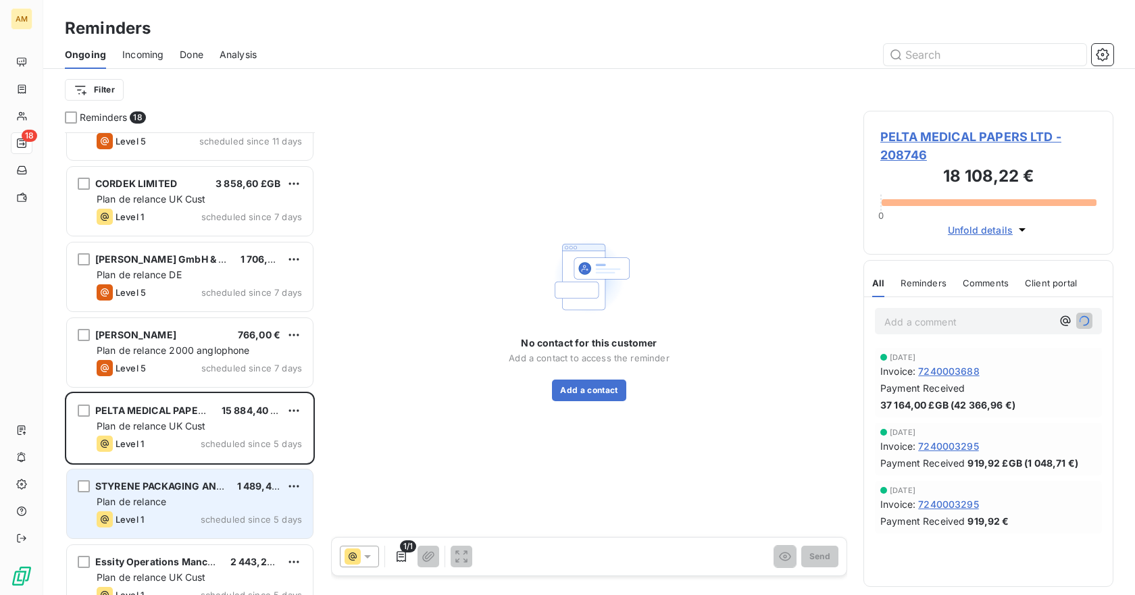
click at [134, 497] on span "Plan de relance" at bounding box center [132, 501] width 70 height 11
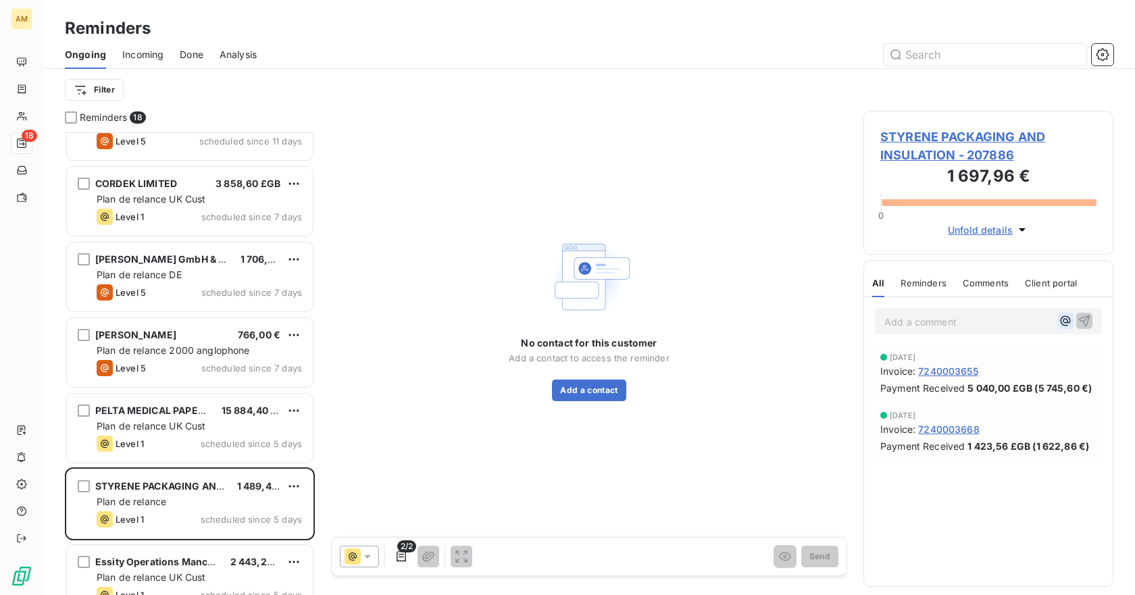
click at [1062, 324] on icon "button" at bounding box center [1066, 321] width 10 height 10
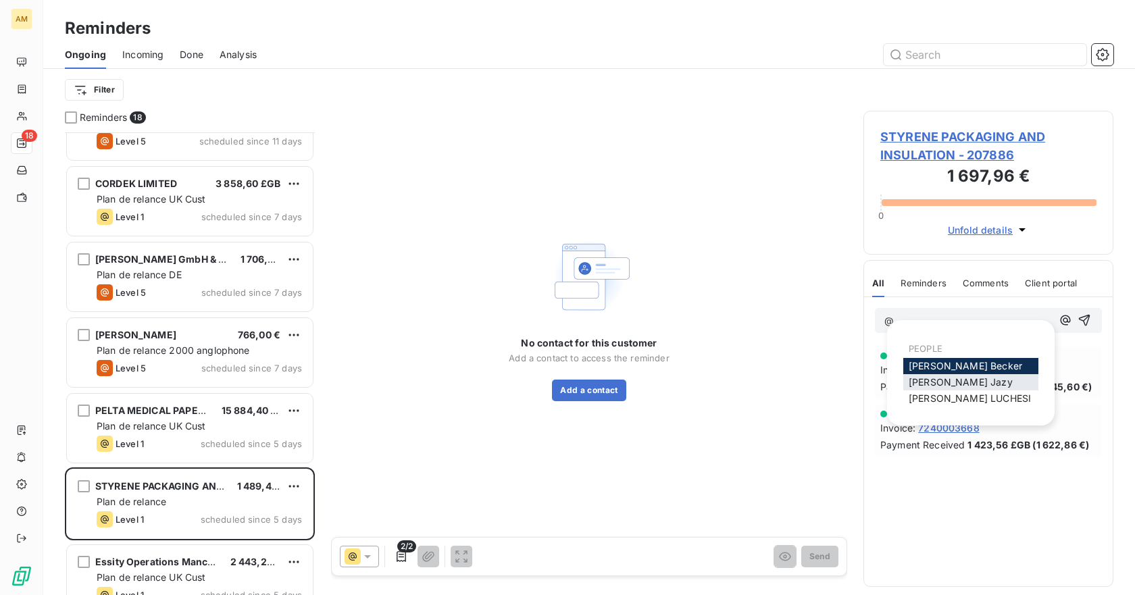
drag, startPoint x: 968, startPoint y: 386, endPoint x: 976, endPoint y: 373, distance: 15.4
click at [968, 385] on div "[PERSON_NAME]" at bounding box center [970, 382] width 135 height 16
click at [978, 383] on div "[PERSON_NAME]" at bounding box center [970, 382] width 135 height 16
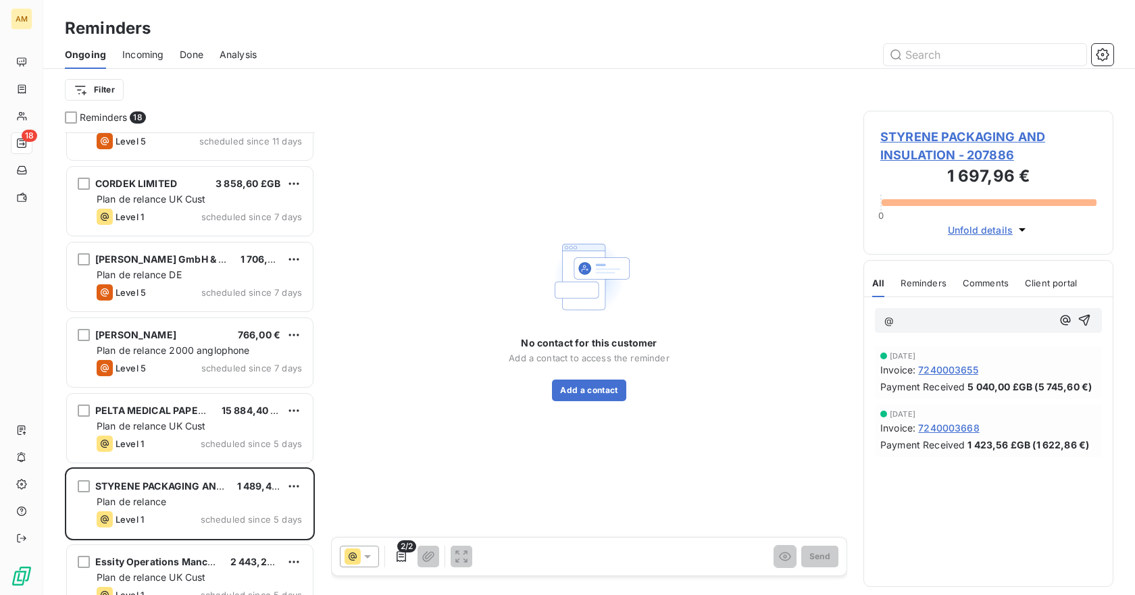
click at [794, 436] on div "No contact for this customer Add a contact to access the reminder Add a contact" at bounding box center [589, 317] width 516 height 413
click at [954, 130] on span "STYRENE PACKAGING AND INSULATION - 207886" at bounding box center [988, 146] width 216 height 36
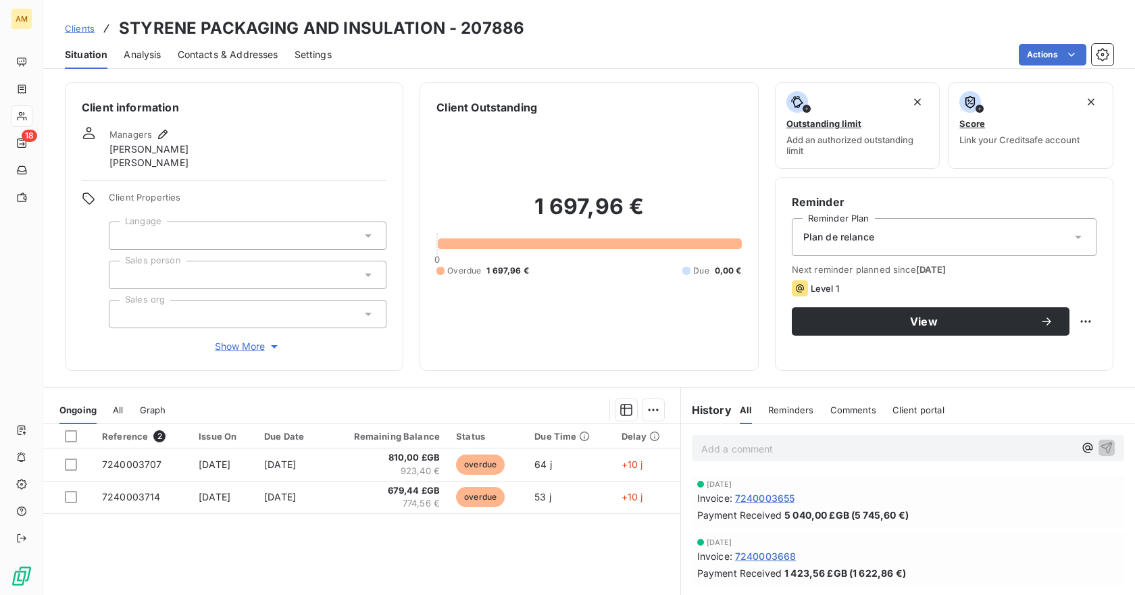
click at [195, 236] on div at bounding box center [248, 236] width 278 height 28
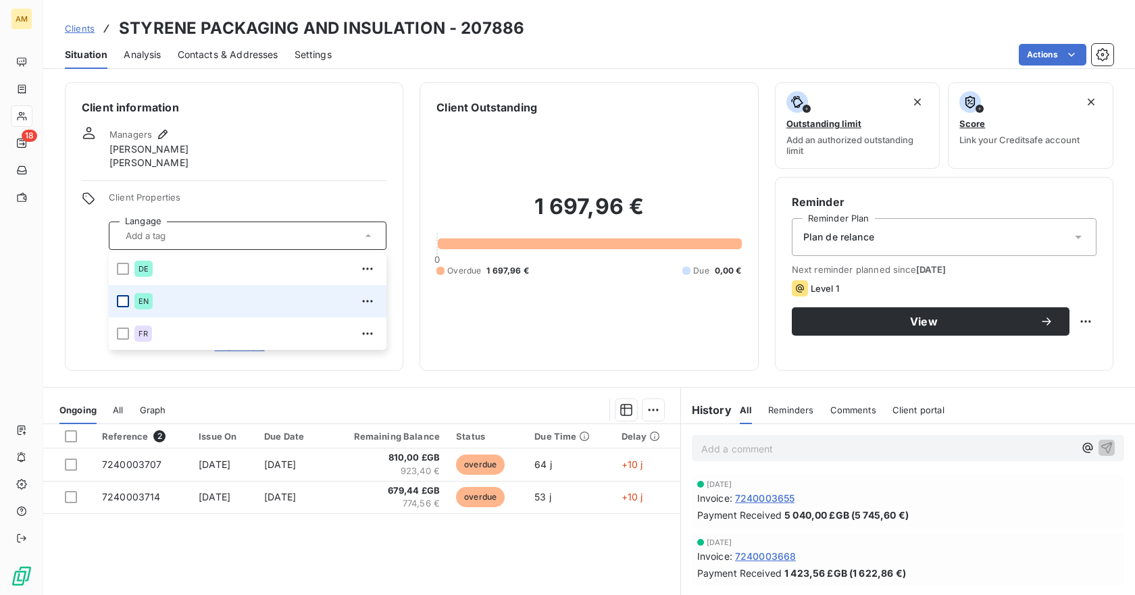
click at [121, 301] on div at bounding box center [123, 301] width 12 height 12
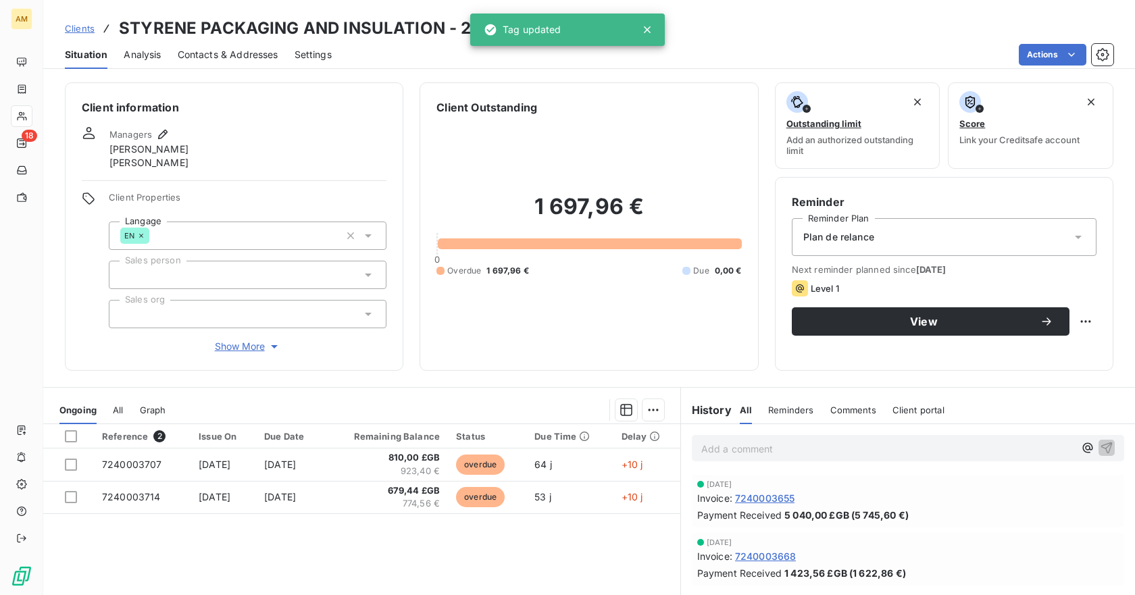
drag, startPoint x: 51, startPoint y: 324, endPoint x: 79, endPoint y: 310, distance: 31.4
click at [52, 323] on div "Client information Managers [PERSON_NAME] Client Properties Langage EN Sales pe…" at bounding box center [589, 226] width 1092 height 288
click at [165, 274] on div at bounding box center [248, 275] width 278 height 28
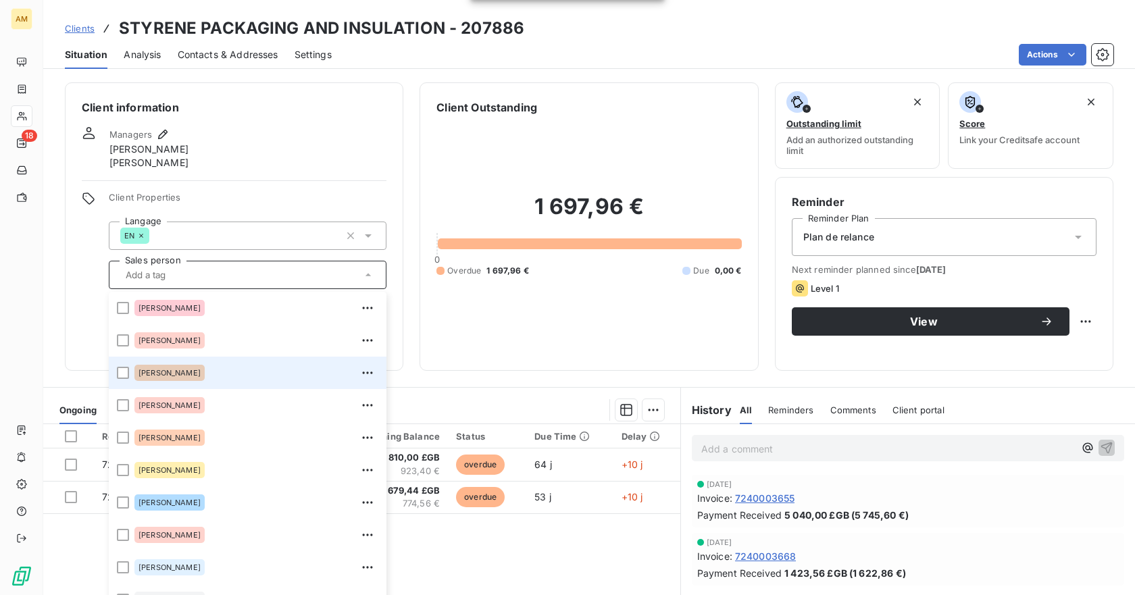
drag, startPoint x: 123, startPoint y: 374, endPoint x: 112, endPoint y: 364, distance: 14.4
click at [123, 373] on div at bounding box center [123, 373] width 12 height 12
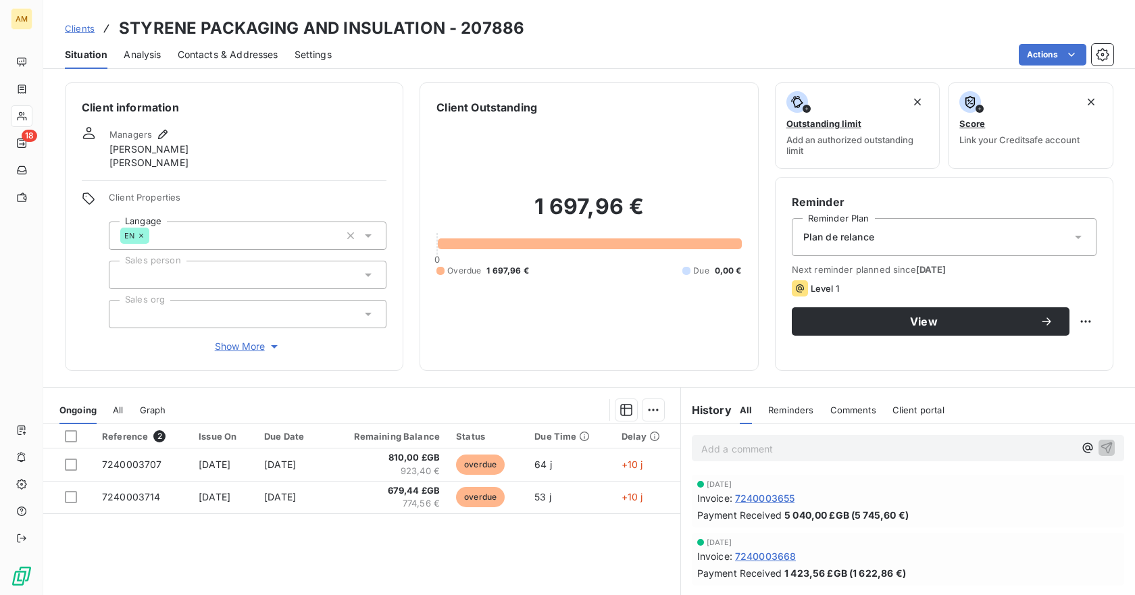
click at [88, 354] on div "Client information Managers [PERSON_NAME] Client Properties Langage EN Sales pe…" at bounding box center [234, 226] width 338 height 288
click at [155, 268] on div at bounding box center [248, 275] width 278 height 28
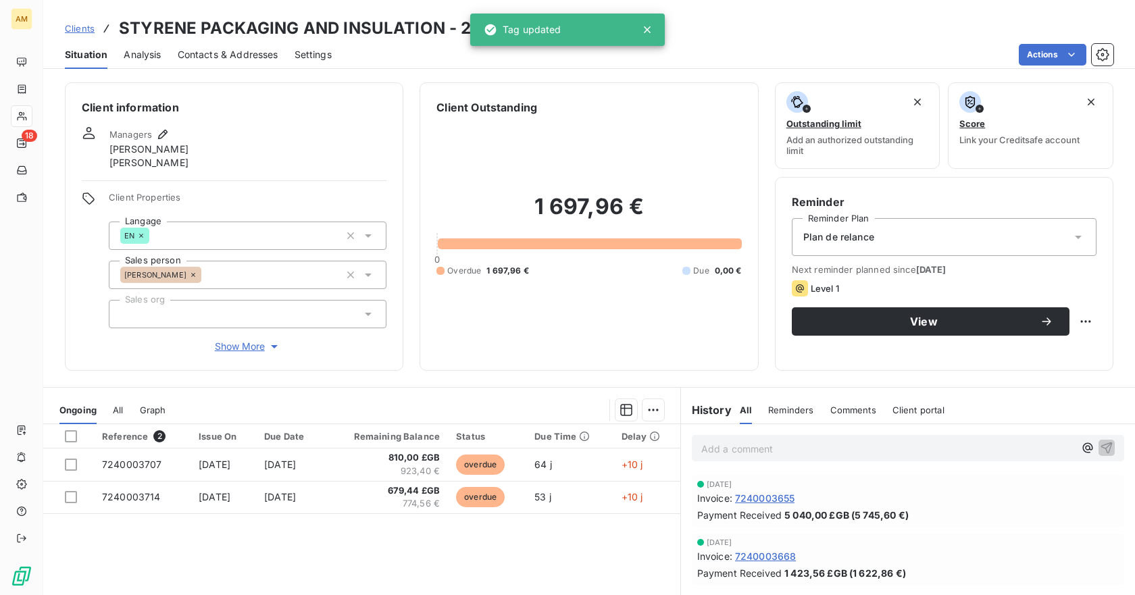
click at [72, 369] on div "Client information Managers [PERSON_NAME] Client Properties Langage EN Sales pe…" at bounding box center [234, 226] width 338 height 288
click at [171, 318] on div at bounding box center [248, 314] width 278 height 28
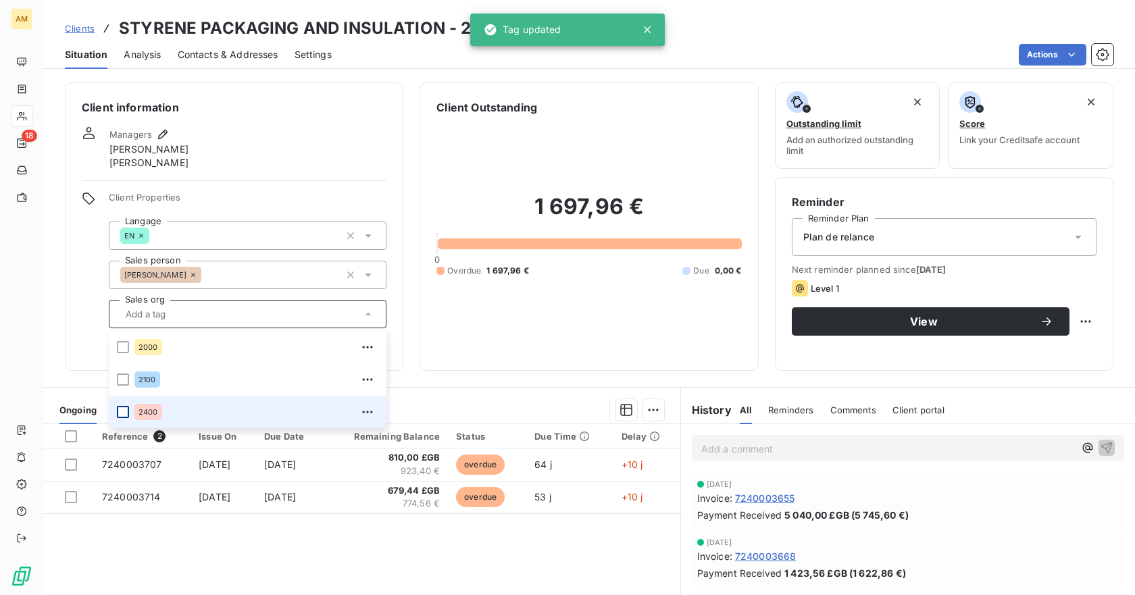
click at [124, 409] on div at bounding box center [123, 412] width 12 height 12
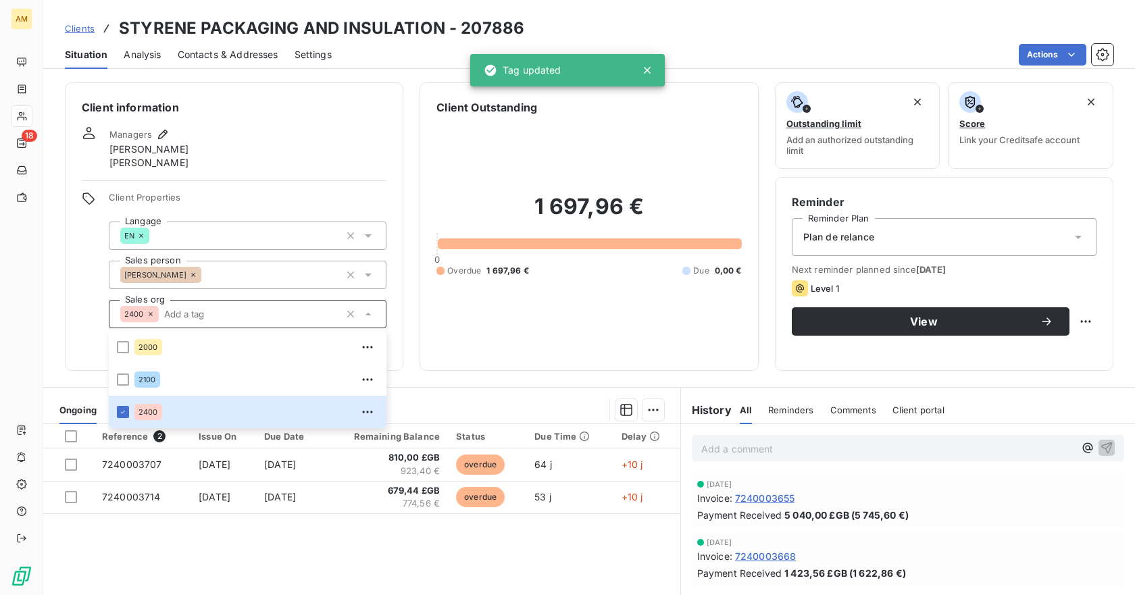
click at [67, 361] on div "Client information Managers [PERSON_NAME] Client Properties Langage EN Sales pe…" at bounding box center [234, 226] width 338 height 288
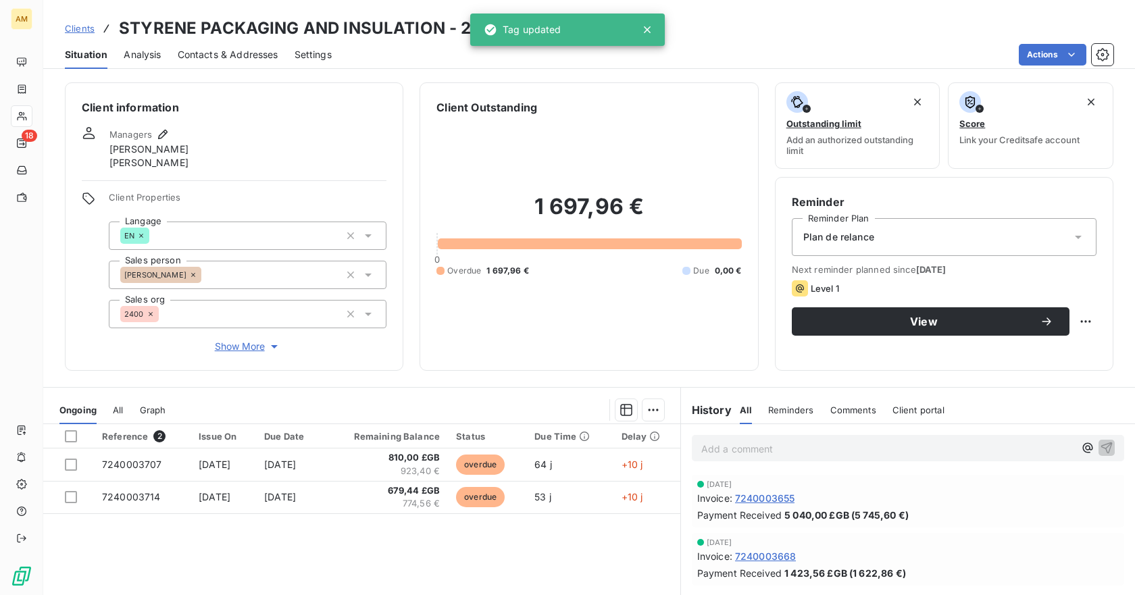
click at [861, 232] on span "Plan de relance" at bounding box center [838, 237] width 71 height 14
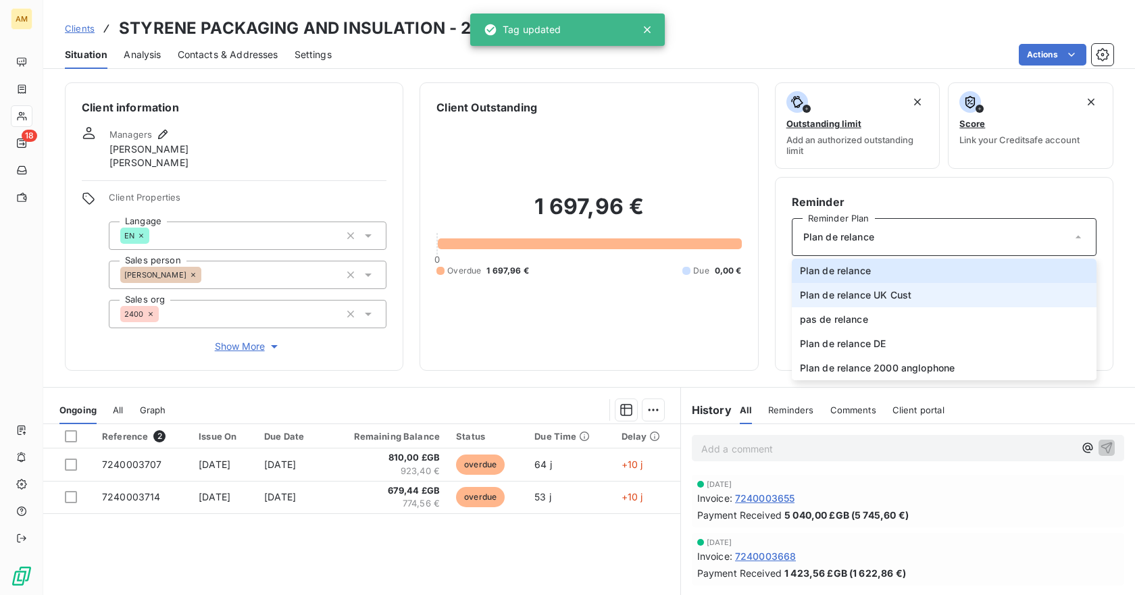
click at [910, 297] on li "Plan de relance UK Cust" at bounding box center [944, 295] width 305 height 24
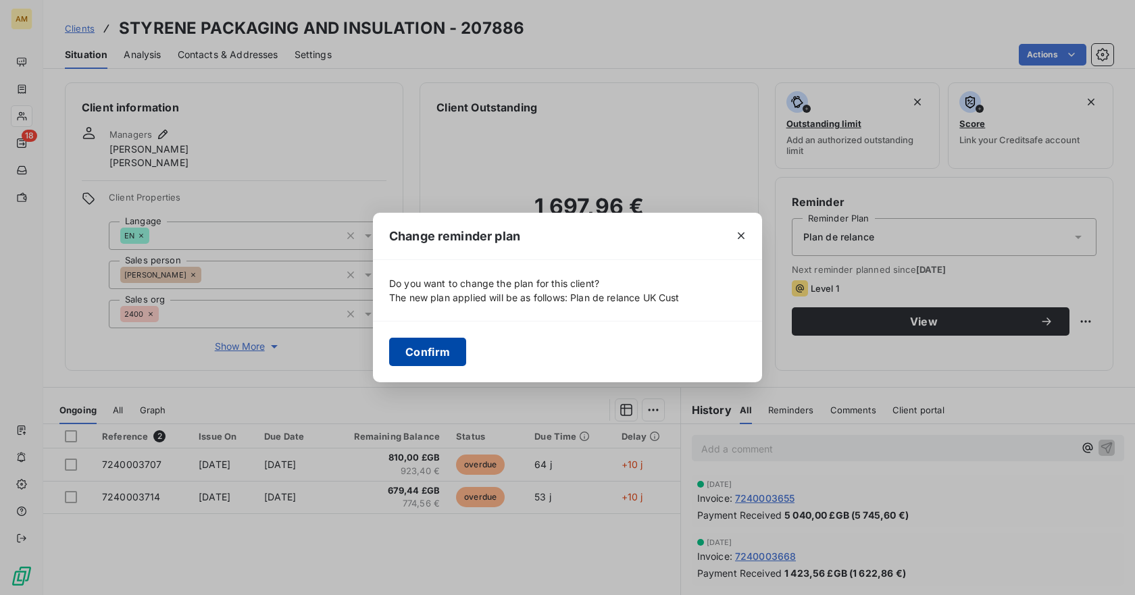
click at [440, 359] on button "Confirm" at bounding box center [427, 352] width 77 height 28
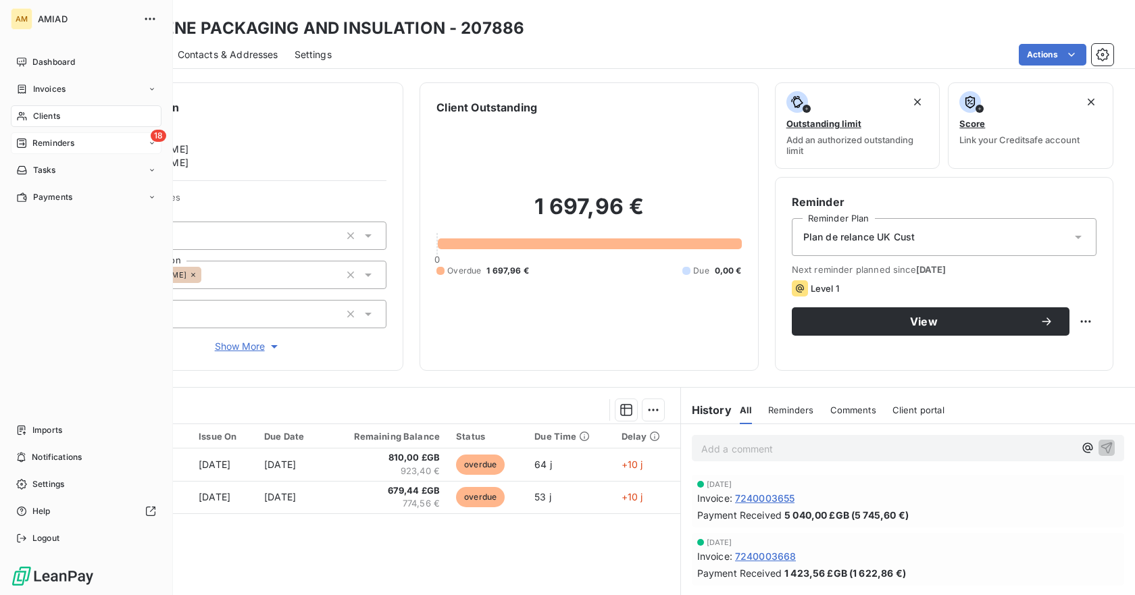
click at [32, 141] on span "Reminders" at bounding box center [53, 143] width 42 height 12
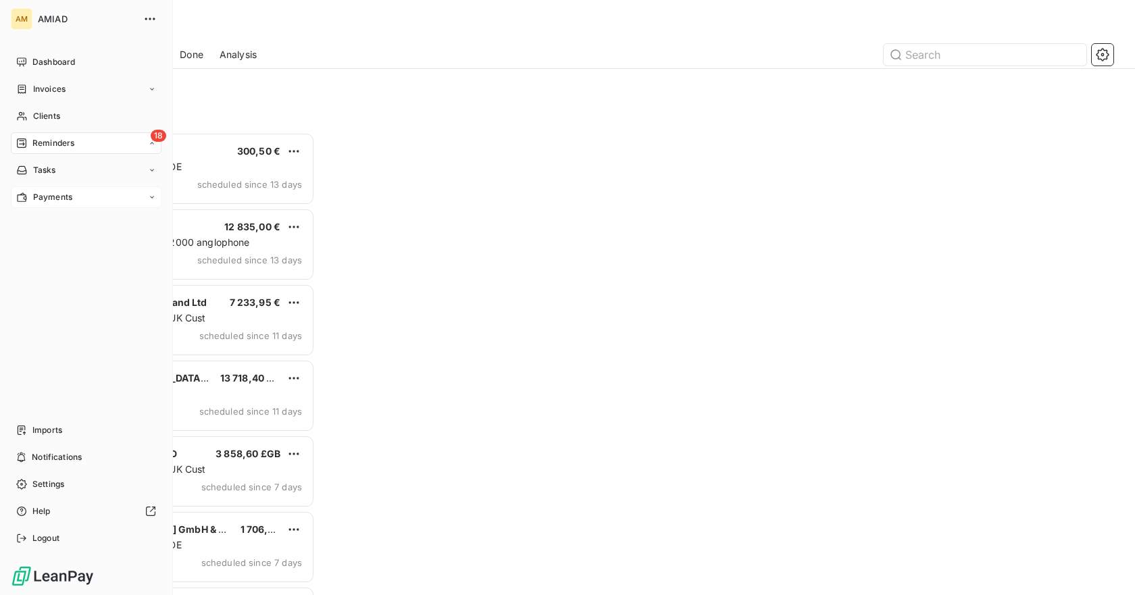
scroll to position [453, 240]
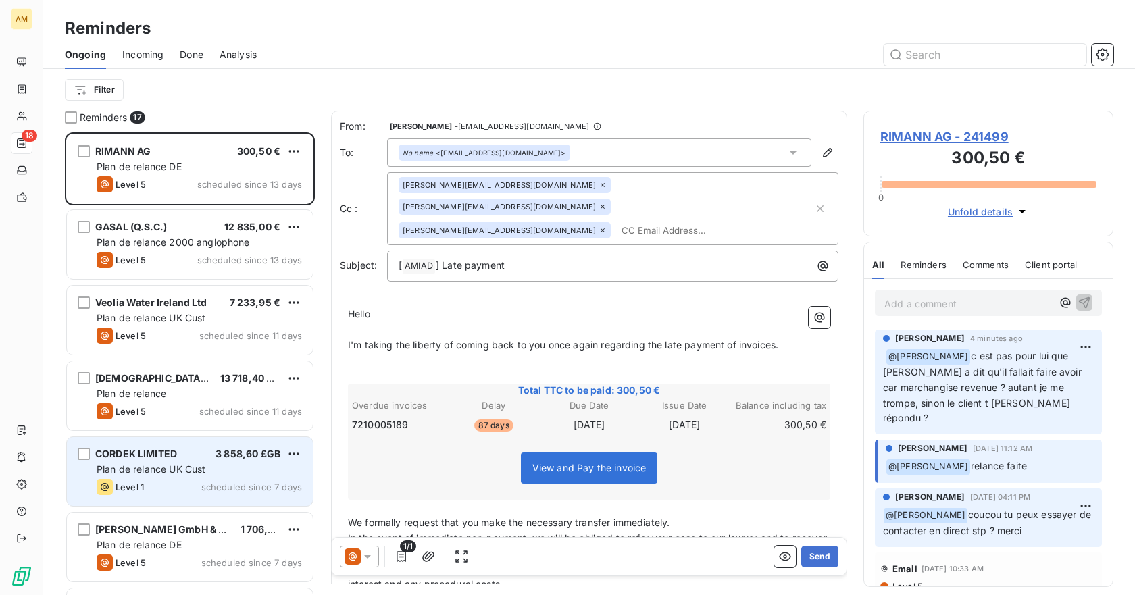
click at [176, 468] on span "Plan de relance UK Cust" at bounding box center [151, 468] width 109 height 11
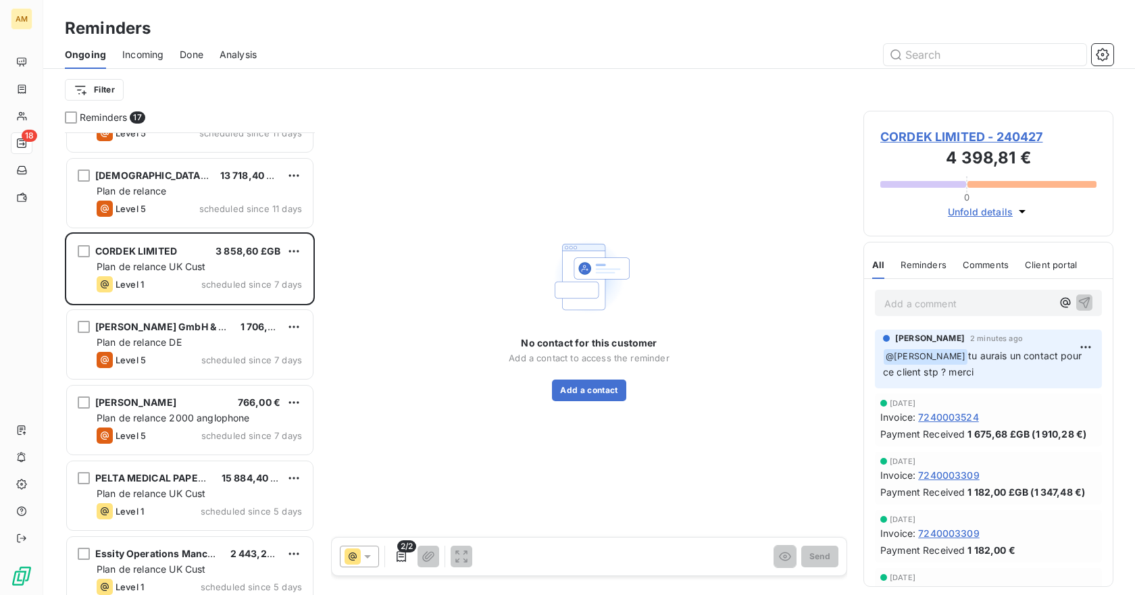
scroll to position [271, 0]
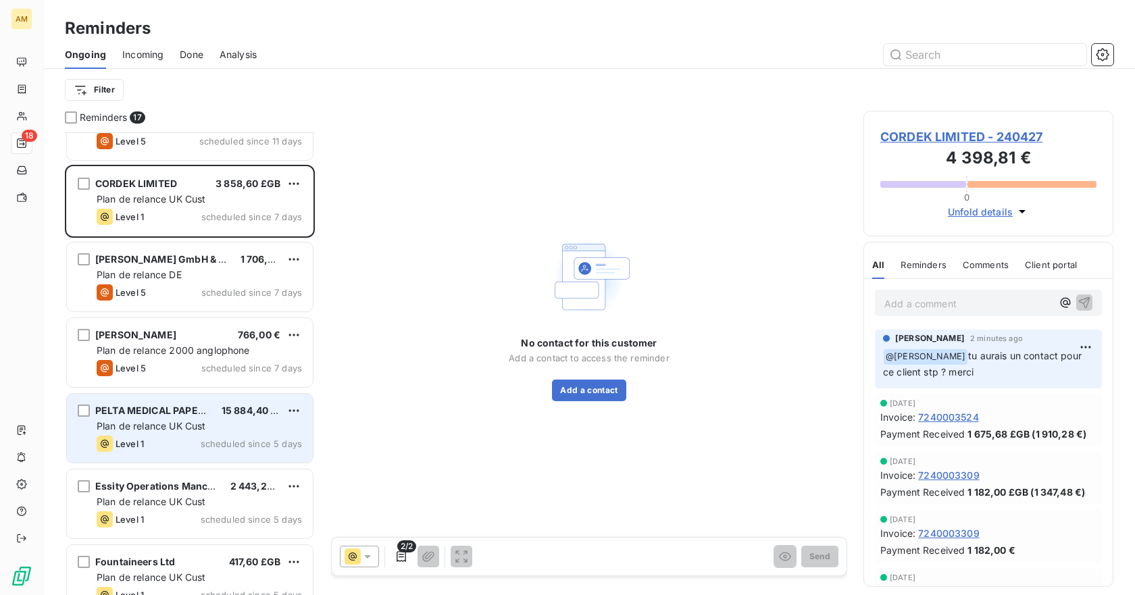
click at [170, 434] on div "PELTA MEDICAL PAPERS LTD 15 884,40 £GB Plan de relance UK Cust Level 1 schedule…" at bounding box center [190, 428] width 246 height 69
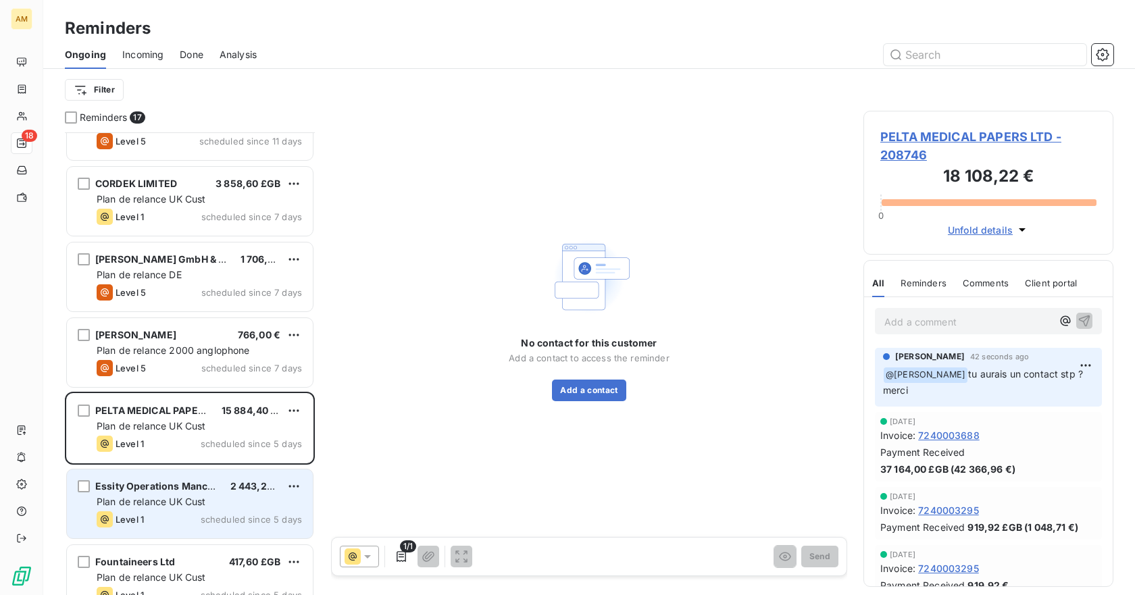
click at [145, 488] on span "Essity Operations Manchester Ltd" at bounding box center [175, 485] width 160 height 11
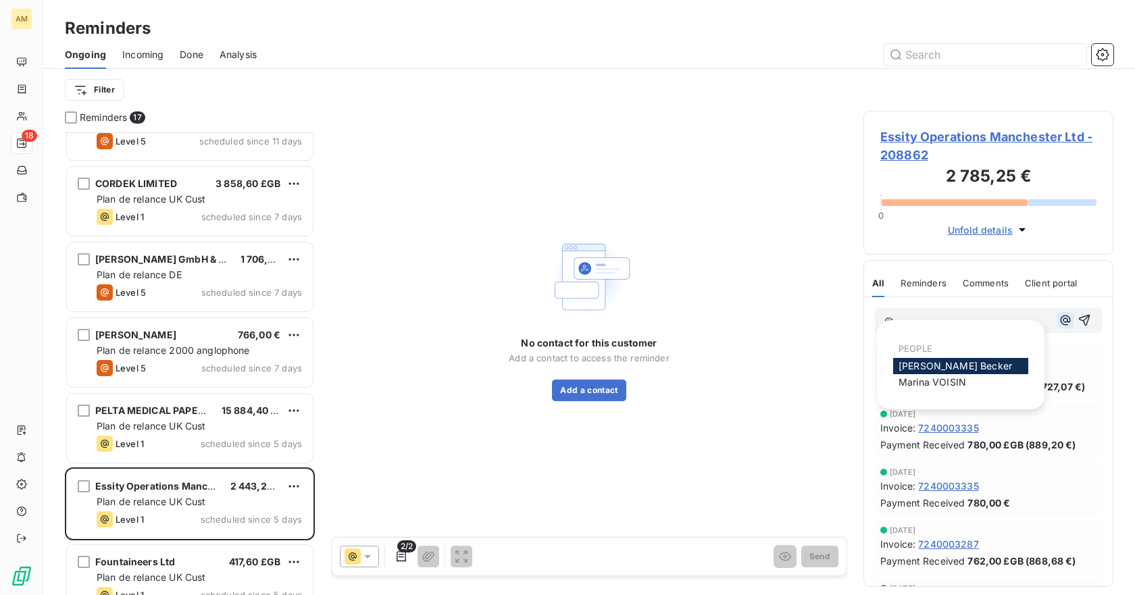
click at [1059, 325] on icon "button" at bounding box center [1066, 320] width 14 height 14
click at [976, 381] on div "[PERSON_NAME]" at bounding box center [960, 382] width 135 height 16
click at [965, 385] on div "[PERSON_NAME]" at bounding box center [960, 382] width 135 height 16
click at [967, 360] on span "[PERSON_NAME]" at bounding box center [955, 365] width 113 height 11
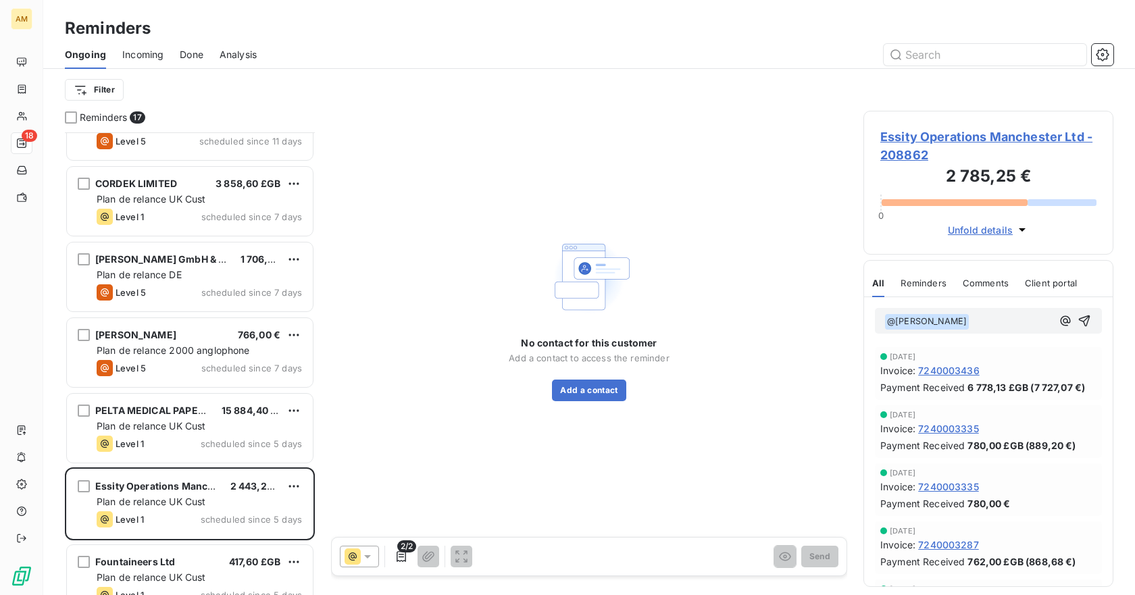
click at [989, 324] on p "﻿ @ [PERSON_NAME] ﻿ ﻿" at bounding box center [968, 321] width 168 height 16
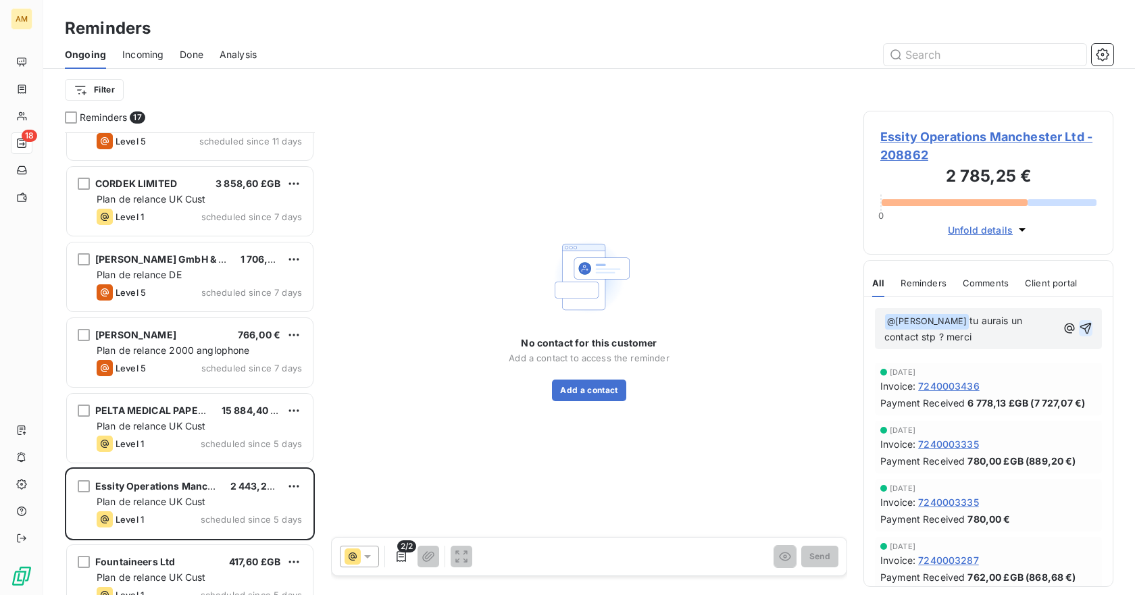
click at [1079, 327] on icon "button" at bounding box center [1086, 329] width 14 height 14
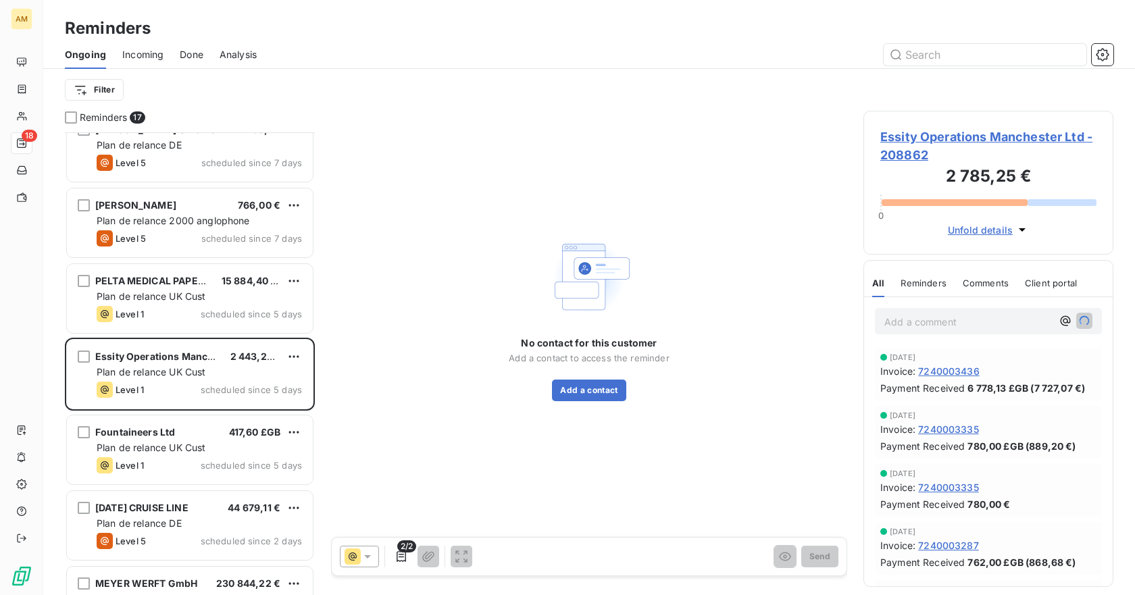
scroll to position [406, 0]
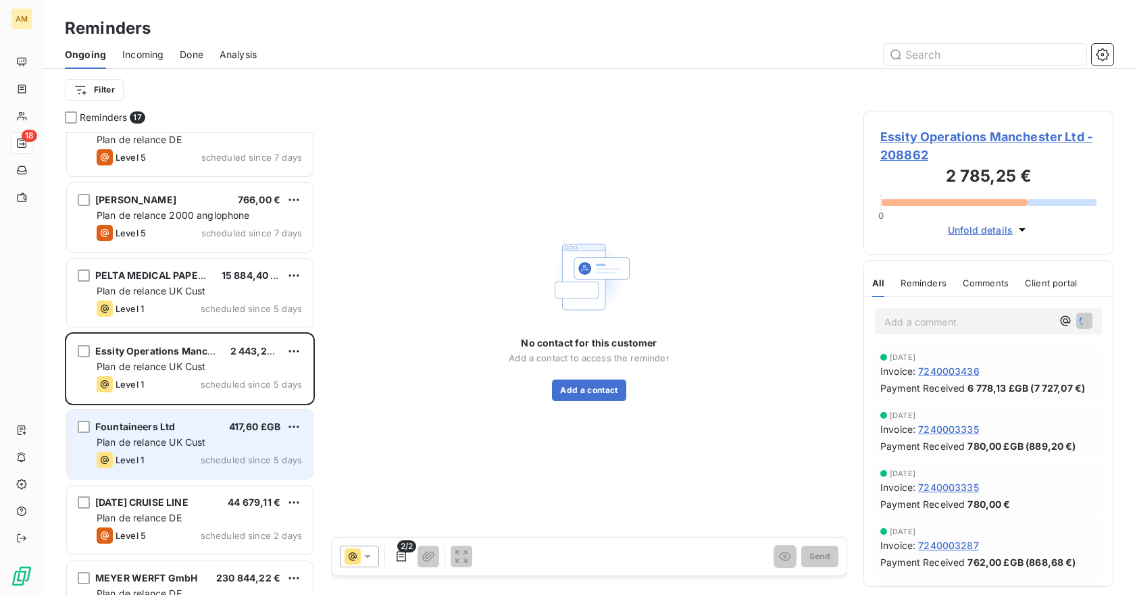
click at [180, 441] on span "Plan de relance UK Cust" at bounding box center [151, 441] width 109 height 11
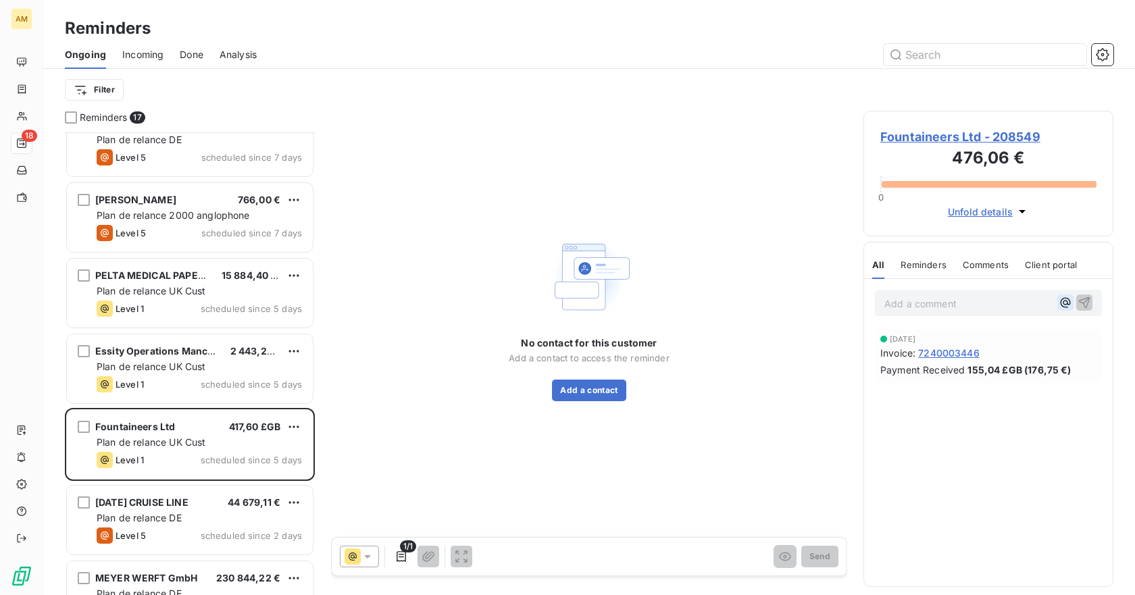
click at [1063, 300] on icon "button" at bounding box center [1066, 303] width 14 height 14
click at [963, 344] on span "[PERSON_NAME]" at bounding box center [965, 347] width 113 height 11
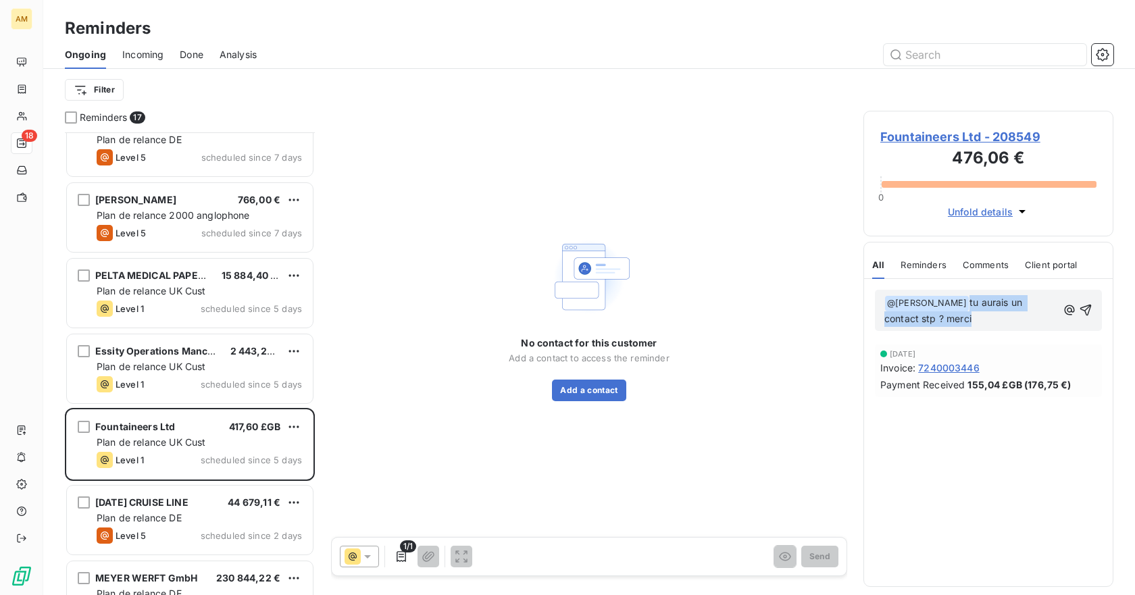
drag, startPoint x: 979, startPoint y: 316, endPoint x: 972, endPoint y: 299, distance: 18.5
click at [972, 299] on p "﻿ @ [PERSON_NAME] ﻿ tu aurais un contact stp ? merci" at bounding box center [970, 311] width 173 height 32
copy span "tu aurais un contact stp ? merci"
click at [1091, 307] on icon "button" at bounding box center [1086, 310] width 14 height 14
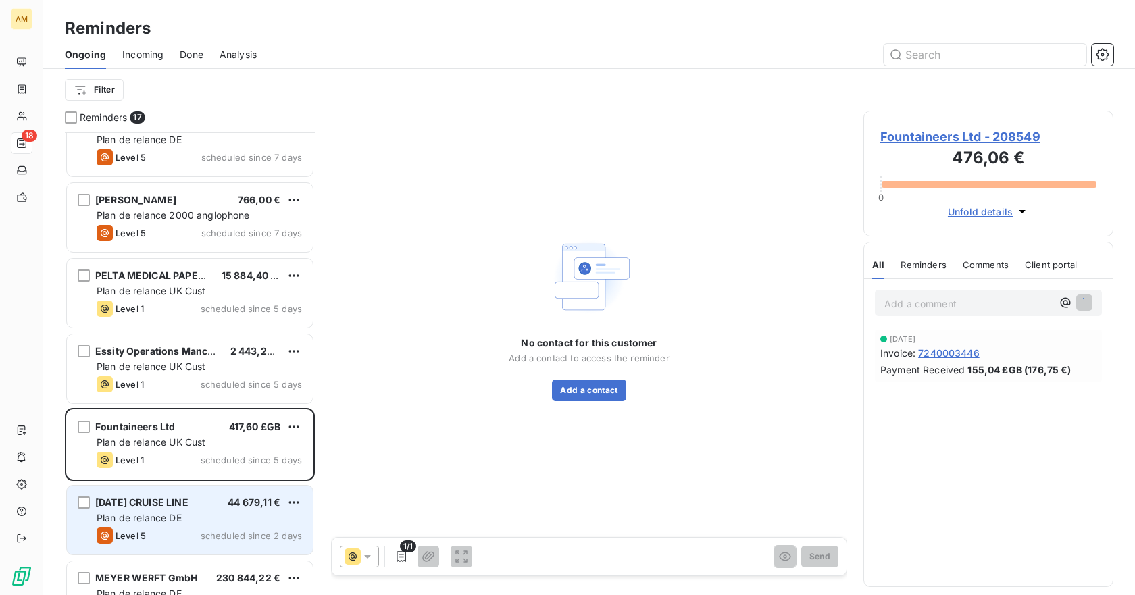
click at [191, 531] on div "Level 5 scheduled since 2 days" at bounding box center [199, 536] width 205 height 16
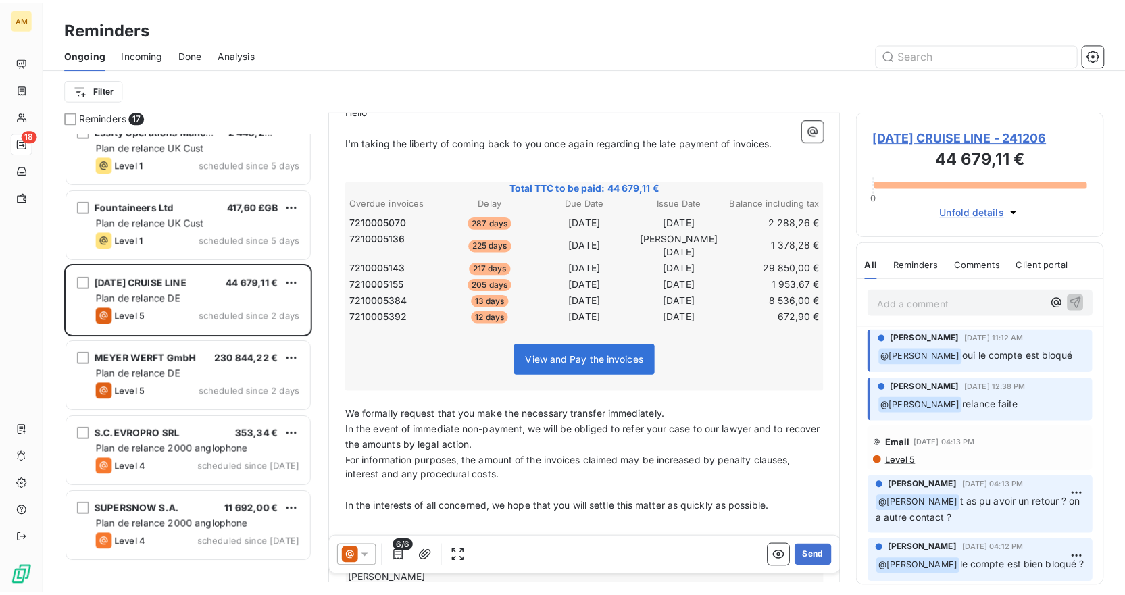
scroll to position [486, 0]
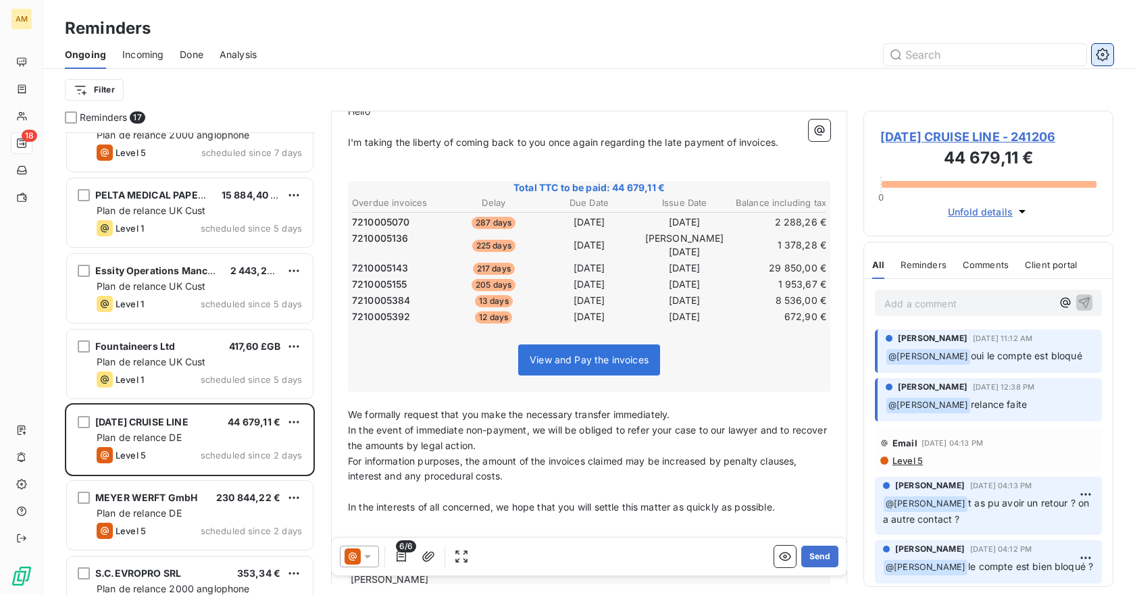
click at [1096, 55] on icon "button" at bounding box center [1103, 55] width 14 height 14
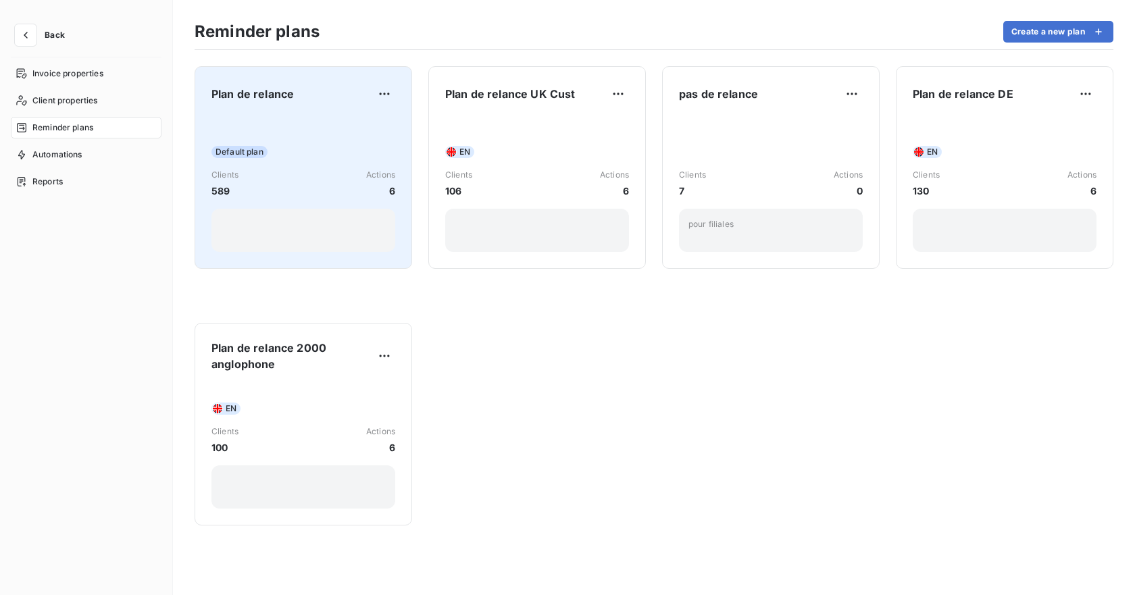
click at [293, 107] on div "Plan de relance Default plan Clients 589 Actions 6" at bounding box center [303, 167] width 184 height 169
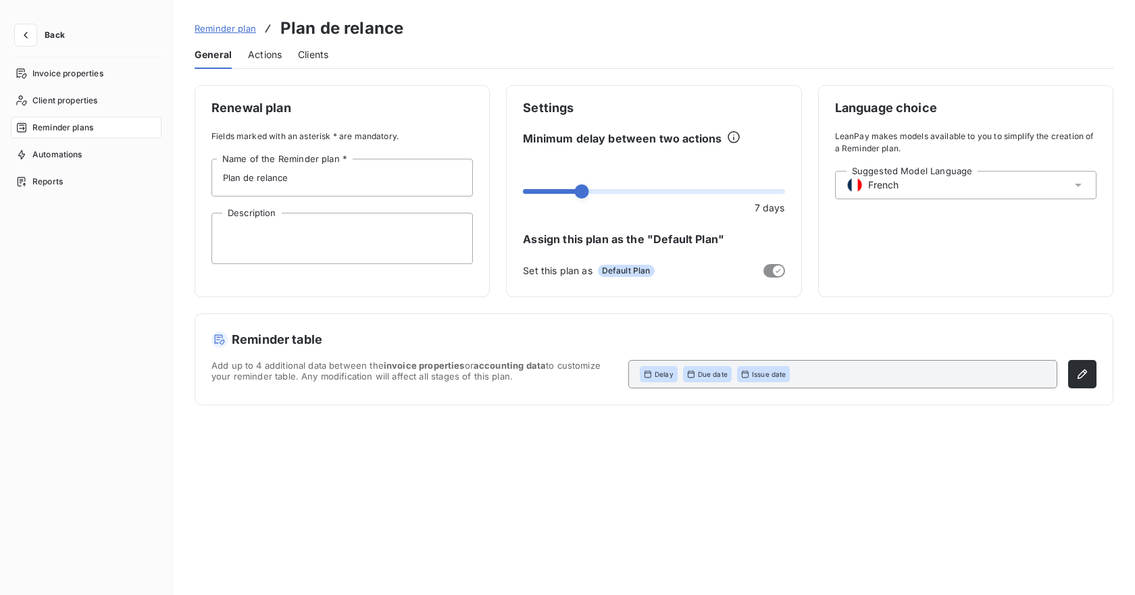
click at [271, 58] on span "Actions" at bounding box center [265, 55] width 34 height 14
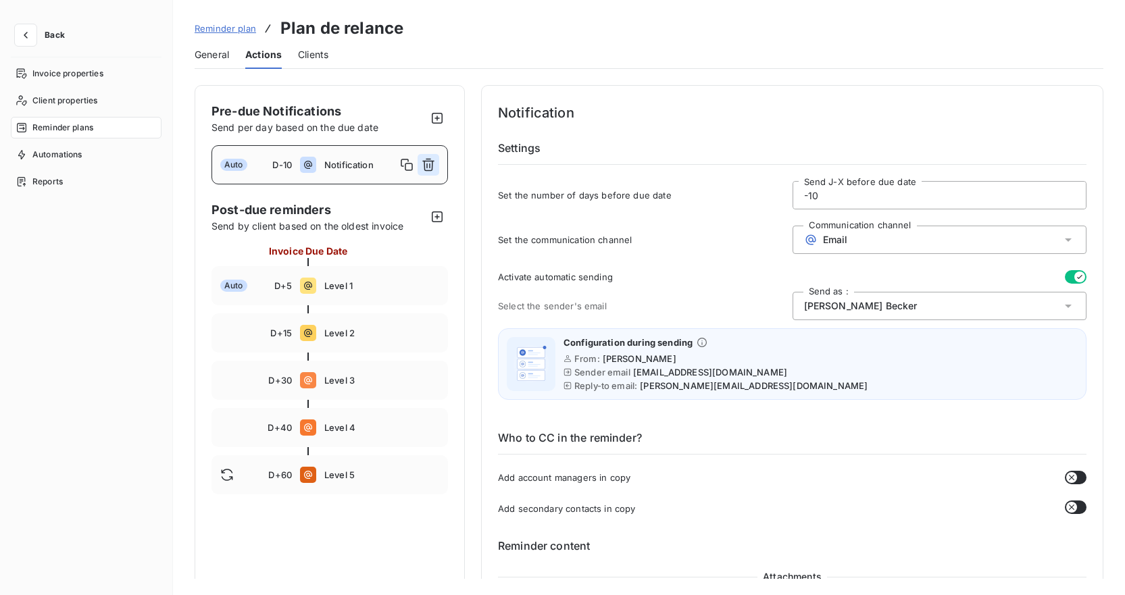
click at [422, 162] on icon "button" at bounding box center [429, 165] width 14 height 14
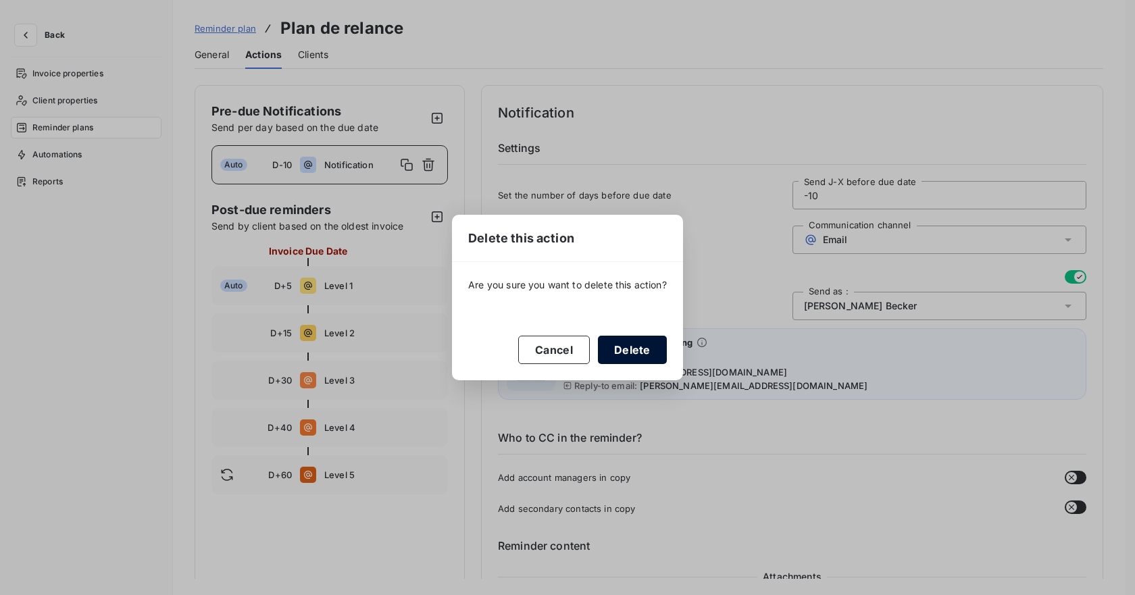
click at [634, 341] on button "Delete" at bounding box center [632, 350] width 69 height 28
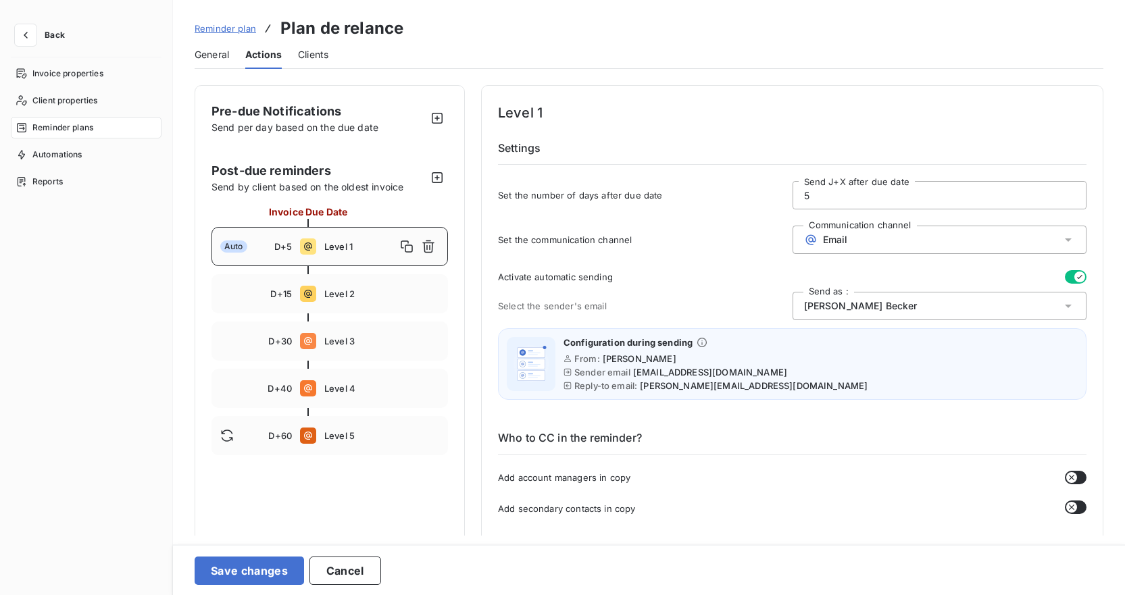
click at [353, 249] on span "Level 1" at bounding box center [360, 246] width 72 height 11
drag, startPoint x: 815, startPoint y: 194, endPoint x: 742, endPoint y: 191, distance: 73.0
click at [749, 198] on div "Set the number of days after due date 5 Send J+X after due date" at bounding box center [792, 199] width 588 height 36
type input "7"
click at [763, 142] on h6 "Settings" at bounding box center [792, 152] width 588 height 25
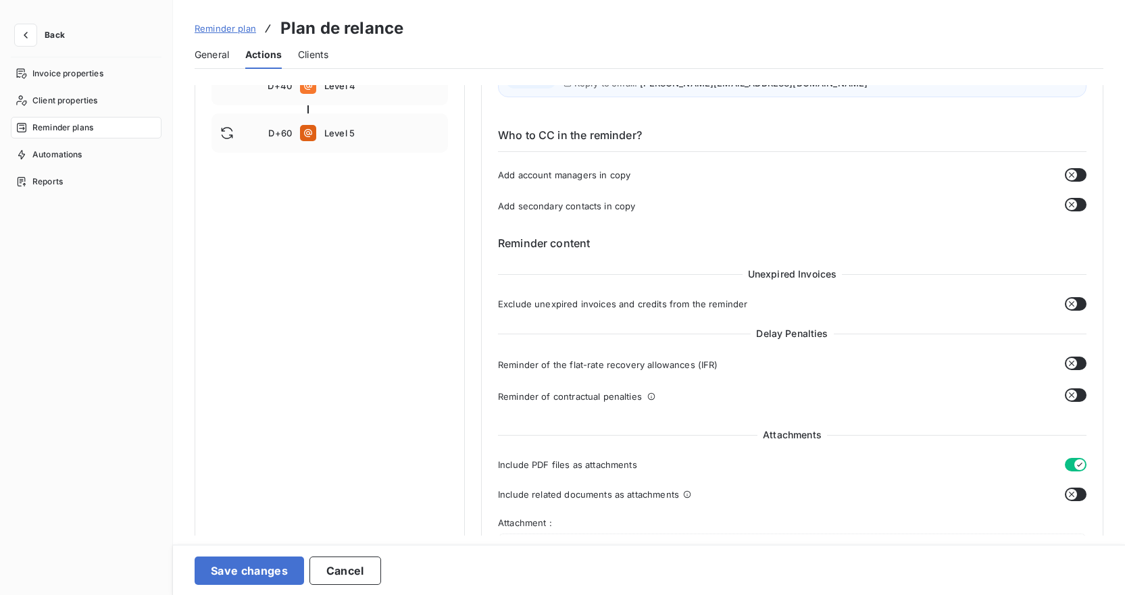
scroll to position [338, 0]
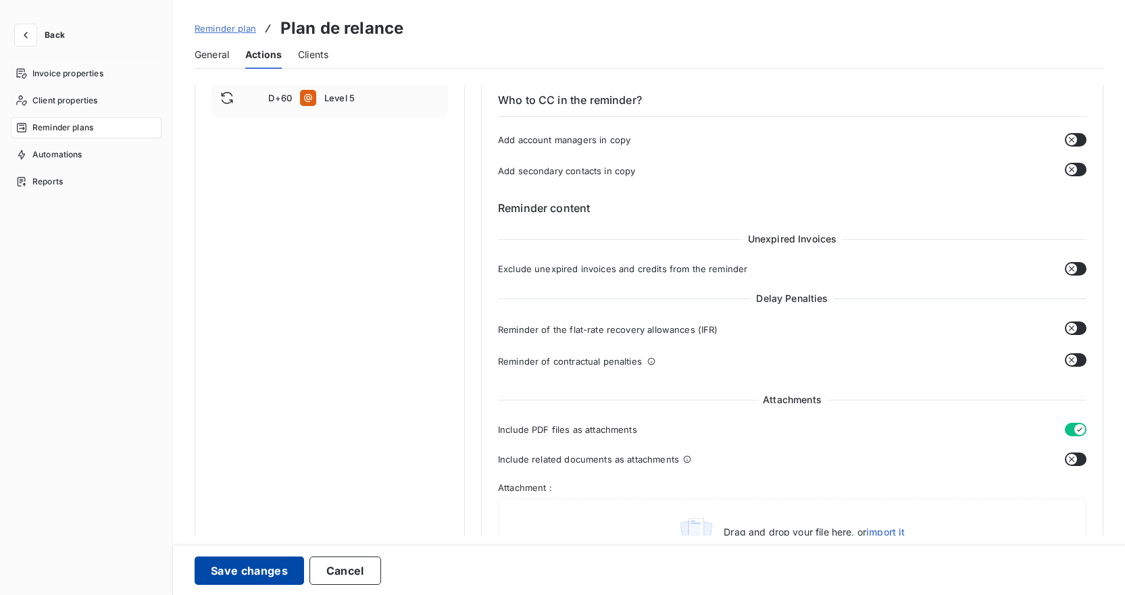
click at [257, 571] on button "Save changes" at bounding box center [249, 571] width 109 height 28
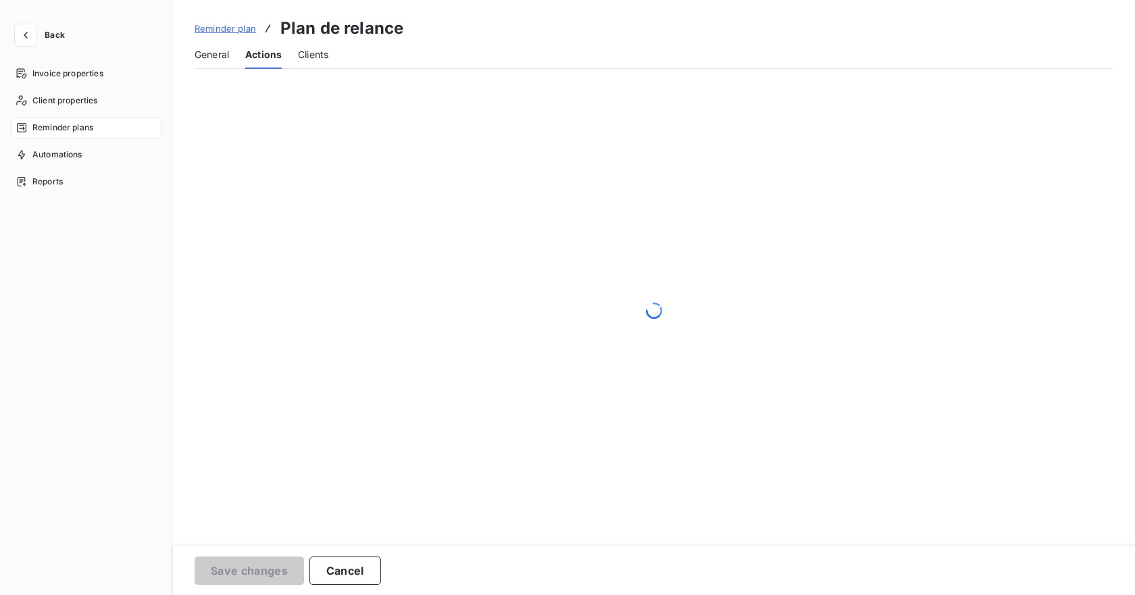
scroll to position [0, 0]
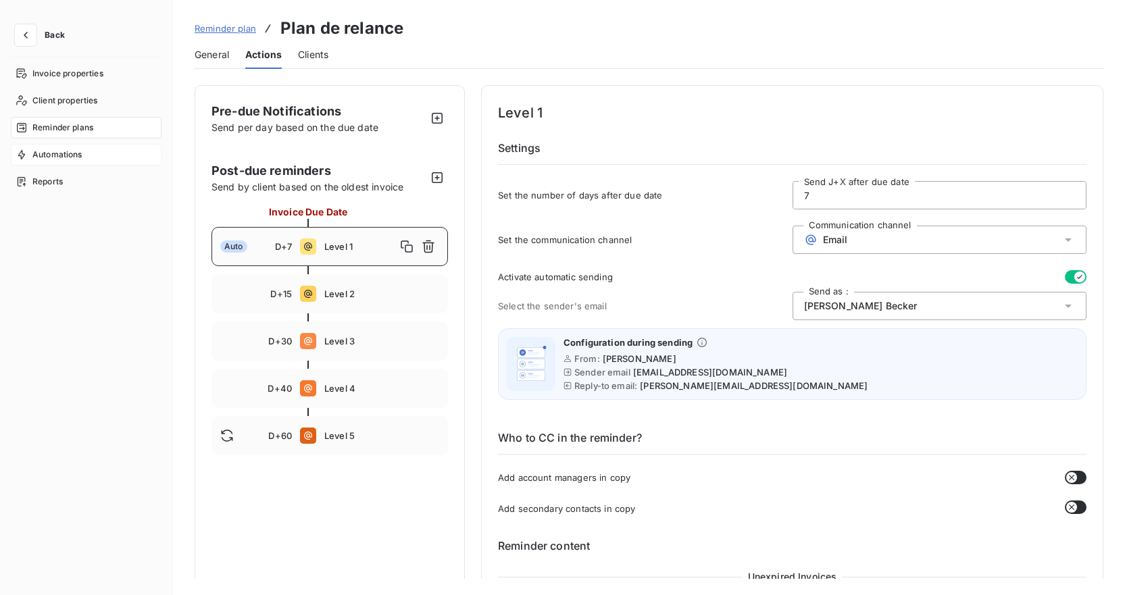
click at [67, 154] on span "Automations" at bounding box center [57, 155] width 50 height 12
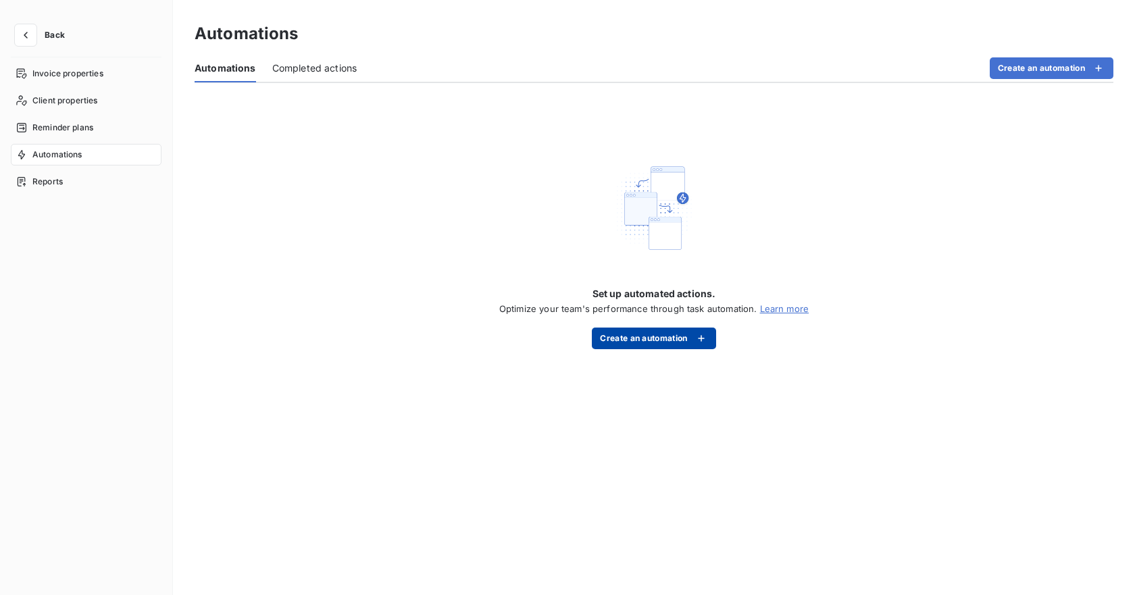
click at [643, 337] on button "Create an automation" at bounding box center [654, 339] width 124 height 22
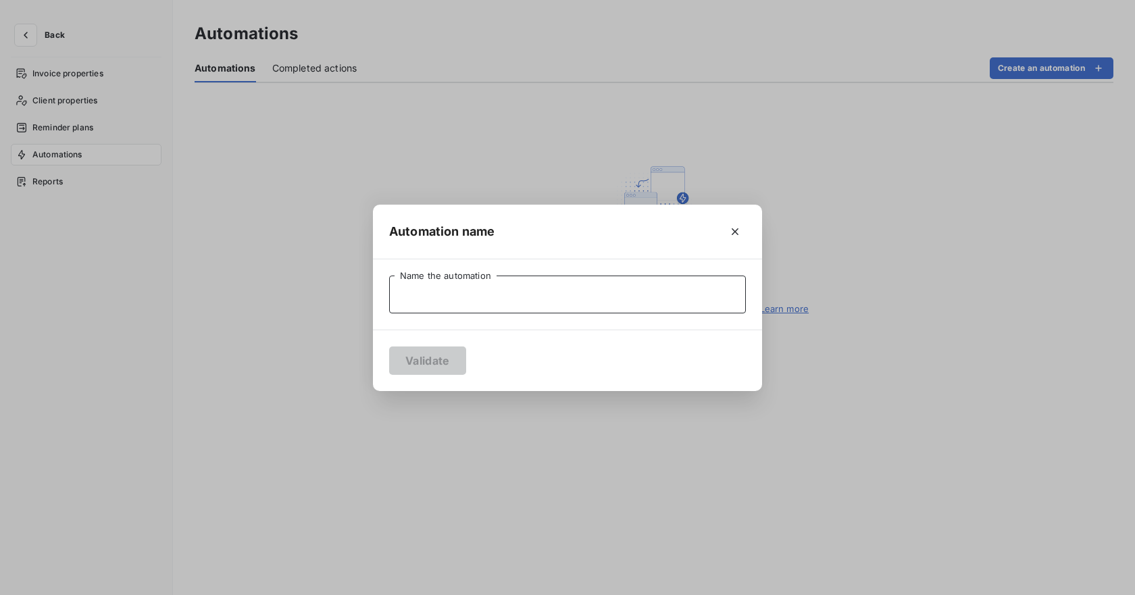
click at [557, 291] on input "Name the automation" at bounding box center [567, 295] width 357 height 38
type input "TEST"
drag, startPoint x: 434, startPoint y: 347, endPoint x: 429, endPoint y: 356, distance: 10.0
click at [434, 348] on button "Validate" at bounding box center [427, 361] width 77 height 28
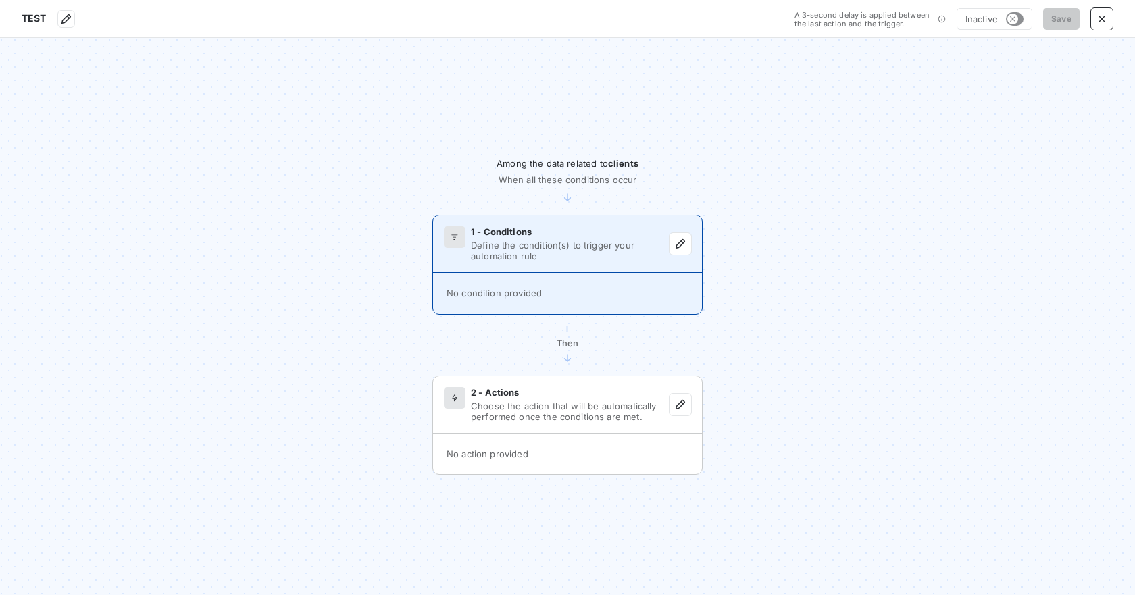
click at [627, 251] on span "Define the condition(s) to trigger your automation rule" at bounding box center [570, 251] width 199 height 22
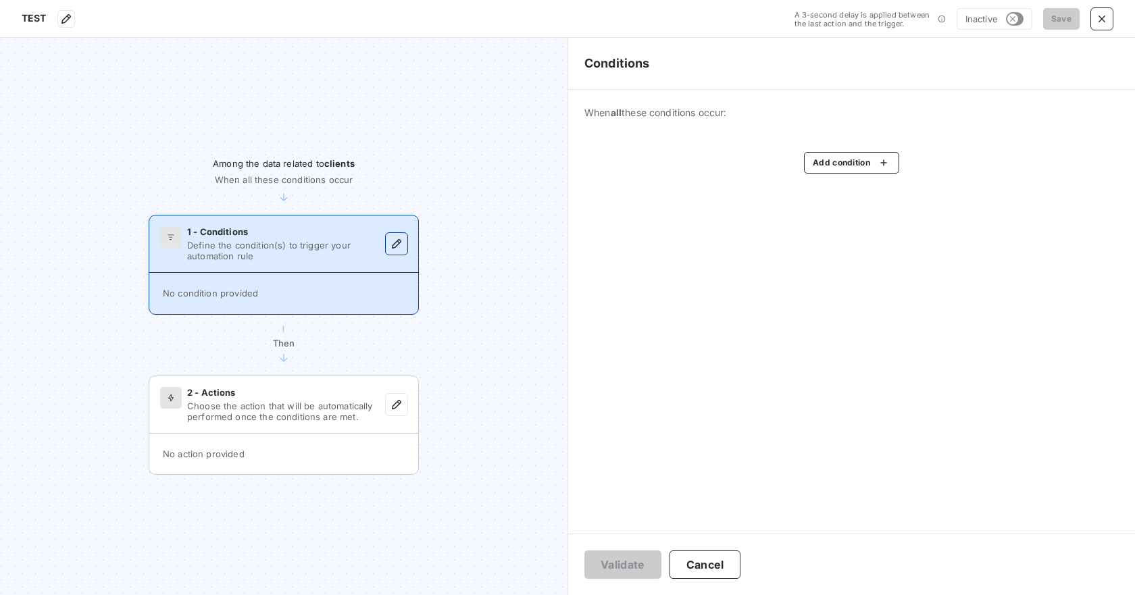
click at [389, 243] on button "button" at bounding box center [397, 244] width 22 height 22
click at [397, 247] on icon "button" at bounding box center [397, 244] width 14 height 14
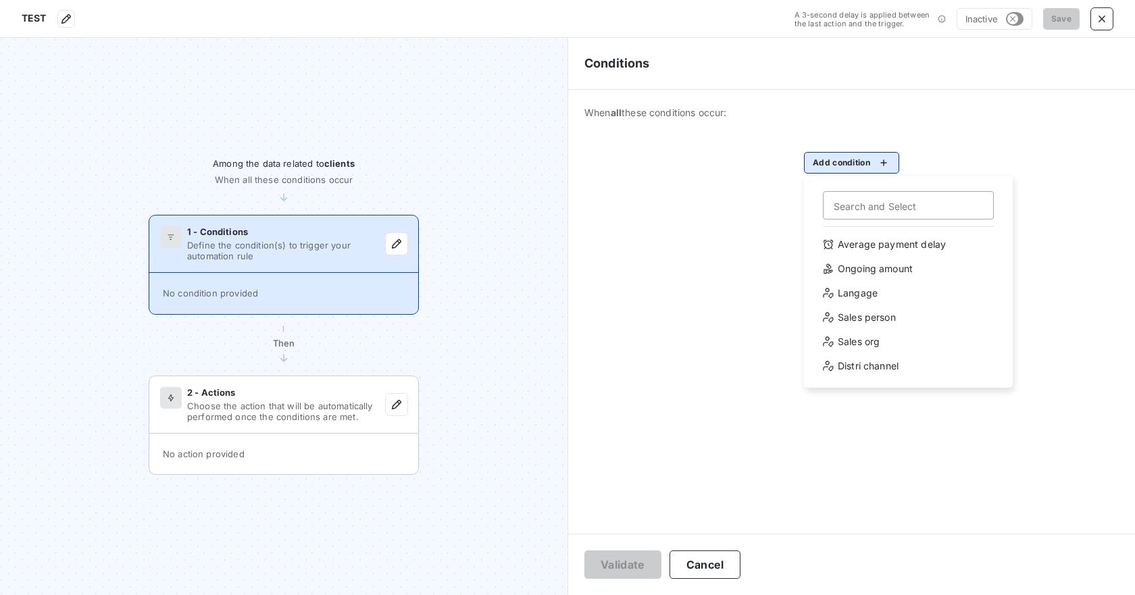
click at [830, 168] on html "TEST A 3-second delay is applied between the last action and the trigger. Inact…" at bounding box center [567, 297] width 1135 height 595
click at [901, 241] on div "Average payment delay" at bounding box center [908, 245] width 187 height 22
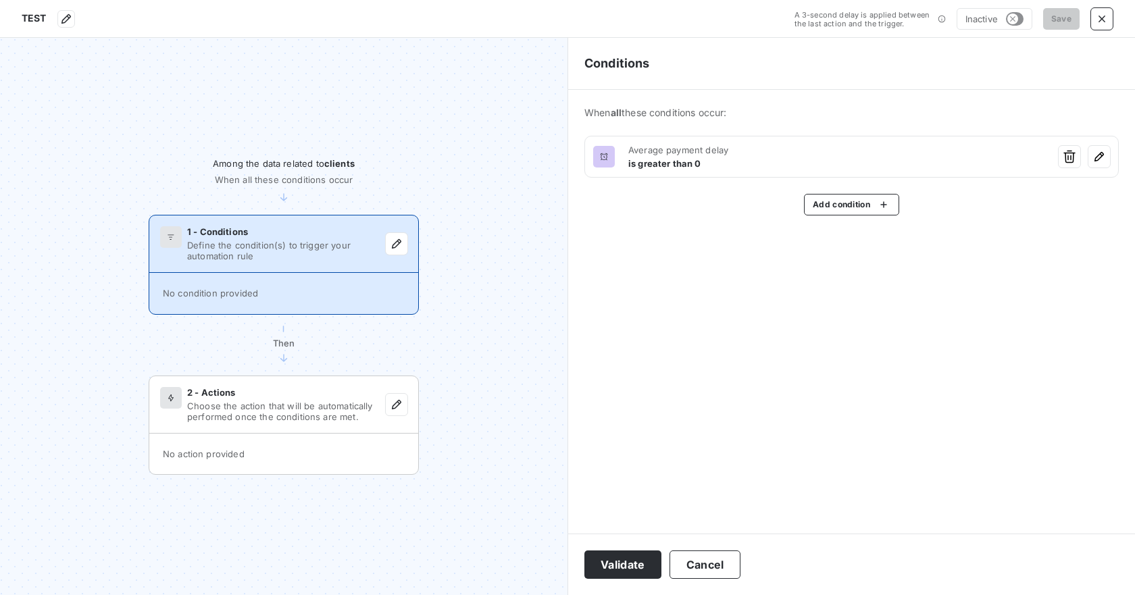
click at [1109, 19] on html "TEST A 3-second delay is applied between the last action and the trigger. Inact…" at bounding box center [567, 297] width 1135 height 595
click at [1107, 18] on icon "button" at bounding box center [1102, 19] width 14 height 14
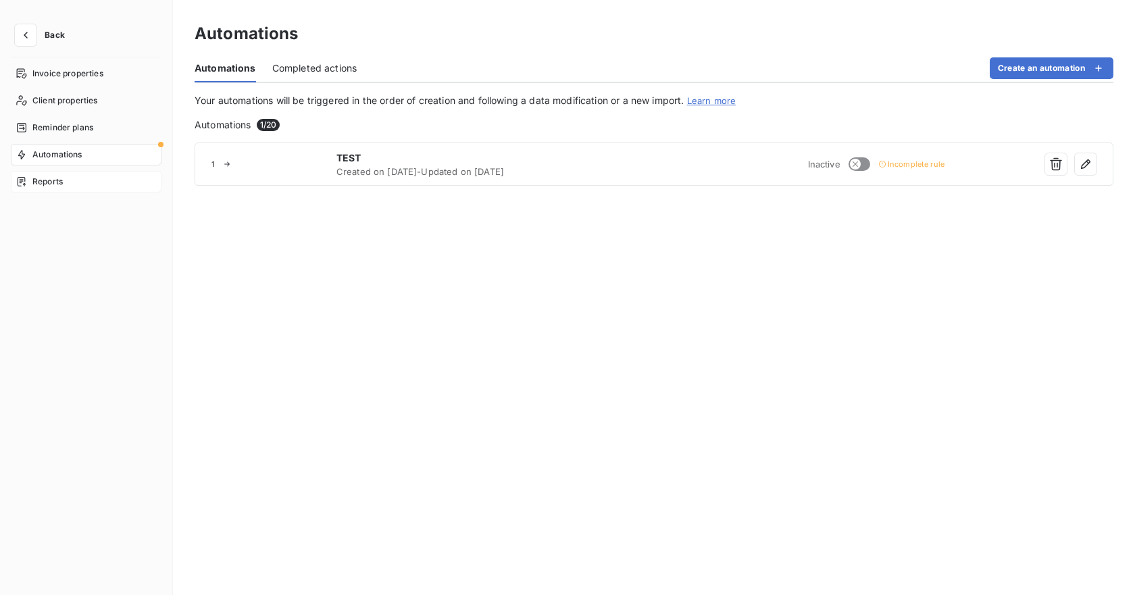
click at [36, 184] on span "Reports" at bounding box center [47, 182] width 30 height 12
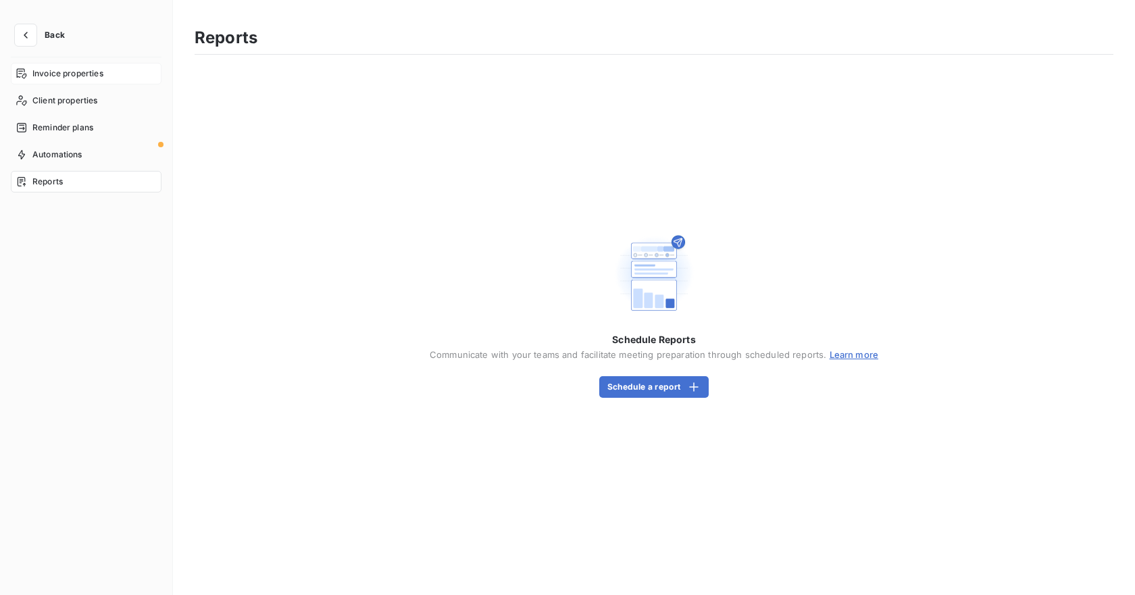
click at [57, 71] on span "Invoice properties" at bounding box center [67, 74] width 71 height 12
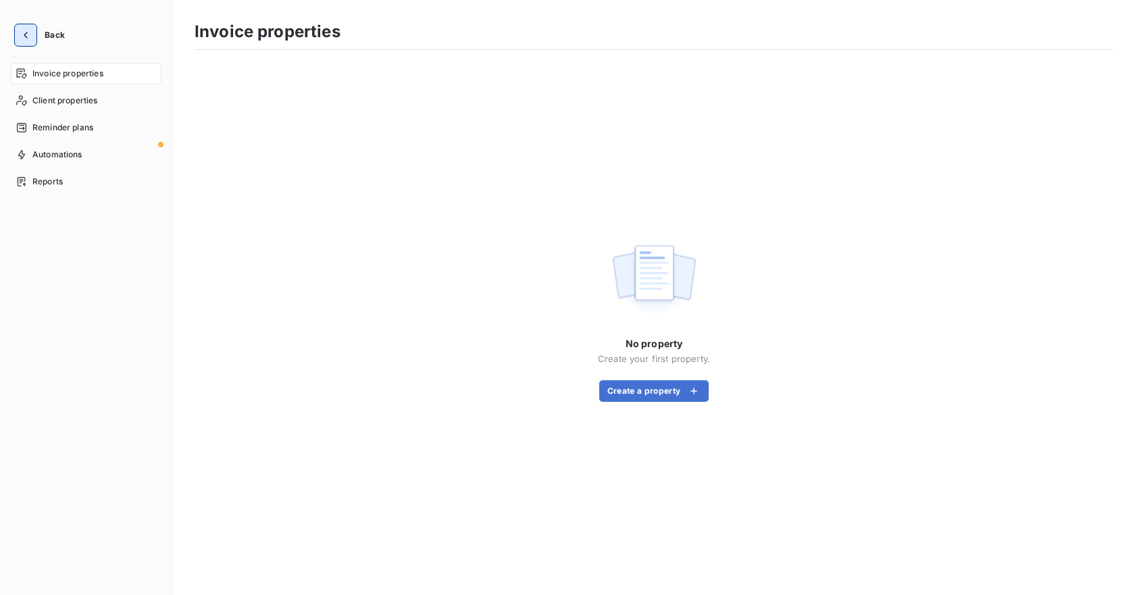
click at [33, 32] on button "button" at bounding box center [26, 35] width 22 height 22
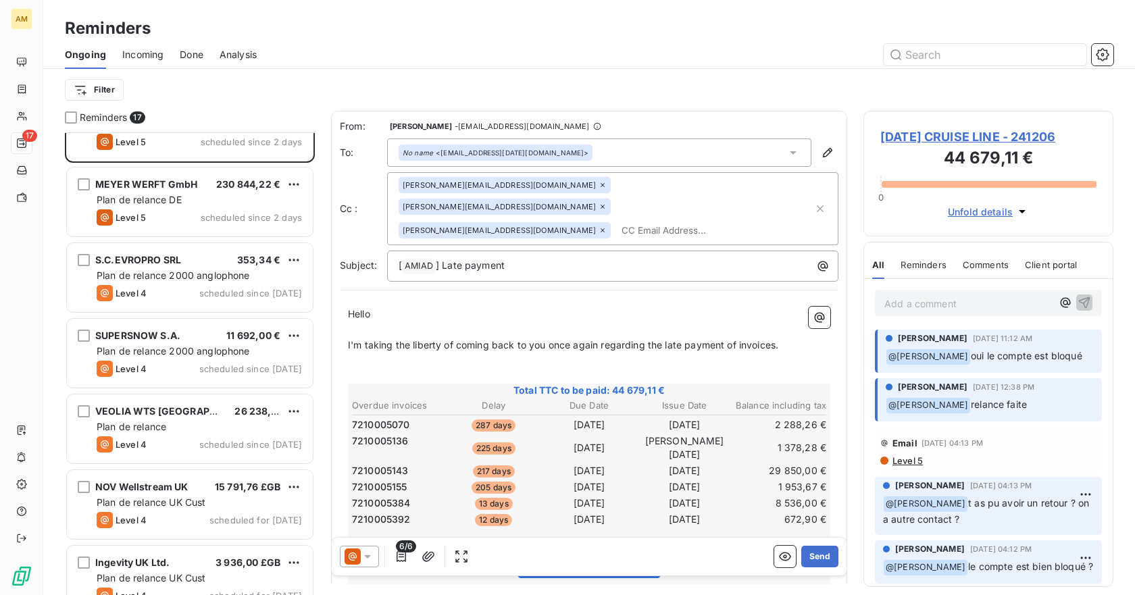
scroll to position [824, 0]
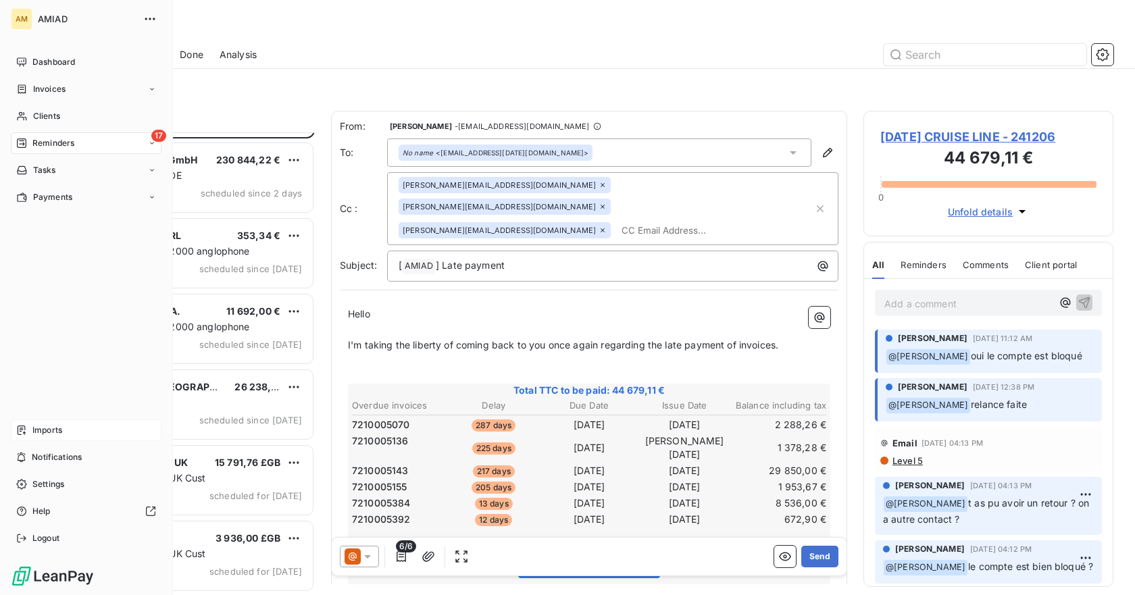
click at [39, 424] on span "Imports" at bounding box center [47, 430] width 30 height 12
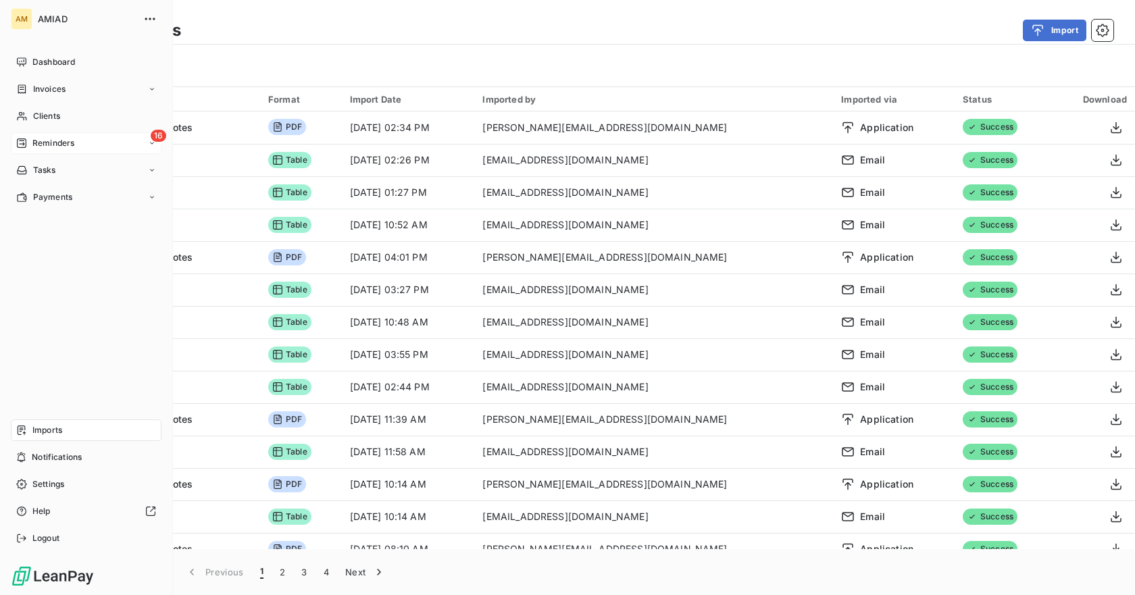
click at [55, 141] on span "Reminders" at bounding box center [53, 143] width 42 height 12
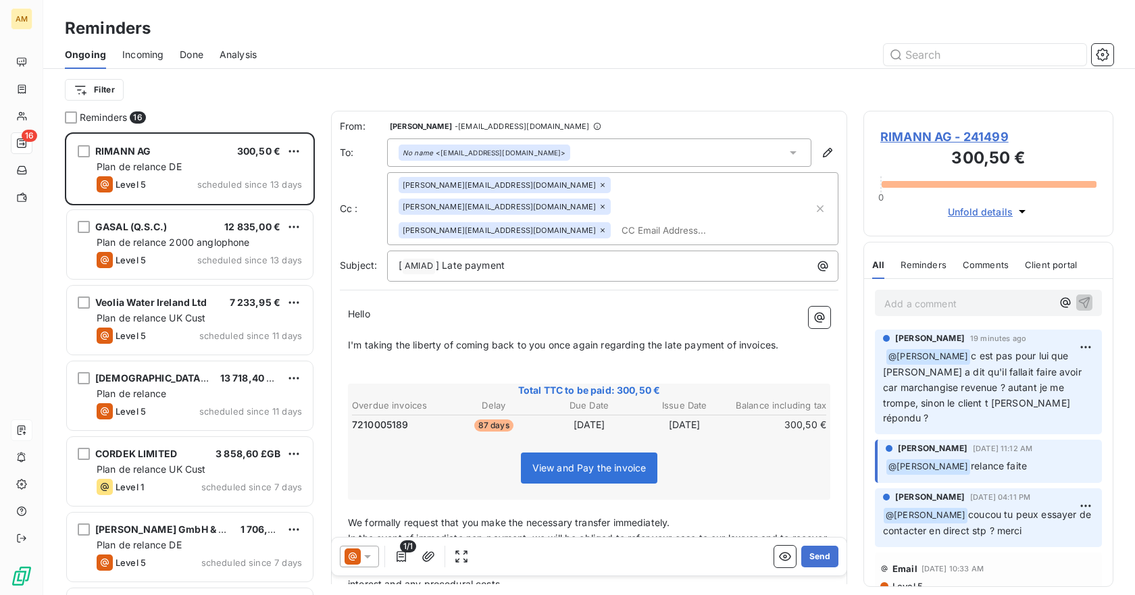
scroll to position [453, 240]
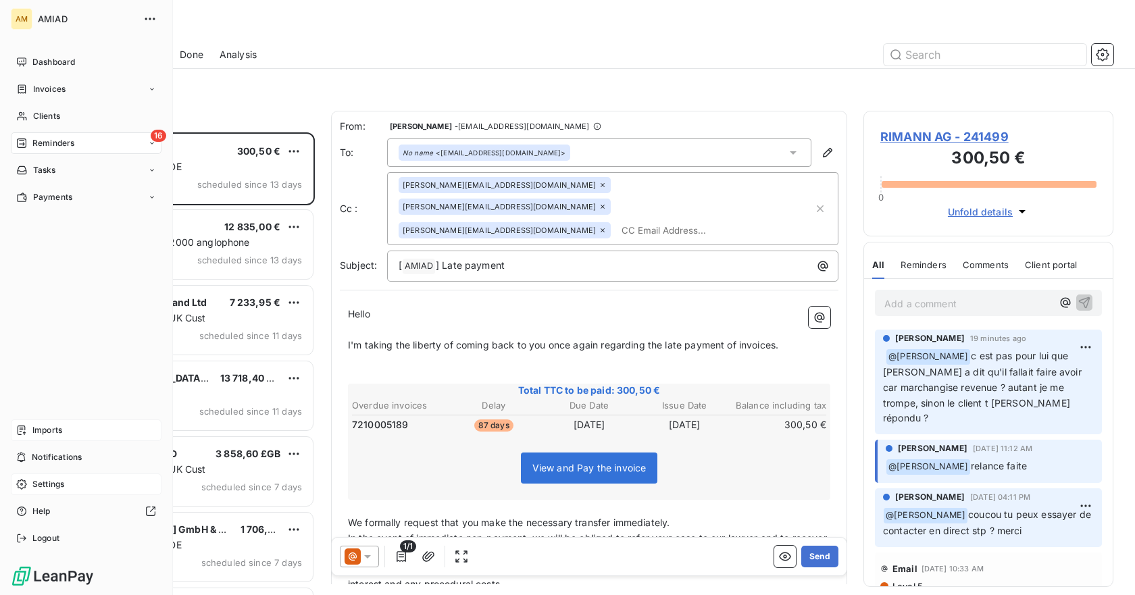
click at [36, 484] on span "Settings" at bounding box center [48, 484] width 32 height 12
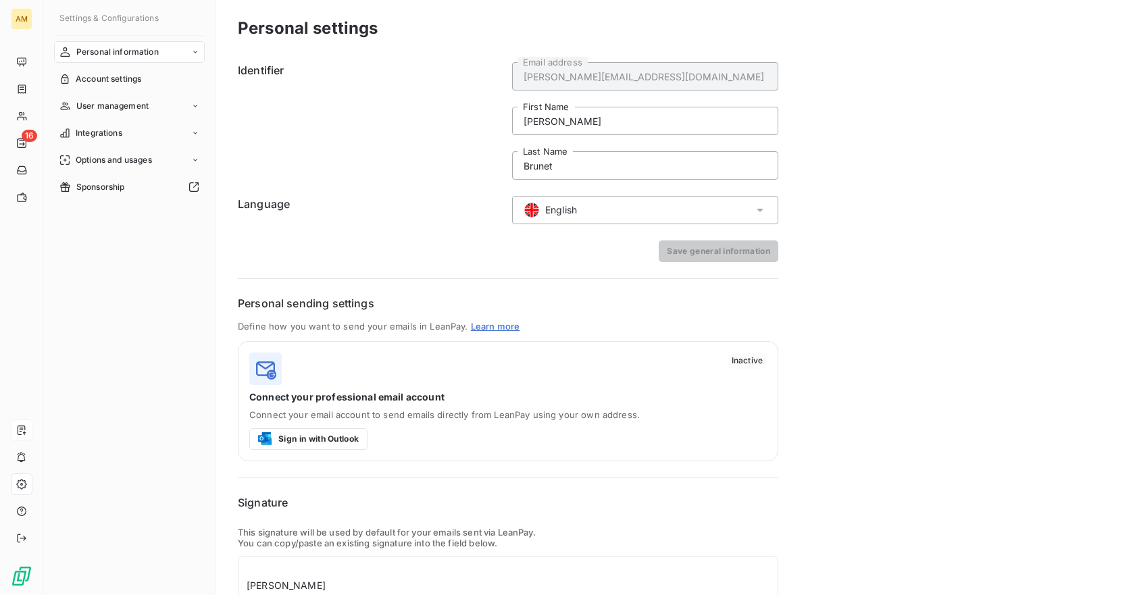
click at [488, 322] on link "Learn more" at bounding box center [495, 326] width 49 height 11
click at [303, 437] on button "Sign in with Outlook" at bounding box center [308, 439] width 118 height 22
